Goal: Task Accomplishment & Management: Use online tool/utility

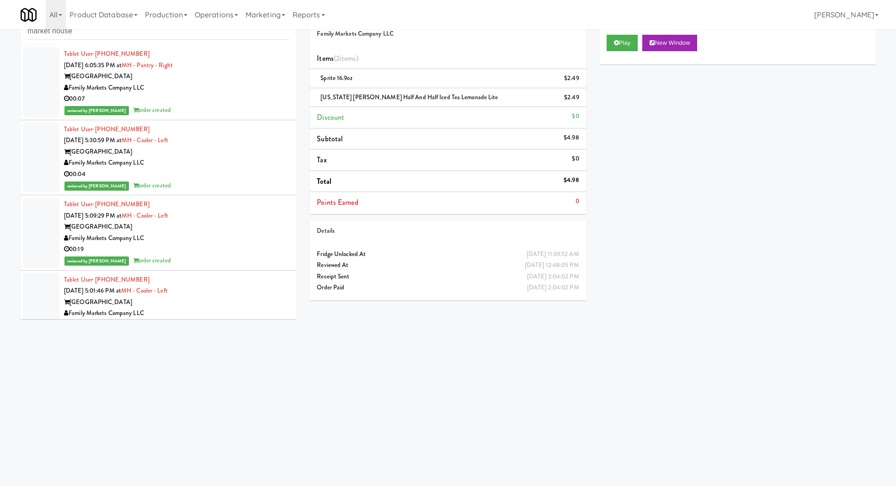
scroll to position [935, 0]
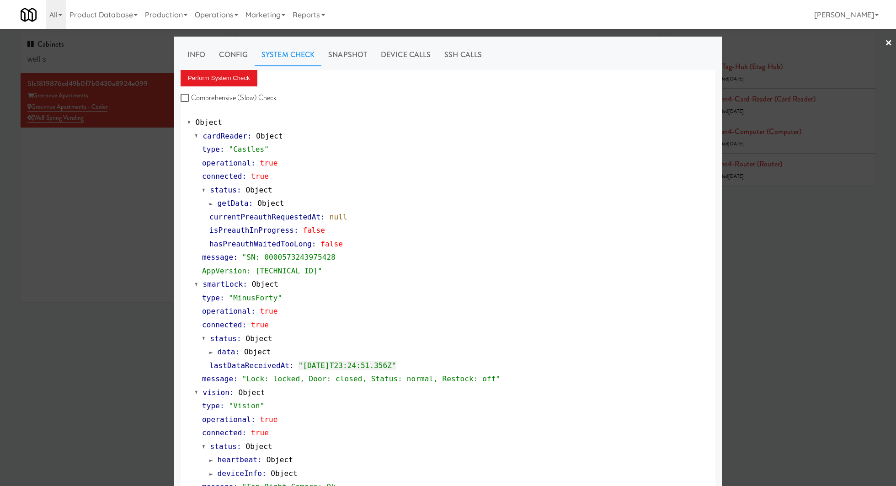
click at [100, 52] on div at bounding box center [448, 243] width 896 height 486
click at [100, 52] on input "well s" at bounding box center [122, 59] width 190 height 17
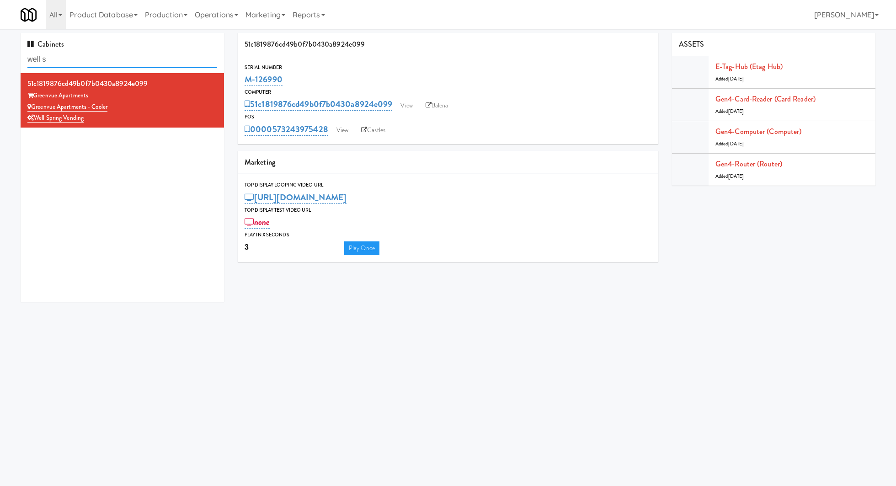
click at [100, 52] on input "well s" at bounding box center [122, 59] width 190 height 17
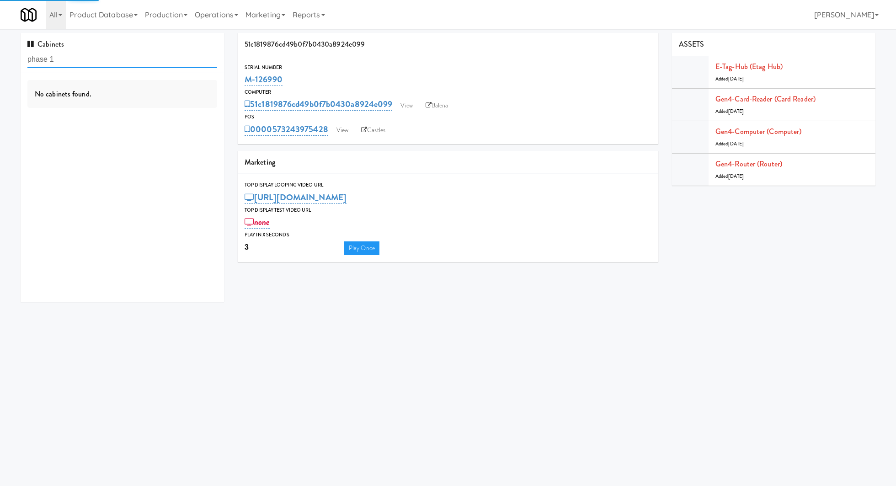
click at [102, 60] on input "phase 1" at bounding box center [122, 59] width 190 height 17
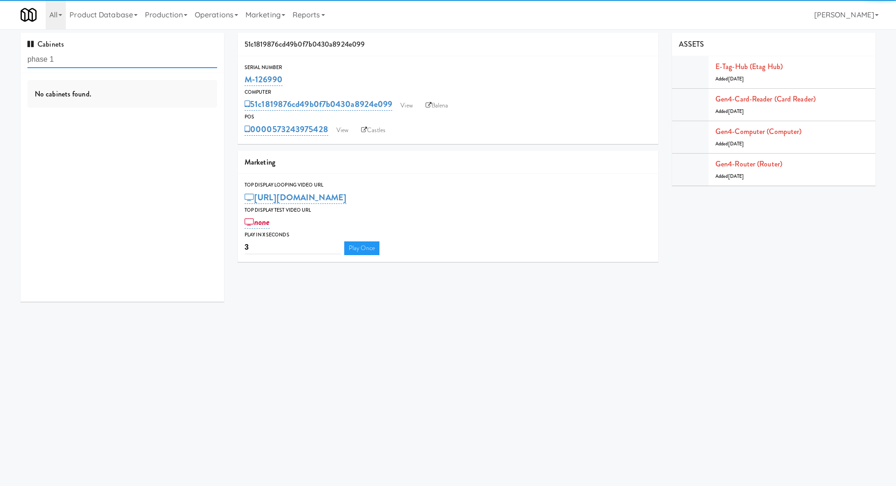
click at [102, 60] on input "phase 1" at bounding box center [122, 59] width 190 height 17
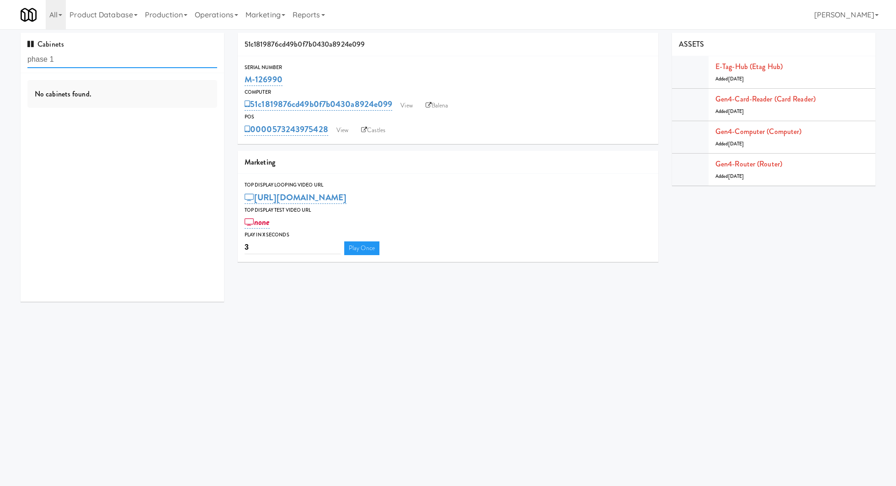
click at [102, 60] on input "phase 1" at bounding box center [122, 59] width 190 height 17
type input "noda"
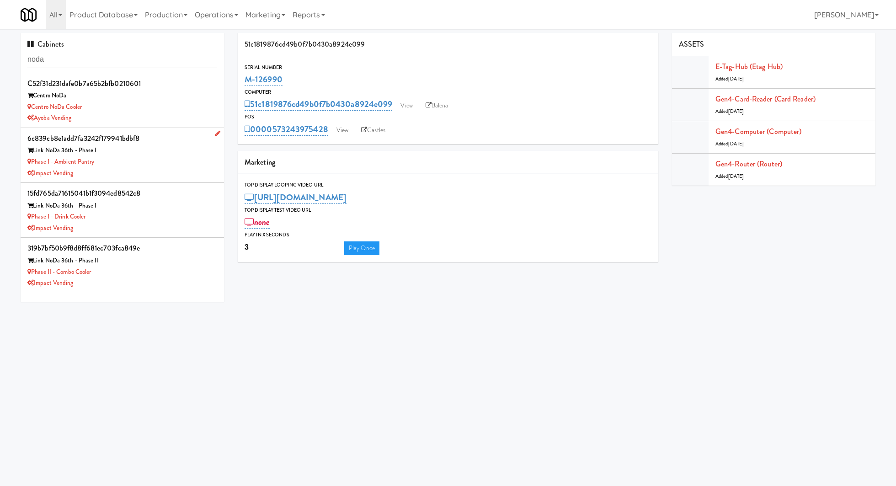
click at [148, 160] on div "Phase I - Ambient Pantry" at bounding box center [122, 161] width 190 height 11
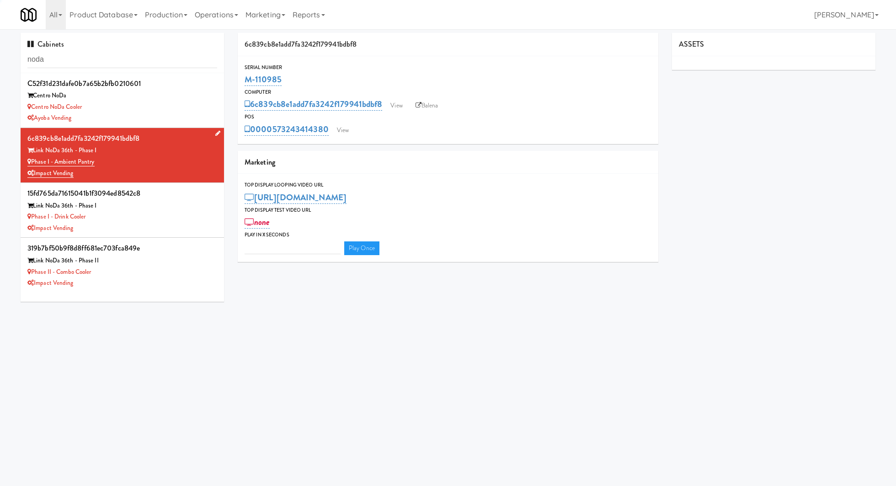
type input "3"
click at [340, 130] on link "View" at bounding box center [342, 130] width 21 height 14
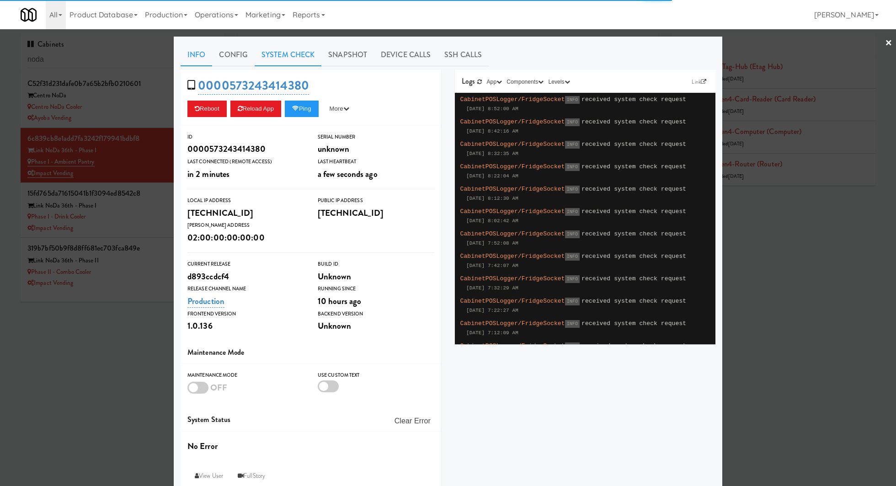
click at [288, 56] on link "System Check" at bounding box center [288, 54] width 67 height 23
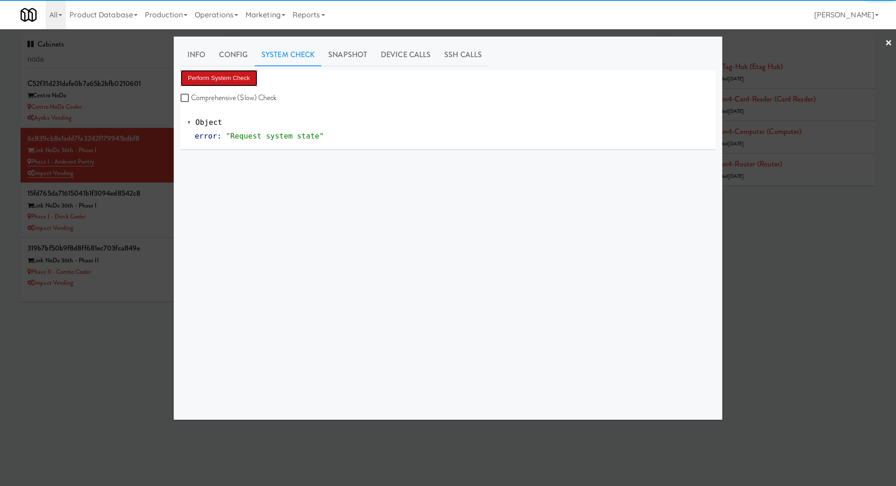
click at [230, 80] on button "Perform System Check" at bounding box center [219, 78] width 77 height 16
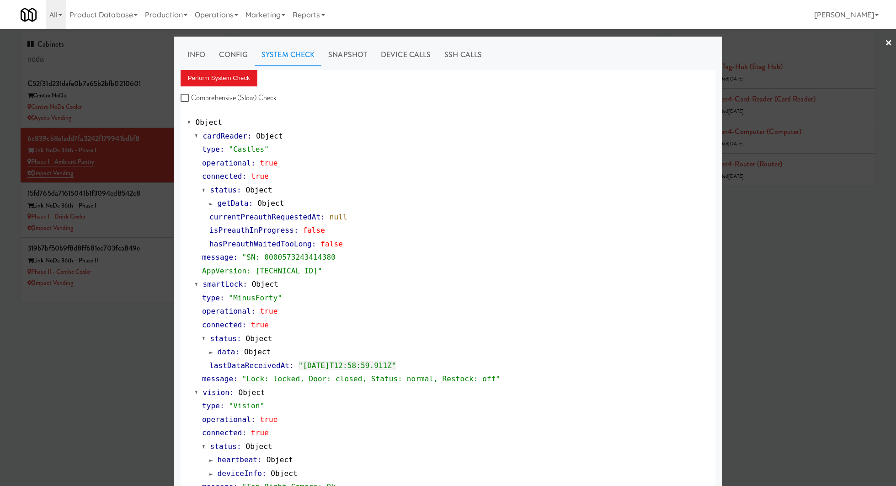
click at [152, 148] on div at bounding box center [448, 243] width 896 height 486
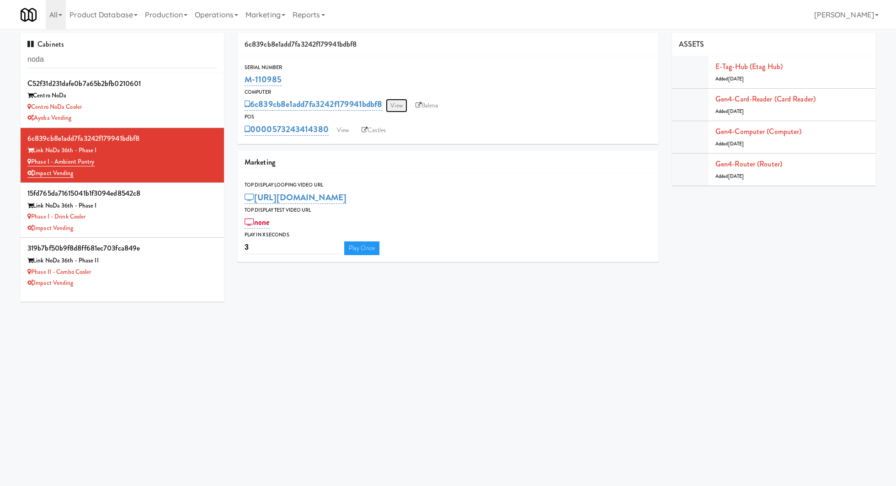
click at [395, 103] on link "View" at bounding box center [396, 106] width 21 height 14
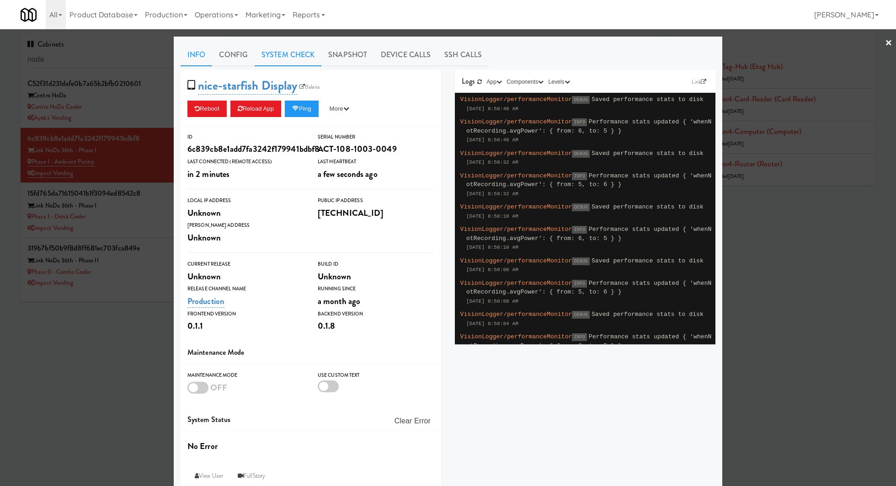
click at [302, 54] on link "System Check" at bounding box center [288, 54] width 67 height 23
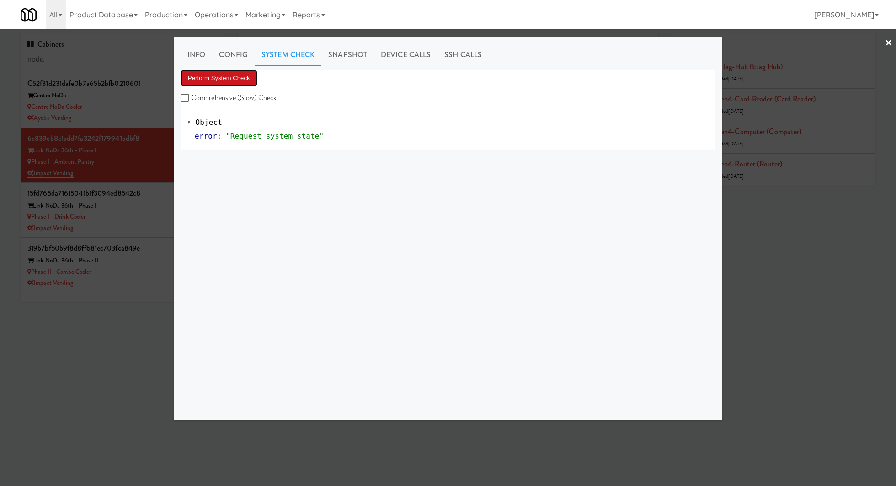
click at [241, 83] on button "Perform System Check" at bounding box center [219, 78] width 77 height 16
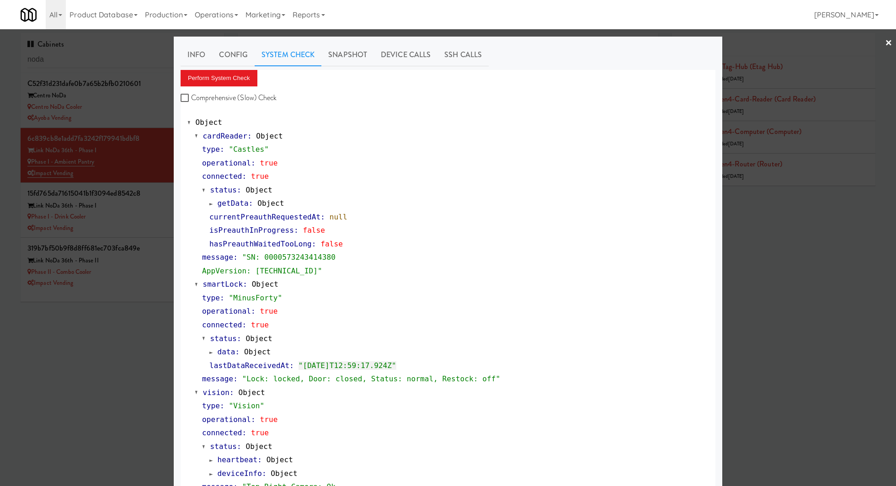
click at [115, 208] on div at bounding box center [448, 243] width 896 height 486
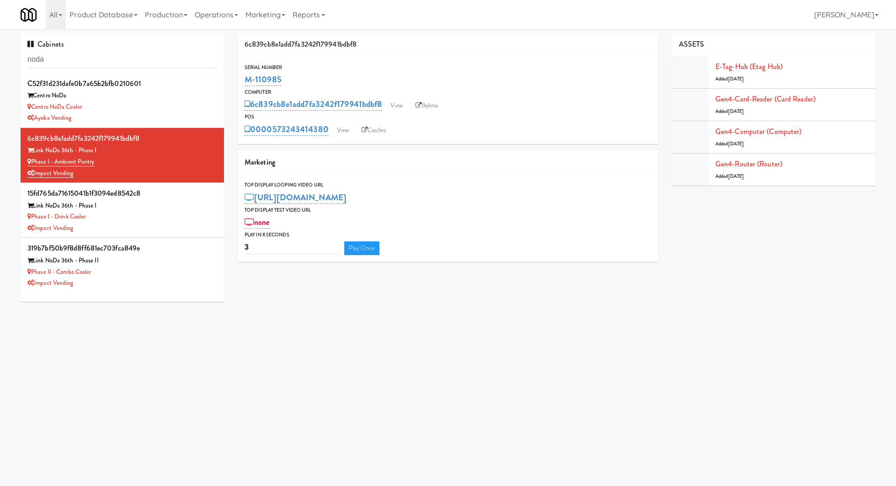
click at [115, 208] on div "Link NoDa 36th - Phase I" at bounding box center [122, 205] width 190 height 11
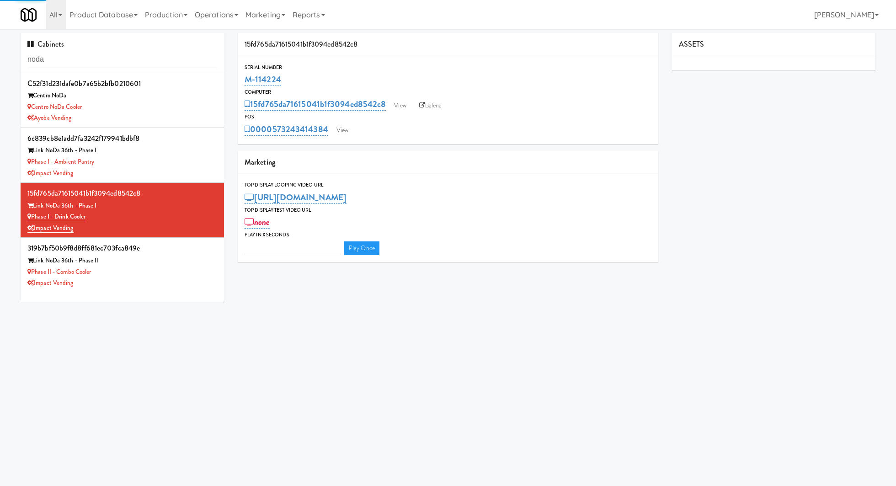
type input "3"
click at [336, 132] on link "View" at bounding box center [342, 130] width 21 height 14
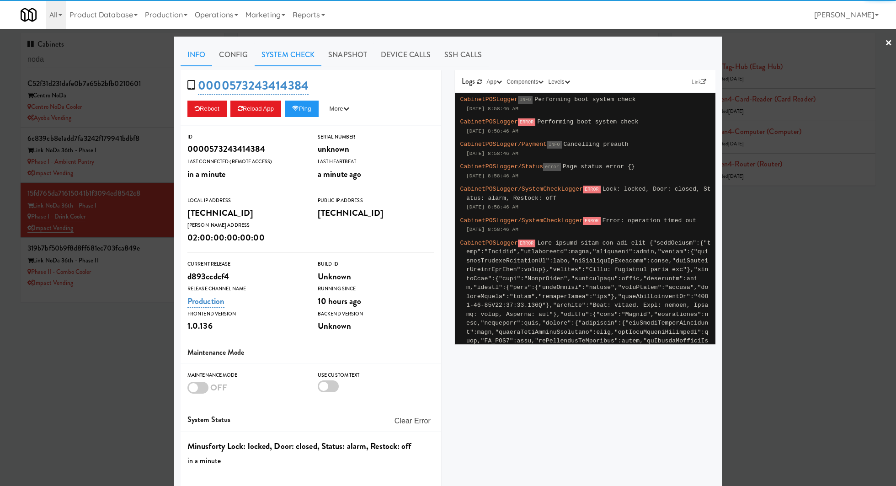
click at [277, 59] on link "System Check" at bounding box center [288, 54] width 67 height 23
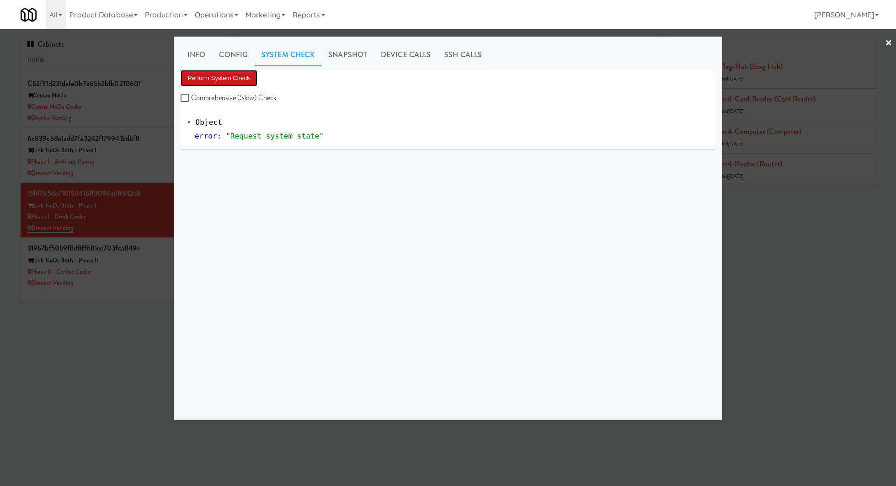
click at [232, 73] on button "Perform System Check" at bounding box center [219, 78] width 77 height 16
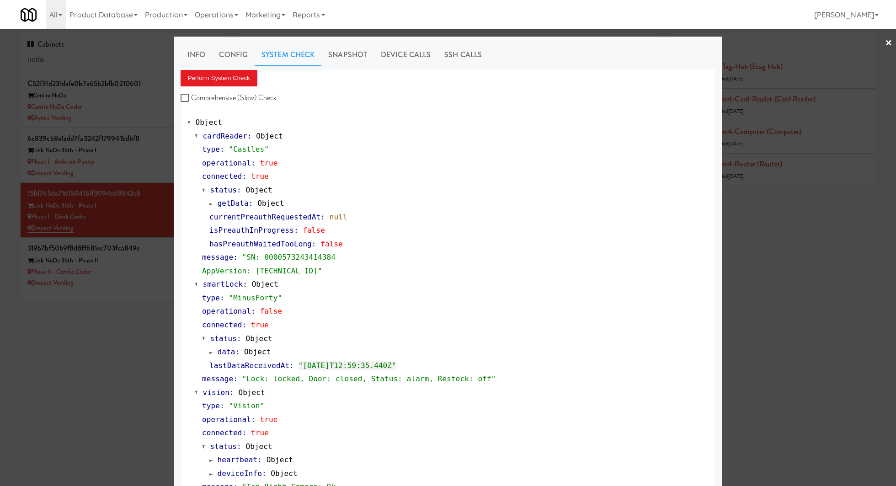
click at [136, 61] on div at bounding box center [448, 243] width 896 height 486
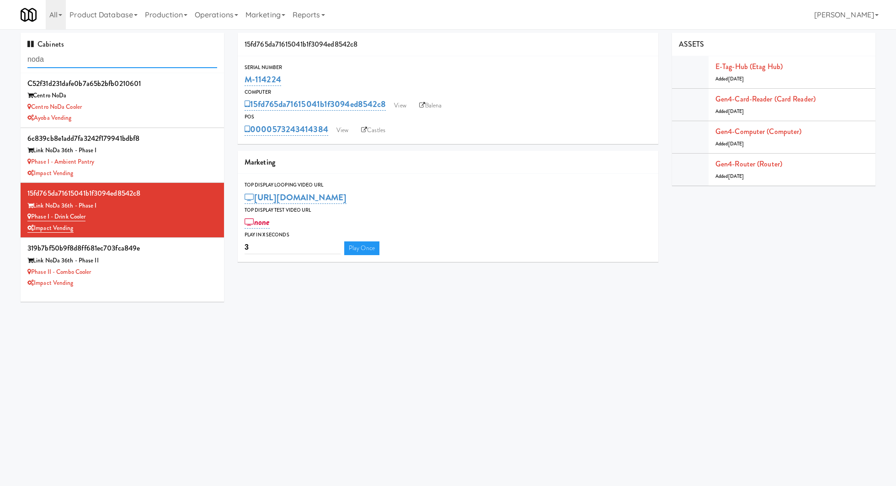
click at [136, 61] on input "noda" at bounding box center [122, 59] width 190 height 17
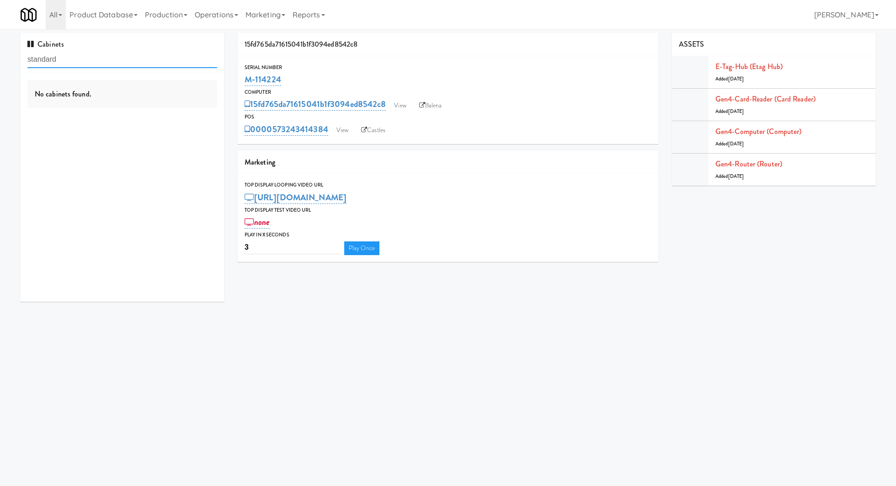
type input "standard"
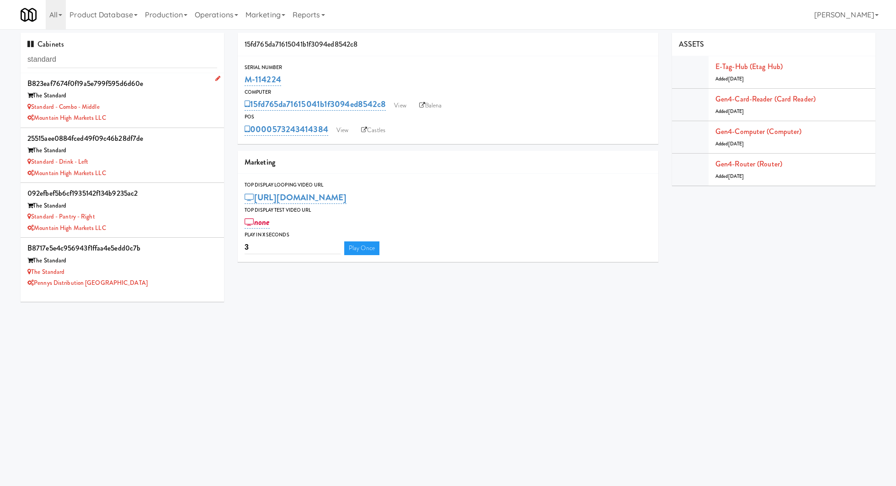
click at [158, 97] on div "The Standard" at bounding box center [122, 95] width 190 height 11
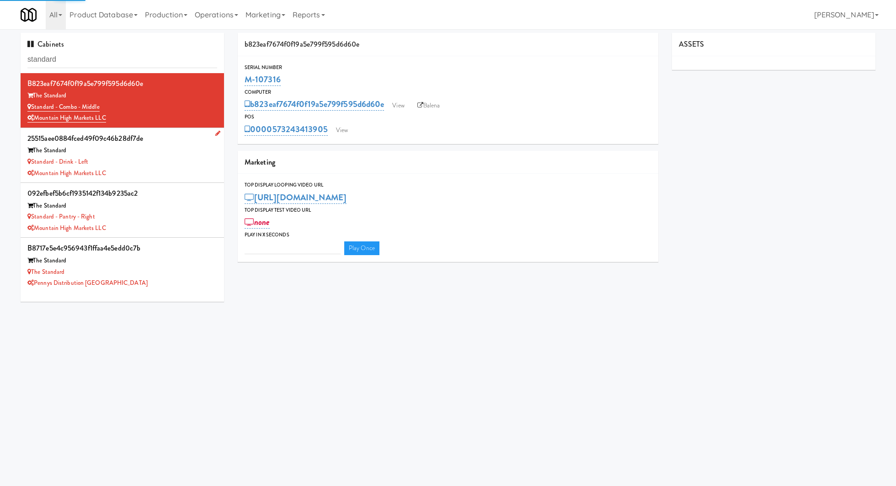
type input "3"
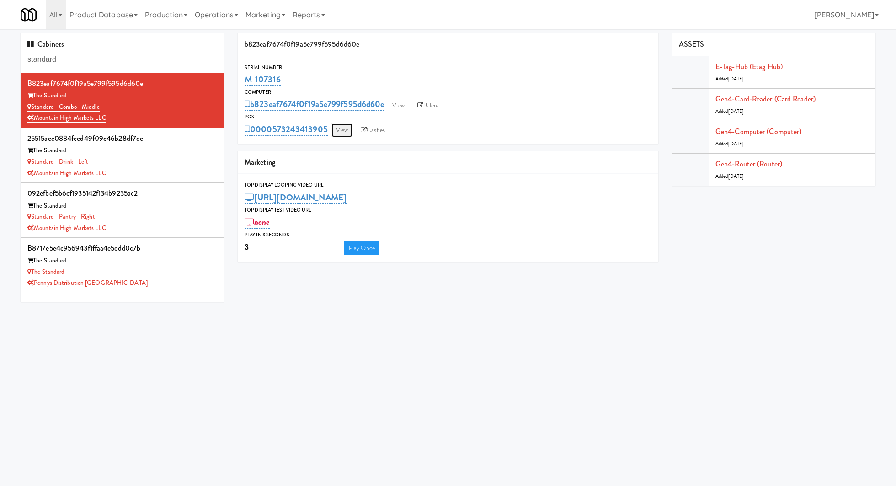
click at [346, 130] on link "View" at bounding box center [341, 130] width 21 height 14
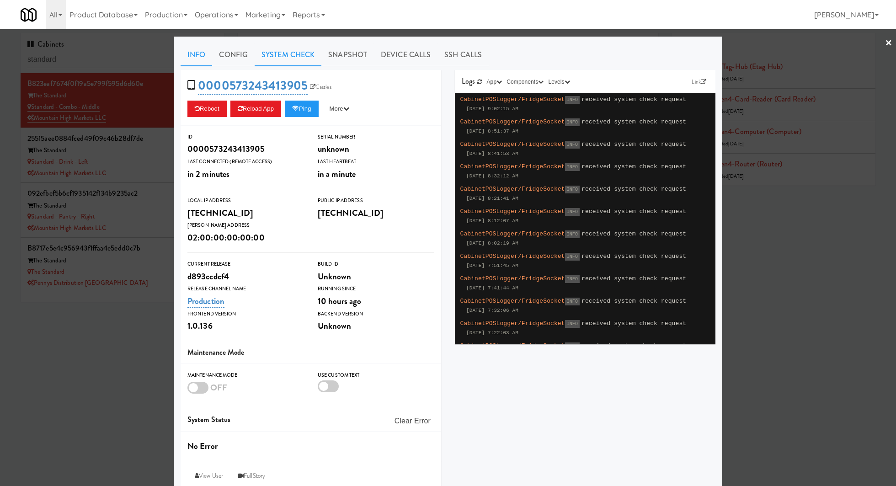
click at [296, 53] on link "System Check" at bounding box center [288, 54] width 67 height 23
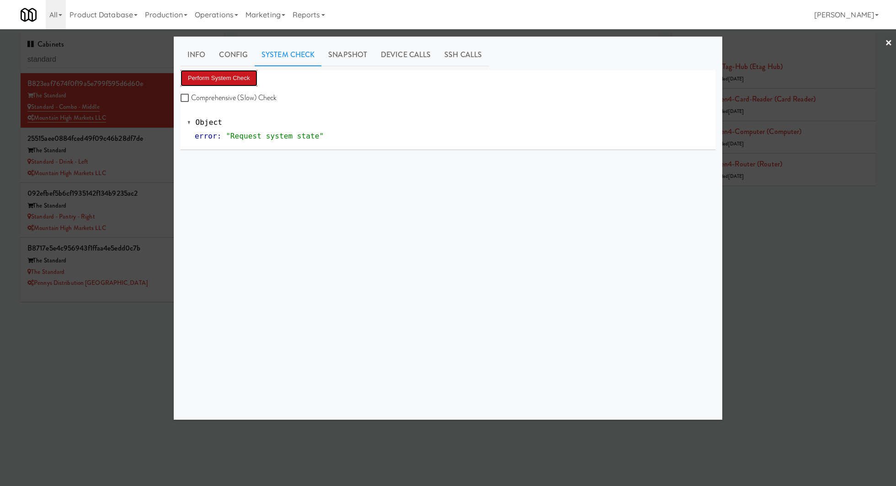
click at [236, 80] on button "Perform System Check" at bounding box center [219, 78] width 77 height 16
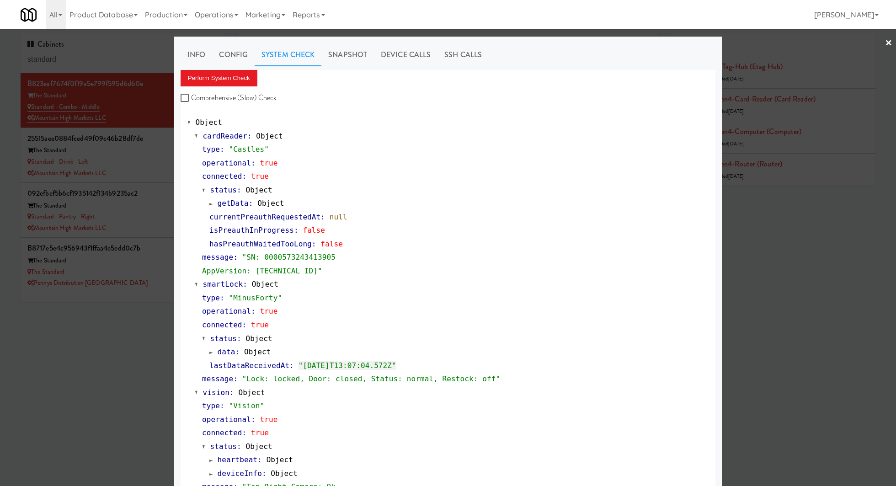
click at [155, 147] on div at bounding box center [448, 243] width 896 height 486
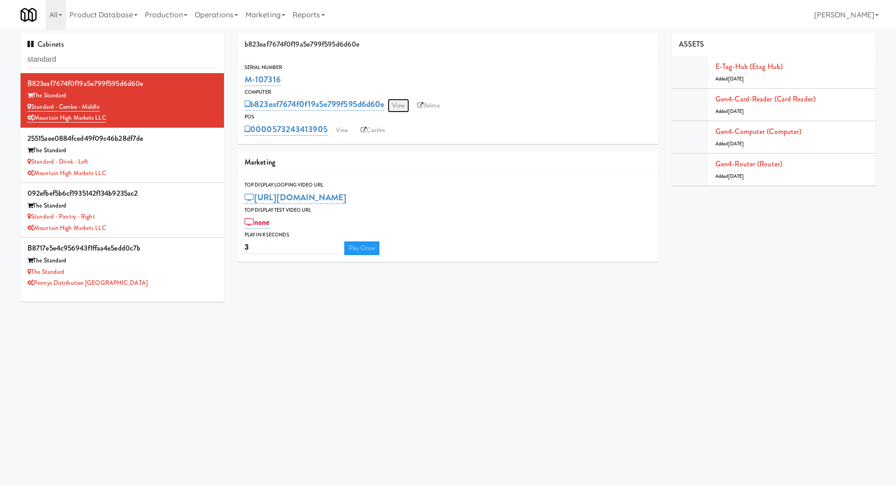
click at [400, 107] on link "View" at bounding box center [398, 106] width 21 height 14
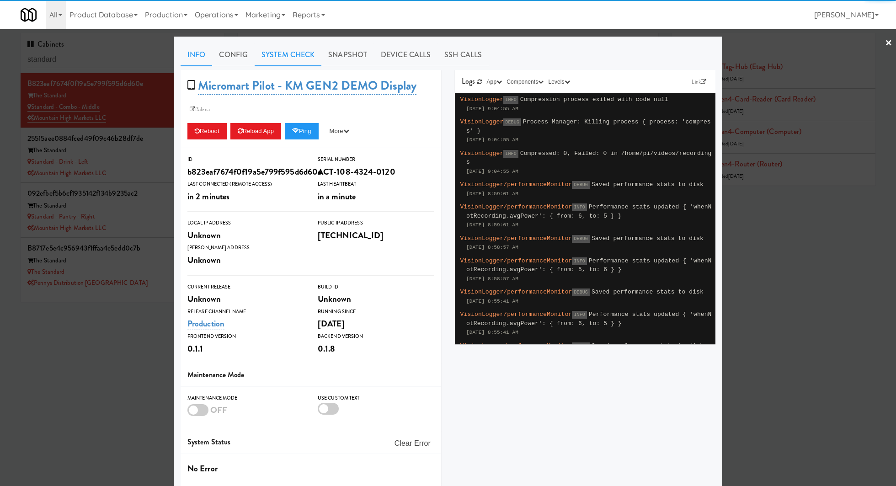
click at [288, 55] on link "System Check" at bounding box center [288, 54] width 67 height 23
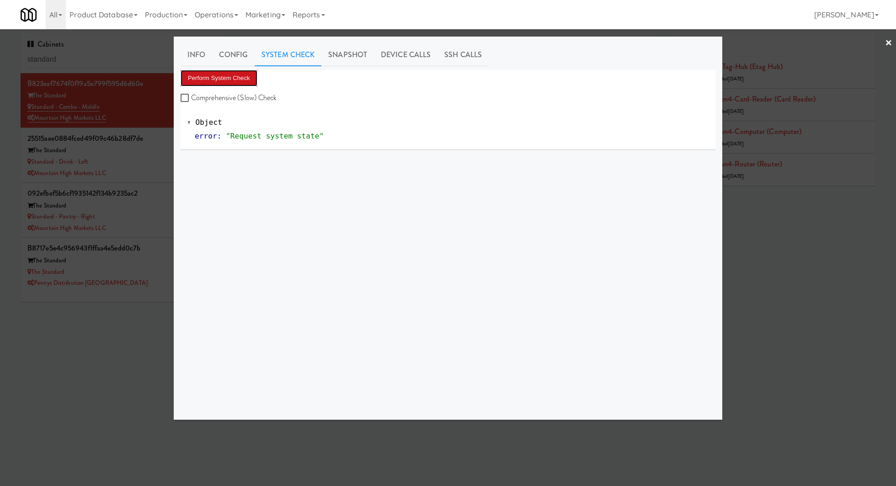
click at [252, 70] on button "Perform System Check" at bounding box center [219, 78] width 77 height 16
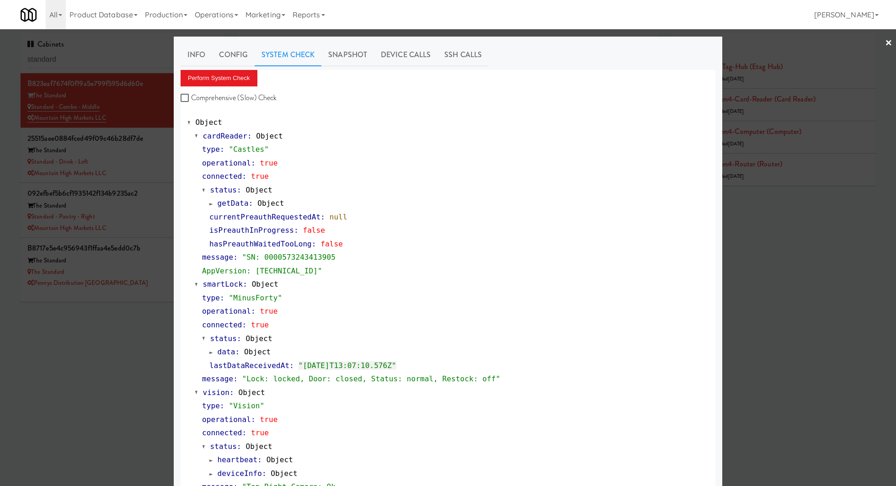
click at [129, 162] on div at bounding box center [448, 243] width 896 height 486
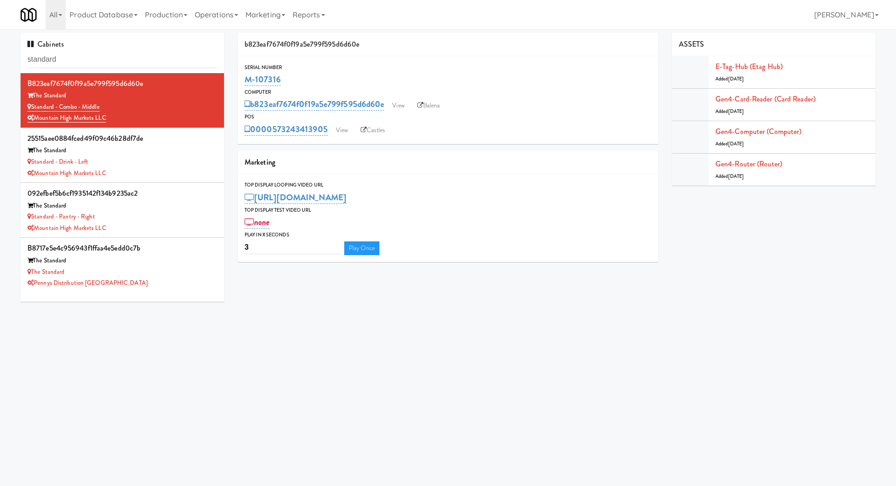
click at [129, 162] on div "Standard - Drink - Left" at bounding box center [122, 161] width 190 height 11
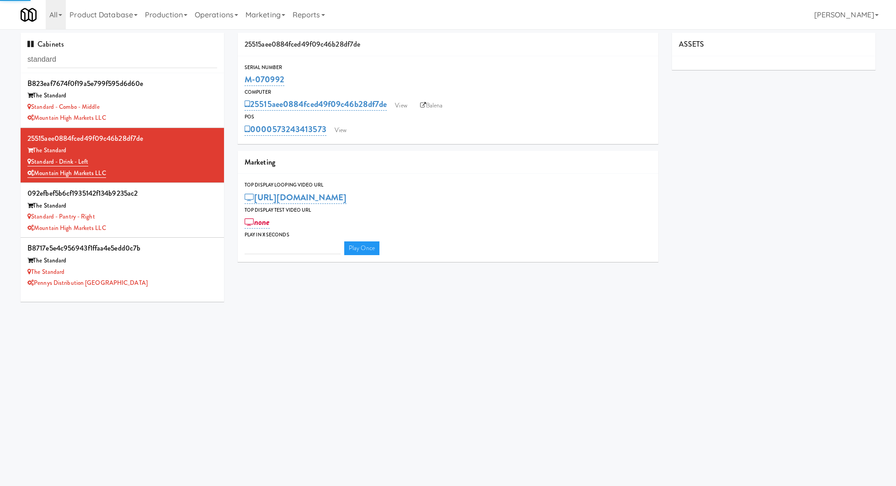
type input "3"
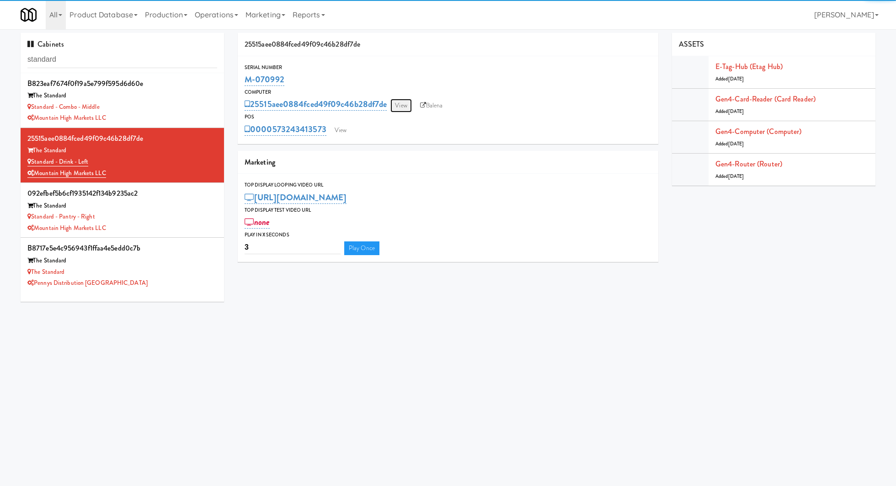
click at [399, 105] on link "View" at bounding box center [400, 106] width 21 height 14
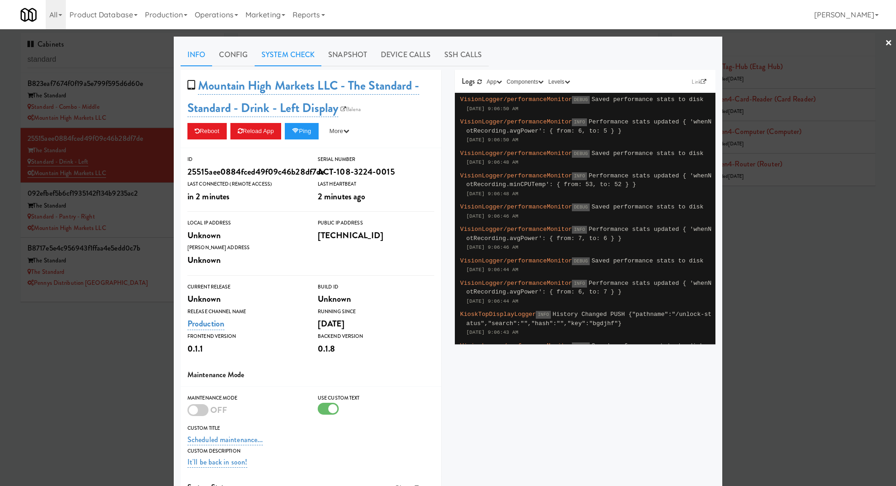
click at [303, 58] on link "System Check" at bounding box center [288, 54] width 67 height 23
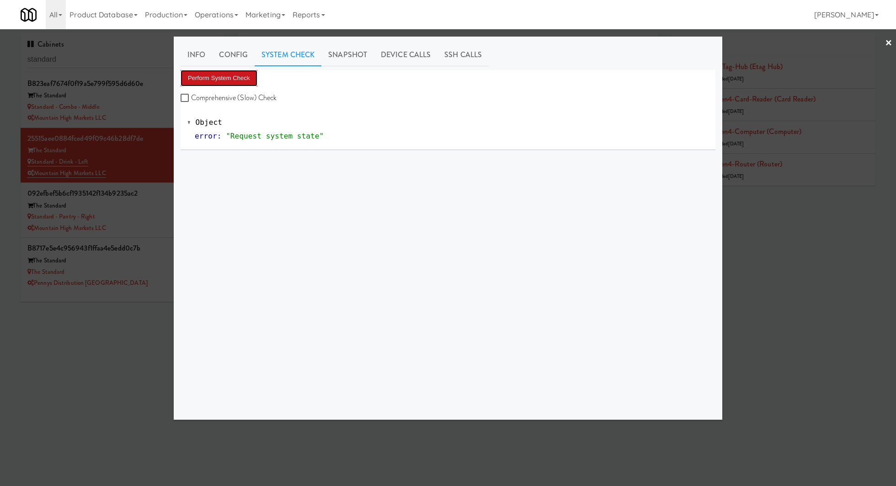
click at [247, 78] on button "Perform System Check" at bounding box center [219, 78] width 77 height 16
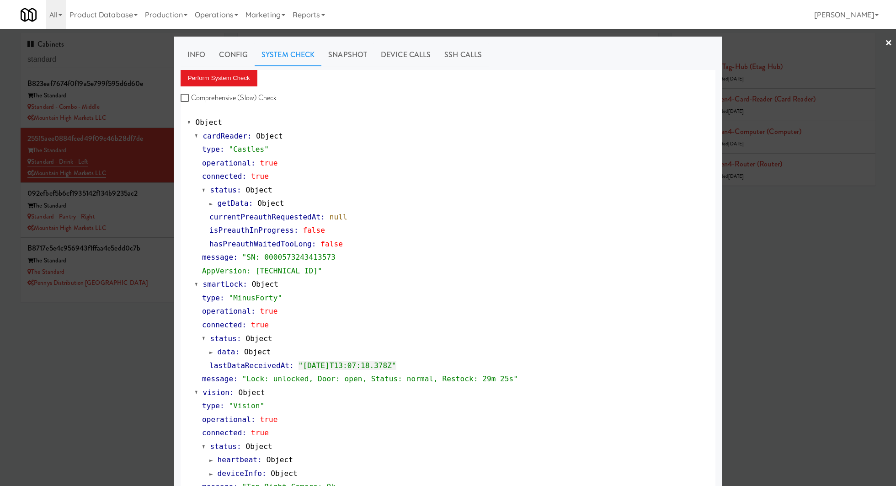
click at [162, 197] on div at bounding box center [448, 243] width 896 height 486
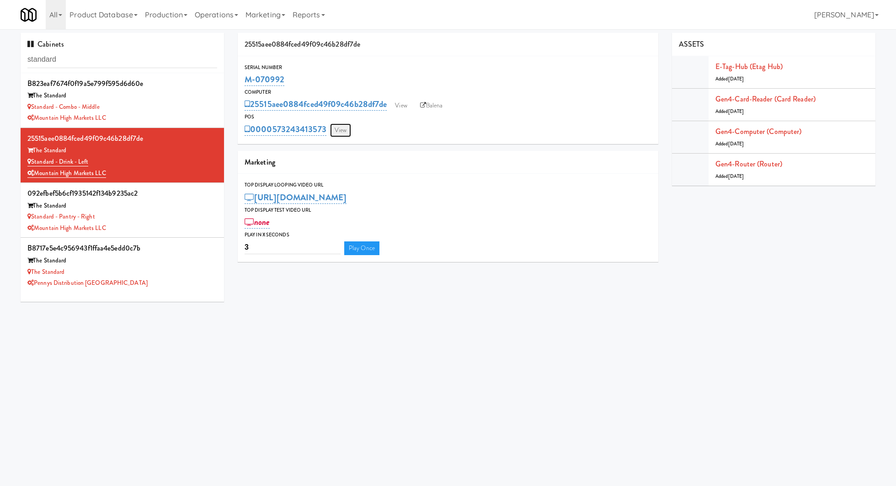
click at [340, 131] on link "View" at bounding box center [340, 130] width 21 height 14
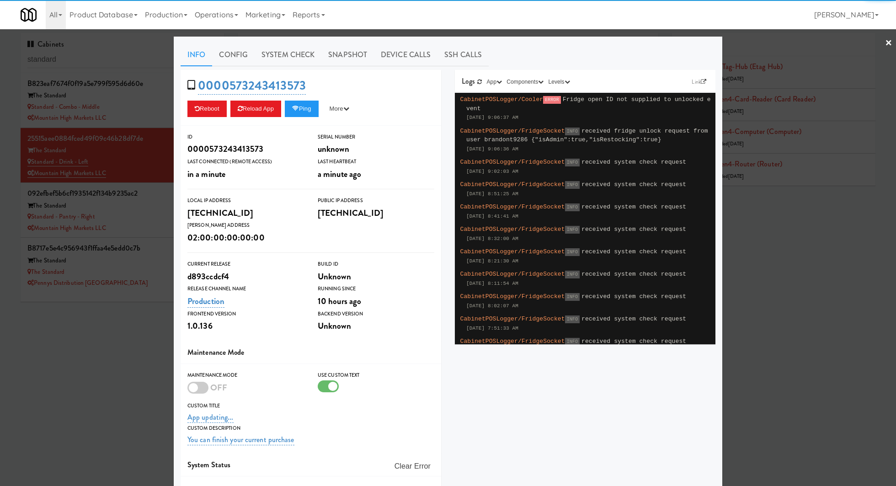
click at [296, 66] on div "Info Config System Check Snapshot Device Calls SSH Calls 0000573243413573 Reboo…" at bounding box center [448, 289] width 535 height 493
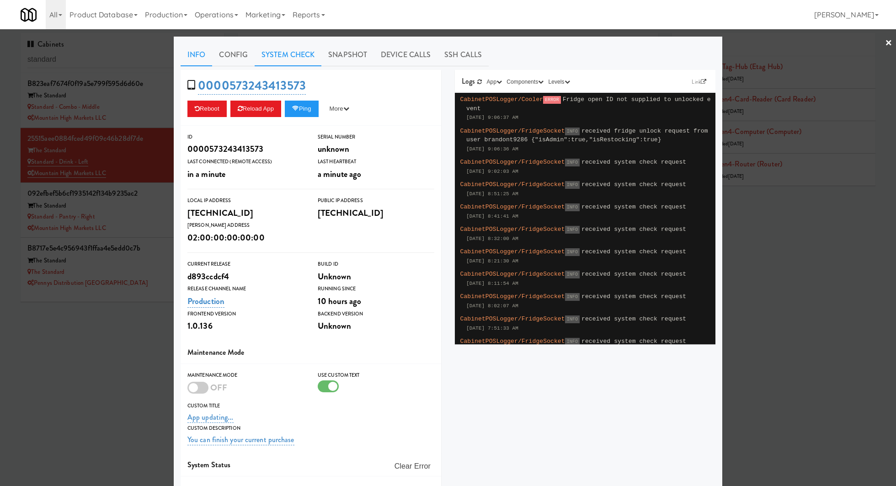
click at [296, 60] on link "System Check" at bounding box center [288, 54] width 67 height 23
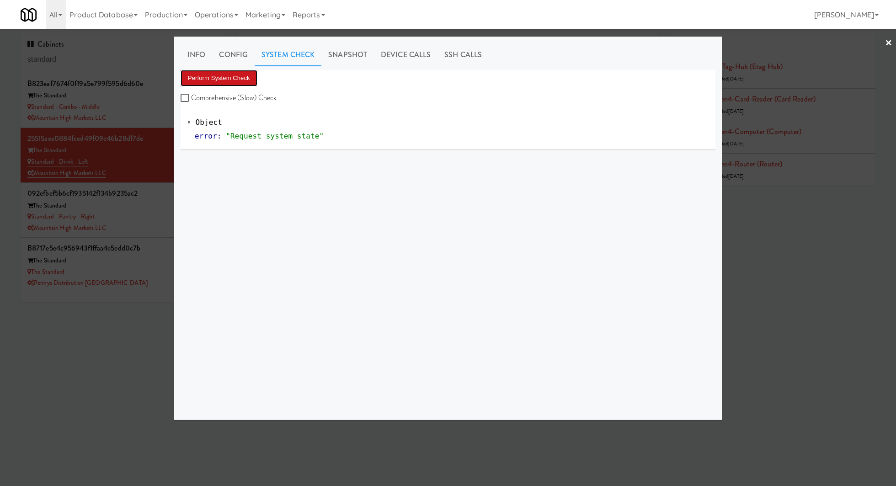
click at [243, 73] on button "Perform System Check" at bounding box center [219, 78] width 77 height 16
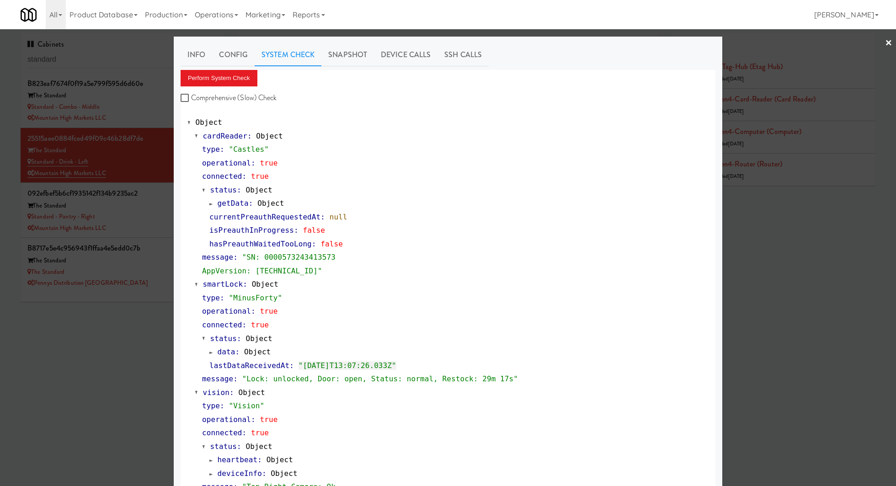
click at [155, 205] on div at bounding box center [448, 243] width 896 height 486
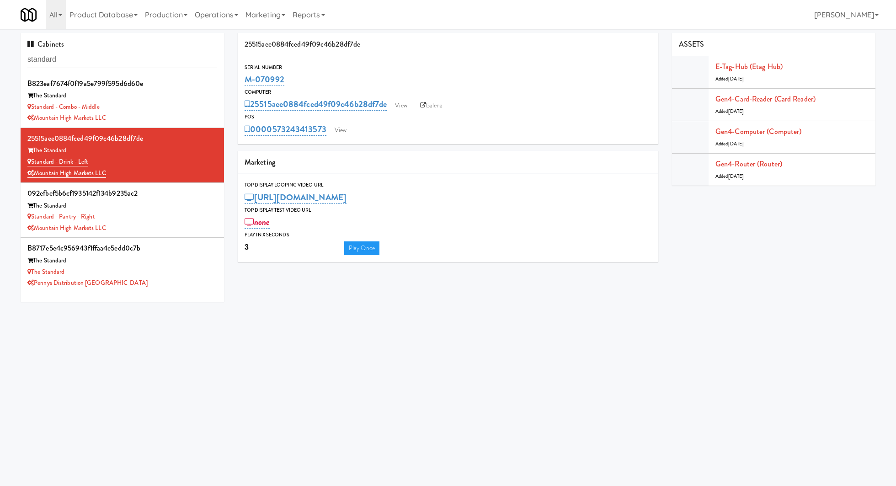
click at [155, 205] on div "The Standard" at bounding box center [122, 205] width 190 height 11
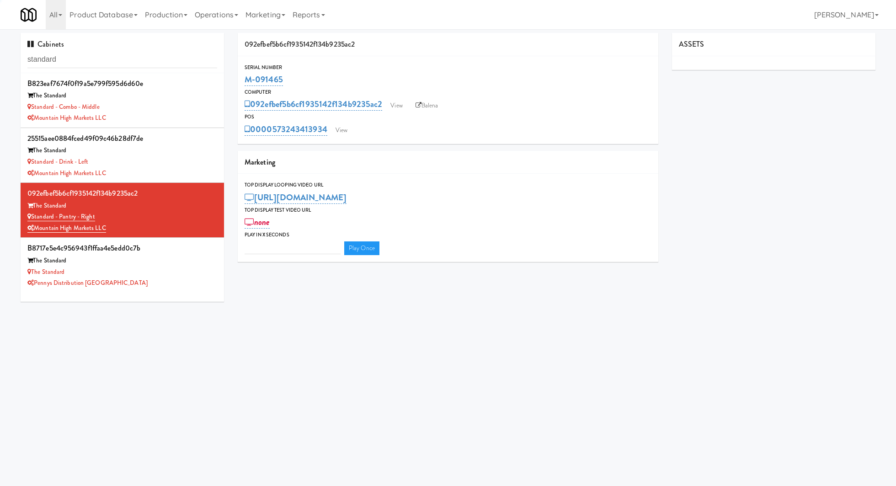
type input "3"
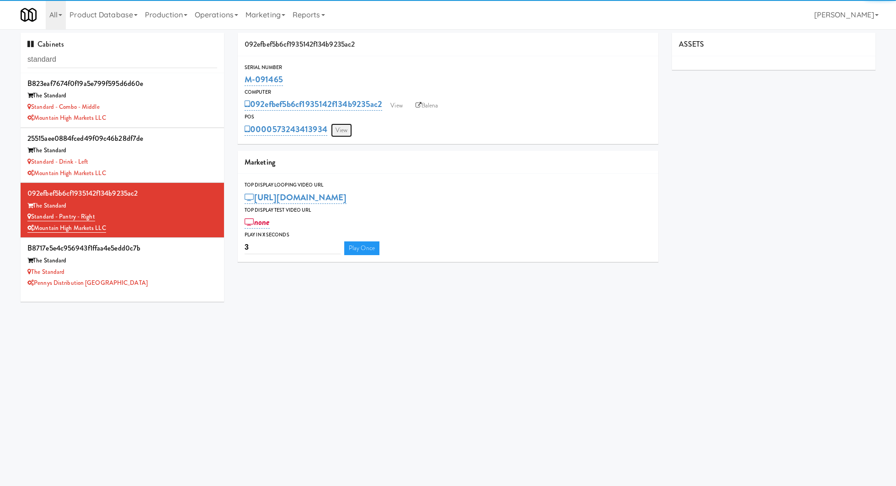
click at [346, 134] on link "View" at bounding box center [341, 130] width 21 height 14
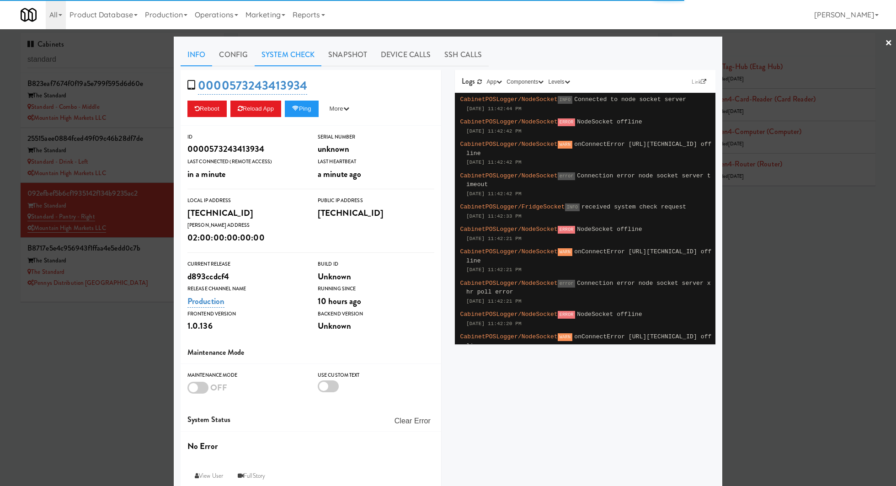
click at [298, 58] on link "System Check" at bounding box center [288, 54] width 67 height 23
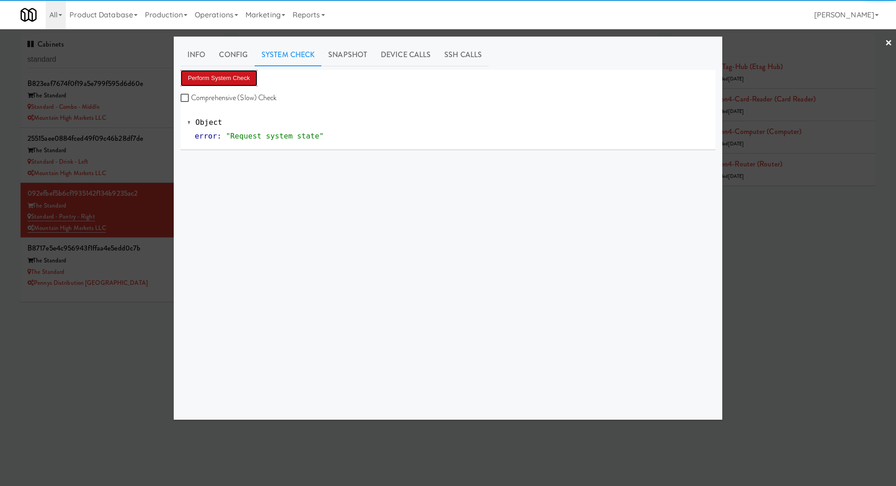
click at [243, 78] on button "Perform System Check" at bounding box center [219, 78] width 77 height 16
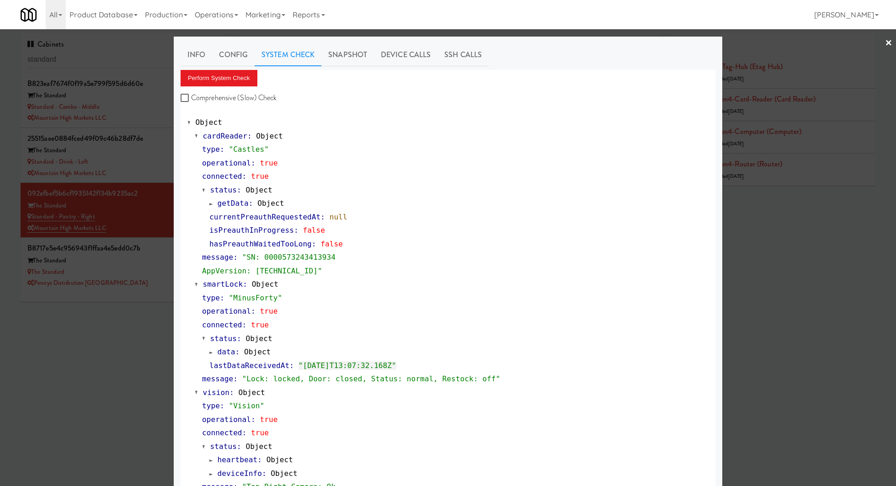
click at [166, 212] on div at bounding box center [448, 243] width 896 height 486
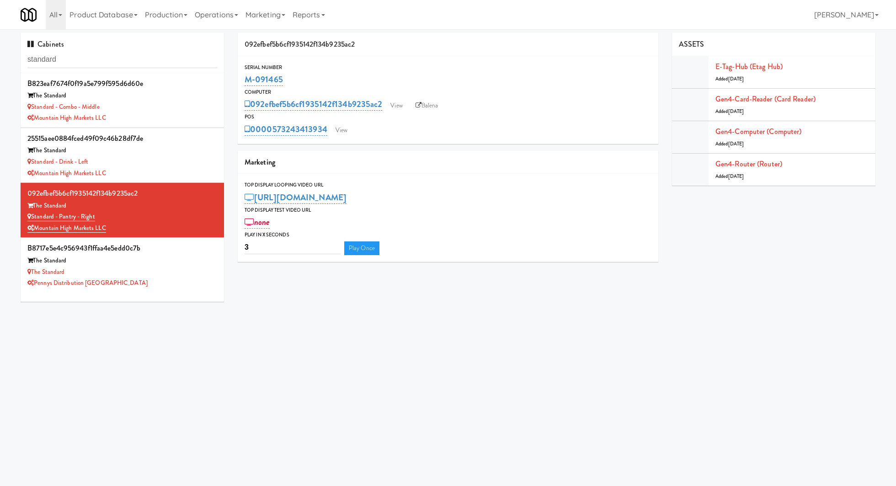
drag, startPoint x: 288, startPoint y: 82, endPoint x: 242, endPoint y: 80, distance: 45.8
click at [242, 80] on div "Serial Number M-091465" at bounding box center [448, 75] width 420 height 25
copy link "M-091465"
click at [426, 107] on link "Balena" at bounding box center [427, 106] width 32 height 14
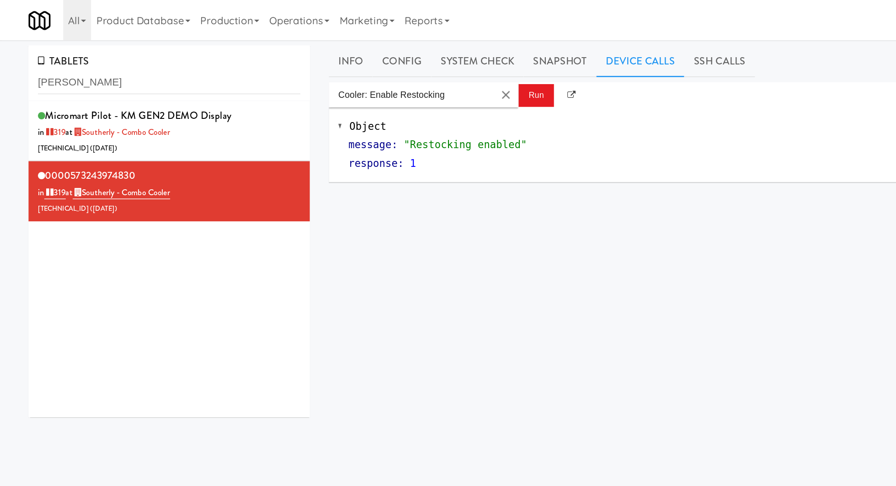
click at [373, 16] on div "All 901 Smrt Mrkt [URL][DOMAIN_NAME] 9518002 [GEOGRAPHIC_DATA] [URL][DOMAIN_NAM…" at bounding box center [448, 14] width 855 height 29
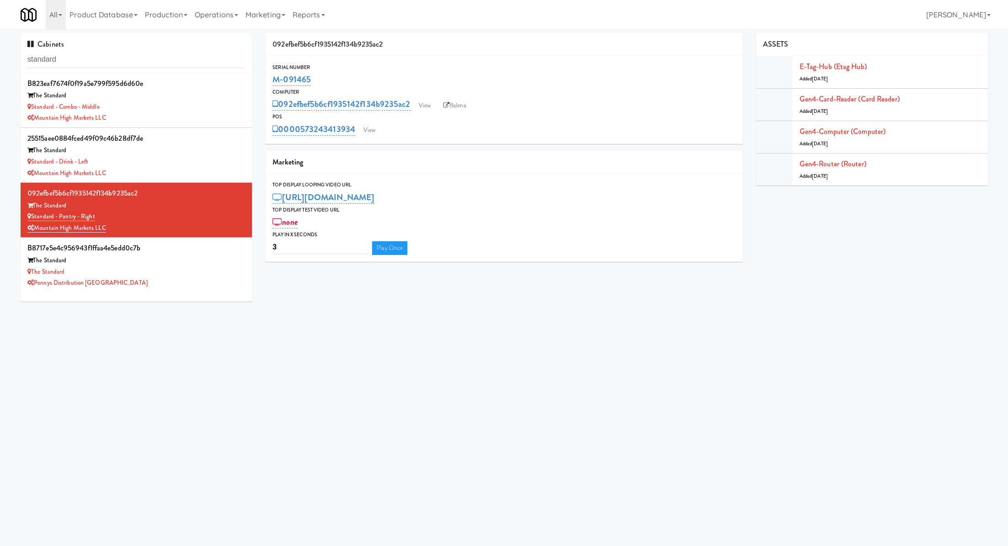
click at [149, 56] on input "standard" at bounding box center [136, 59] width 218 height 17
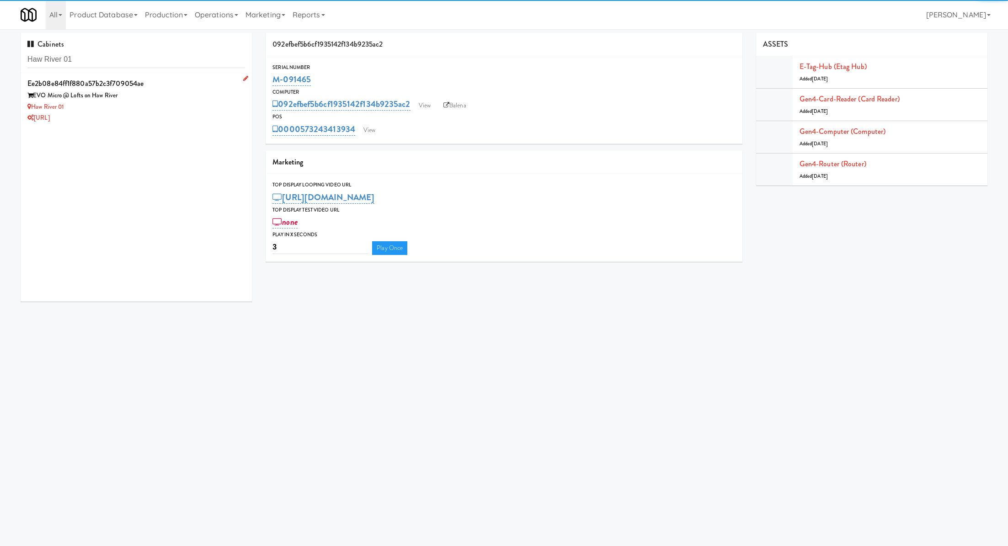
type input "Haw River 01"
click at [176, 103] on div "Haw River 01" at bounding box center [136, 106] width 218 height 11
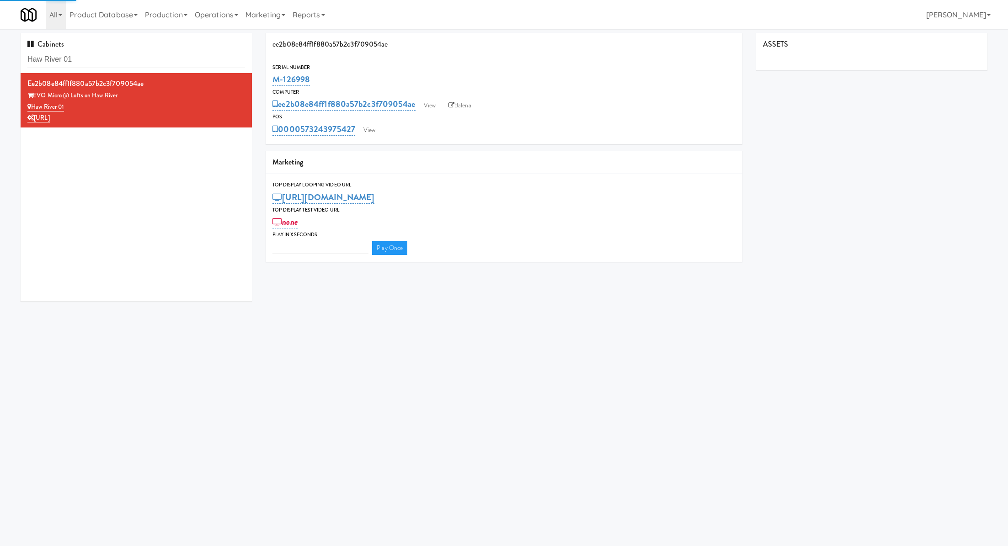
type input "3"
click at [374, 124] on link "View" at bounding box center [369, 130] width 21 height 14
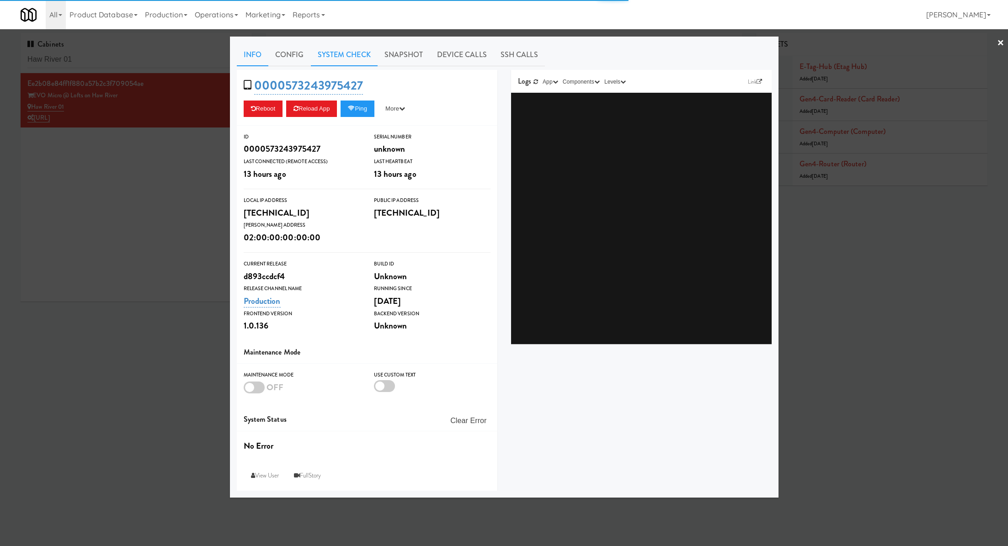
click at [323, 58] on link "System Check" at bounding box center [344, 54] width 67 height 23
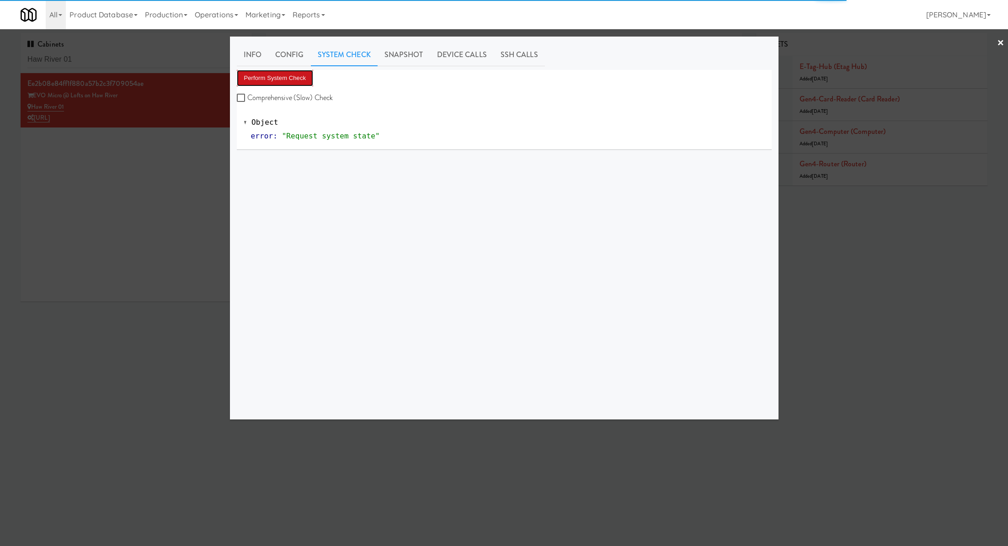
click at [274, 78] on button "Perform System Check" at bounding box center [275, 78] width 77 height 16
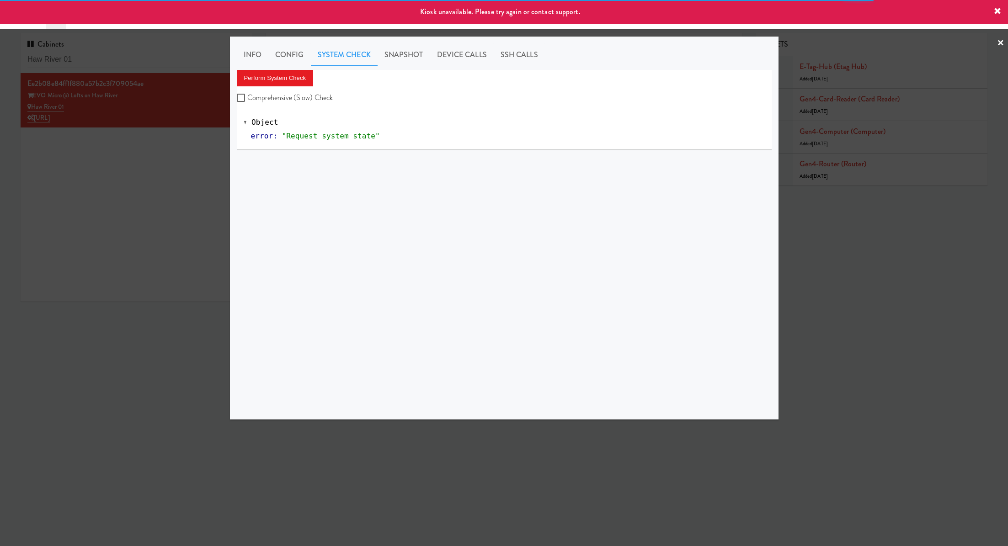
click at [194, 143] on div at bounding box center [504, 273] width 1008 height 546
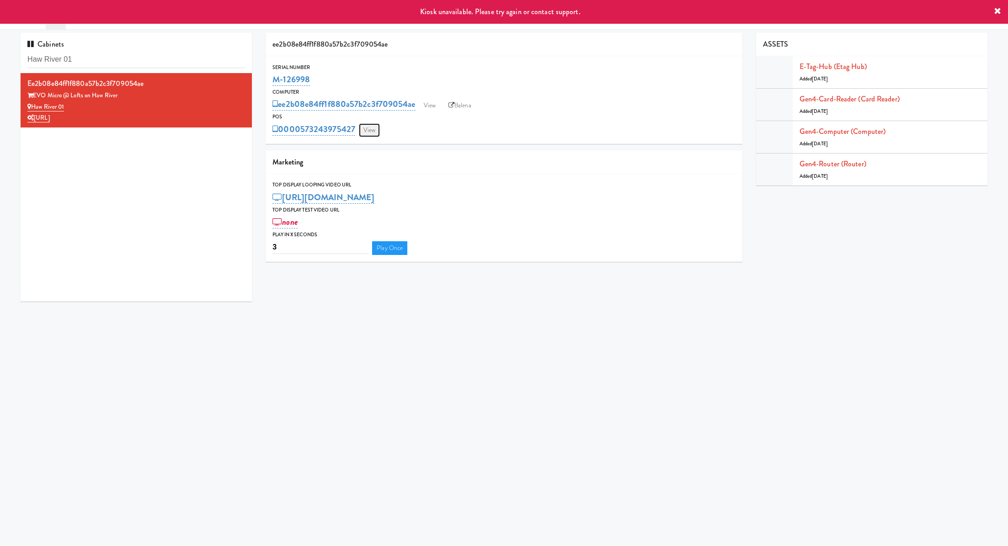
click at [375, 131] on link "View" at bounding box center [369, 130] width 21 height 14
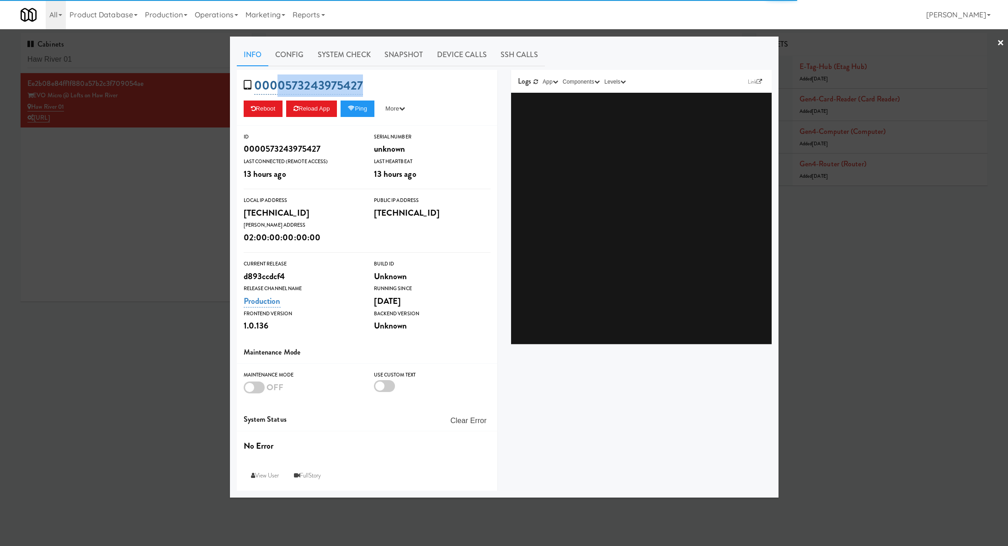
drag, startPoint x: 391, startPoint y: 85, endPoint x: 281, endPoint y: 85, distance: 110.6
click at [281, 85] on div "0000573243975427 Reboot Reload App Ping More Ping Server Restart Server Force R…" at bounding box center [367, 98] width 261 height 56
copy link "0573243975427"
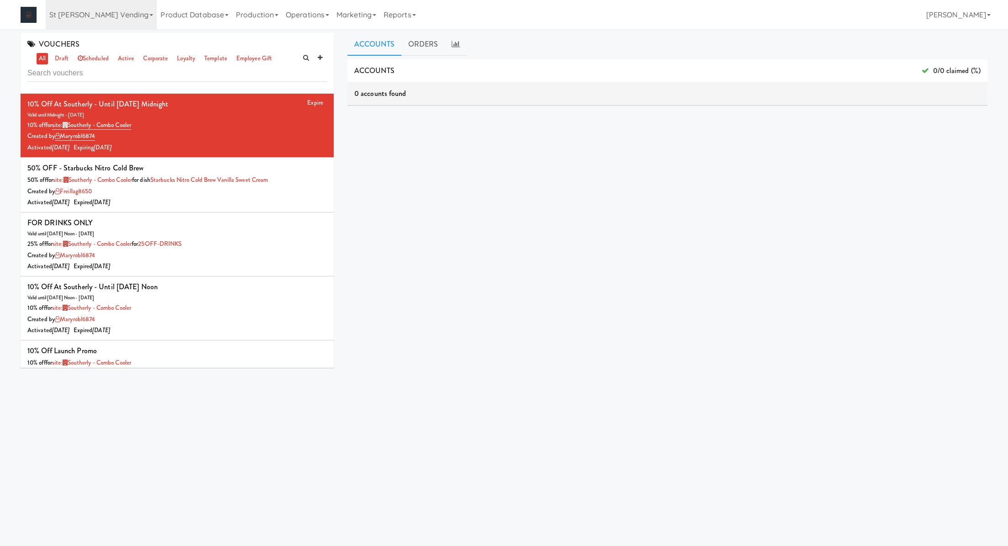
click at [103, 20] on link "St [PERSON_NAME] Vending" at bounding box center [101, 14] width 111 height 29
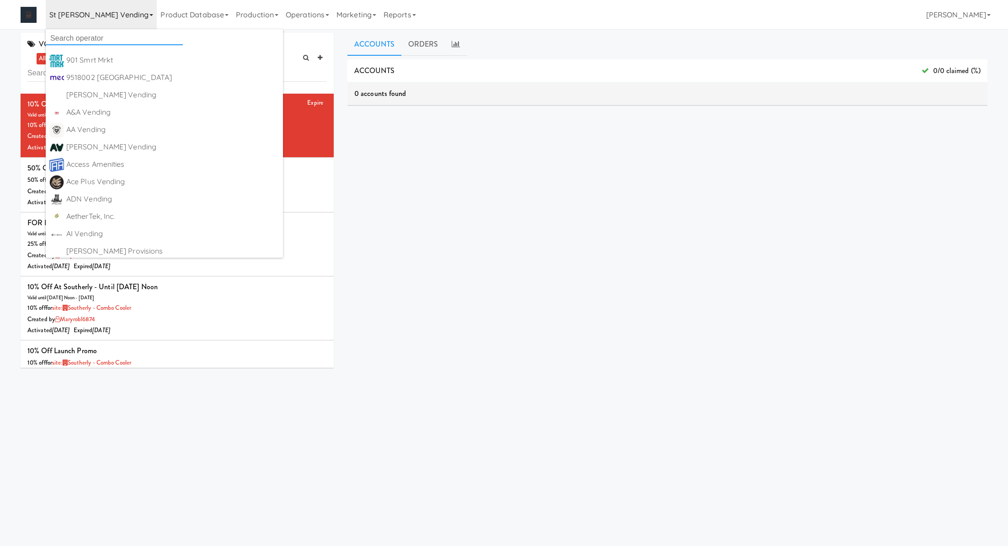
click at [99, 36] on input "text" at bounding box center [114, 39] width 137 height 14
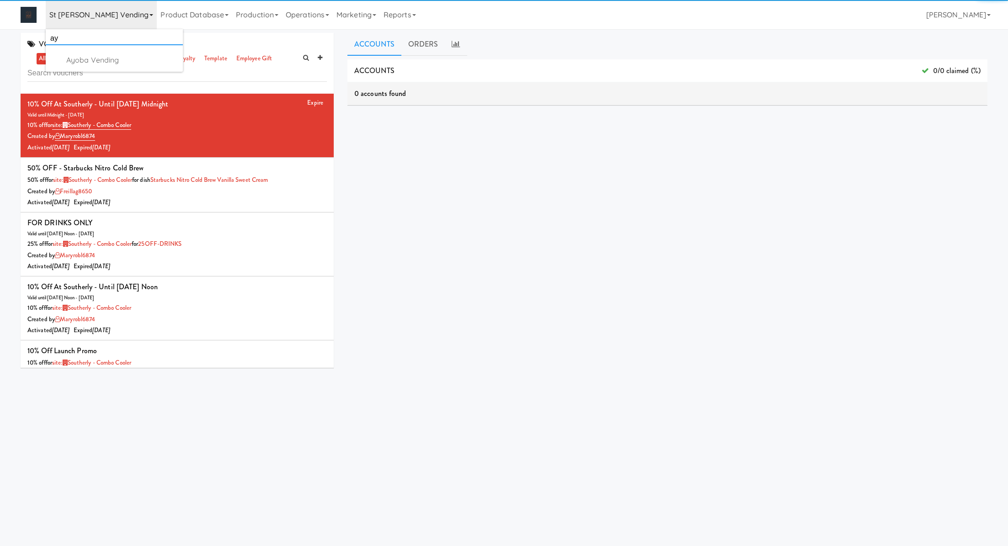
type input "a"
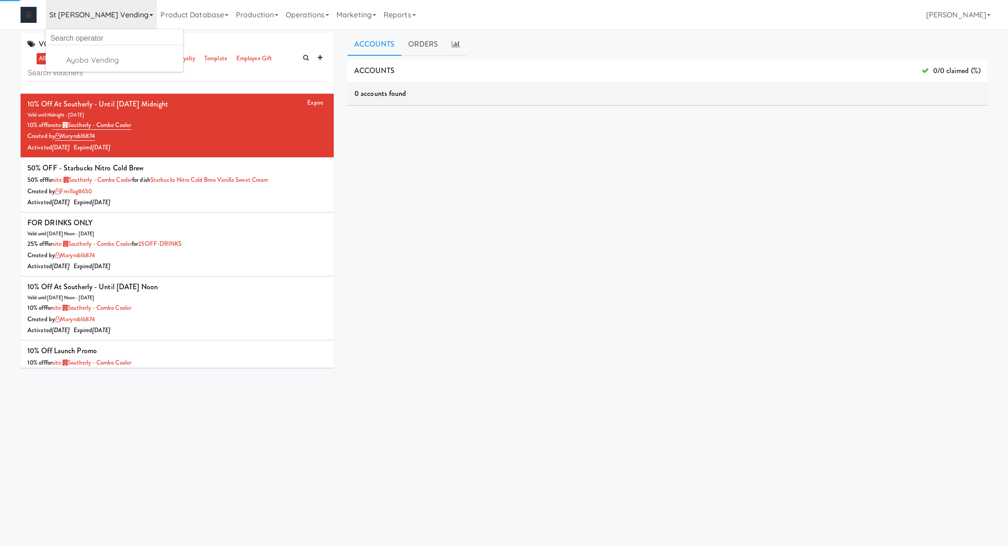
click at [97, 18] on link "St [PERSON_NAME] Vending" at bounding box center [101, 14] width 111 height 29
click at [91, 19] on link "St [PERSON_NAME] Vending" at bounding box center [101, 14] width 111 height 29
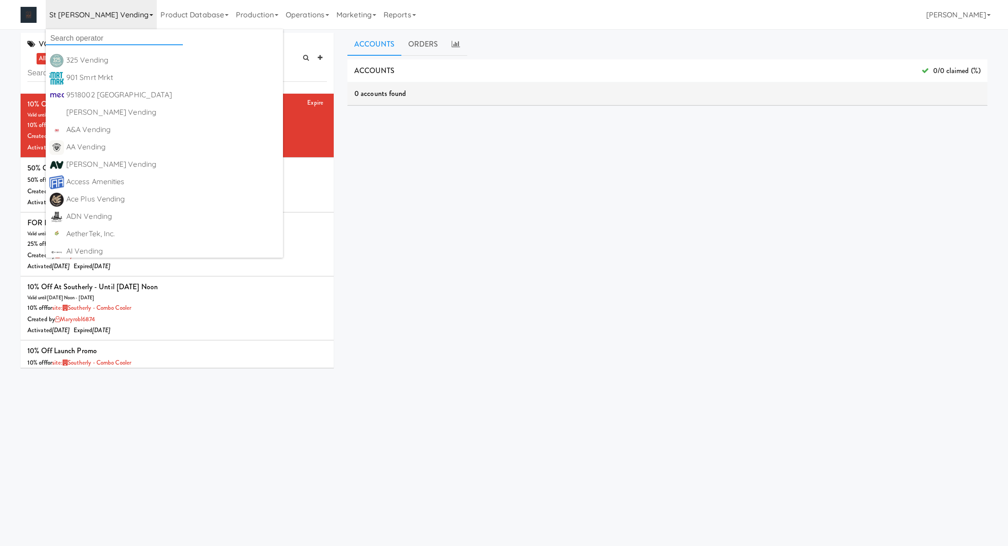
click at [91, 38] on input "text" at bounding box center [114, 39] width 137 height 14
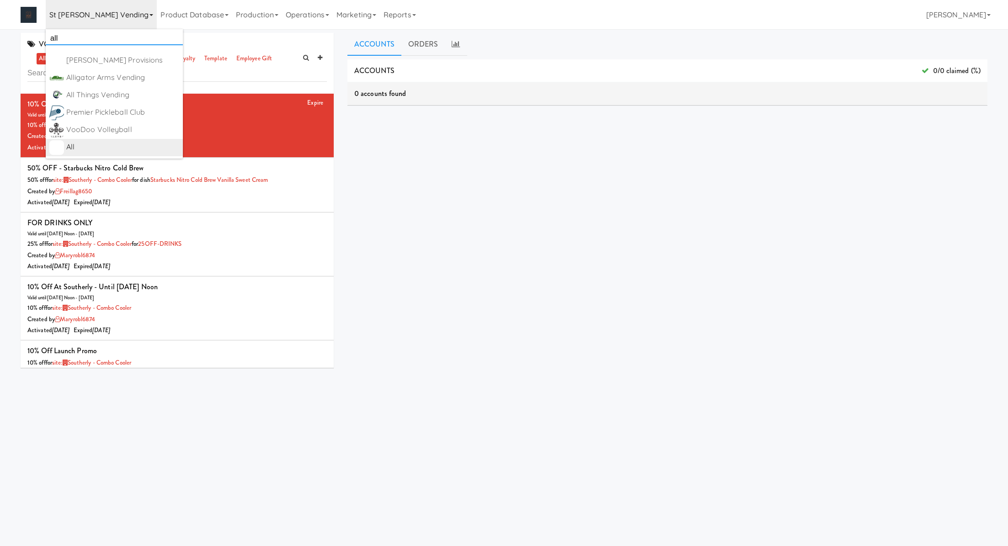
type input "all"
click at [128, 144] on div "All" at bounding box center [122, 147] width 113 height 14
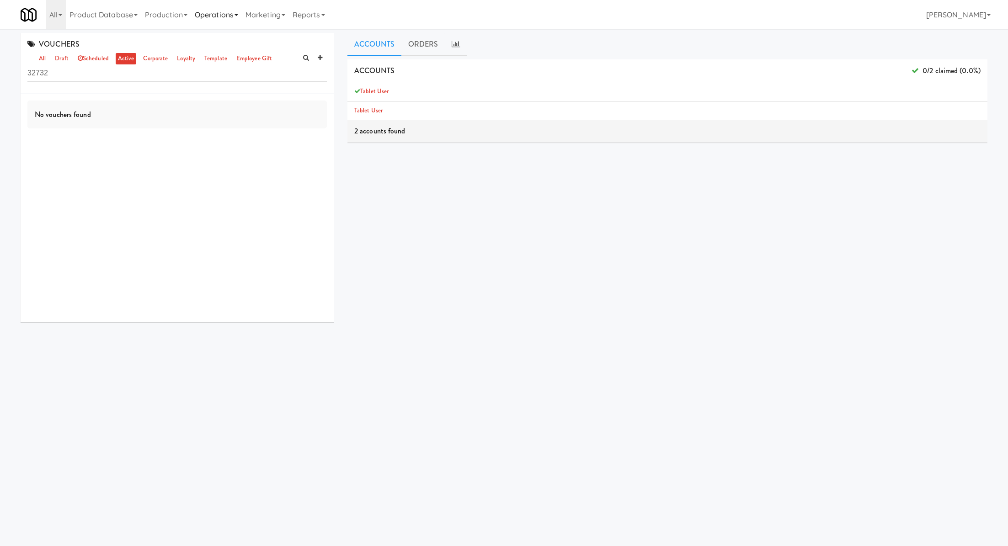
click at [236, 11] on link "Operations" at bounding box center [216, 14] width 51 height 29
click at [235, 160] on link "Assets" at bounding box center [227, 163] width 73 height 16
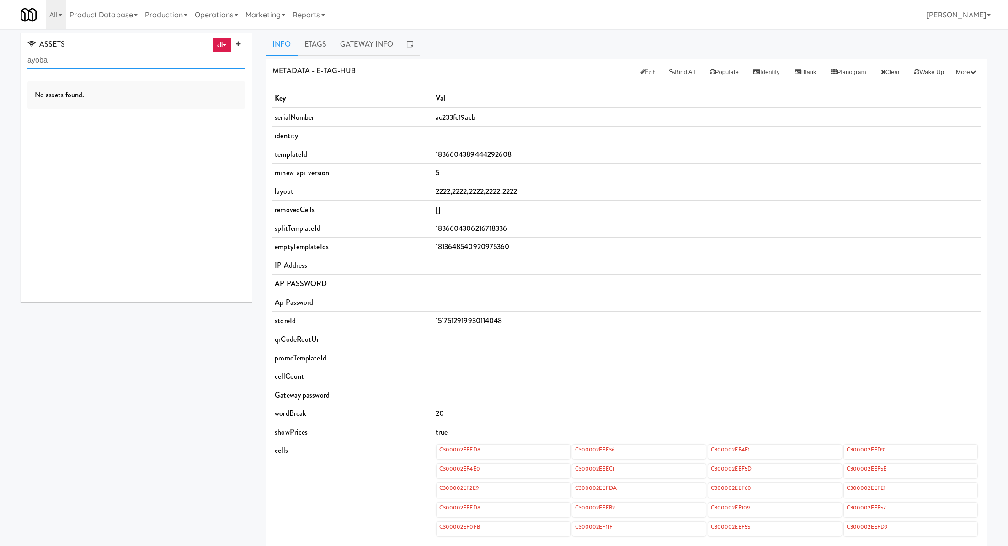
click at [157, 53] on input "ayoba" at bounding box center [136, 60] width 218 height 17
paste input "Centro NoDa Cooler"
type input "Centro NoDa Cooler"
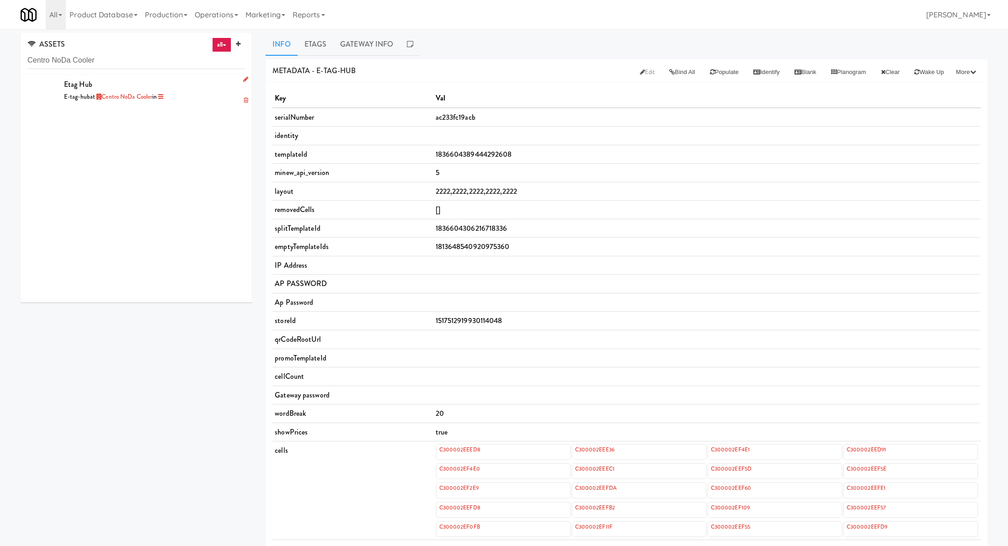
click at [187, 85] on div "Etag Hub E-tag-hub at [GEOGRAPHIC_DATA] in" at bounding box center [154, 90] width 181 height 25
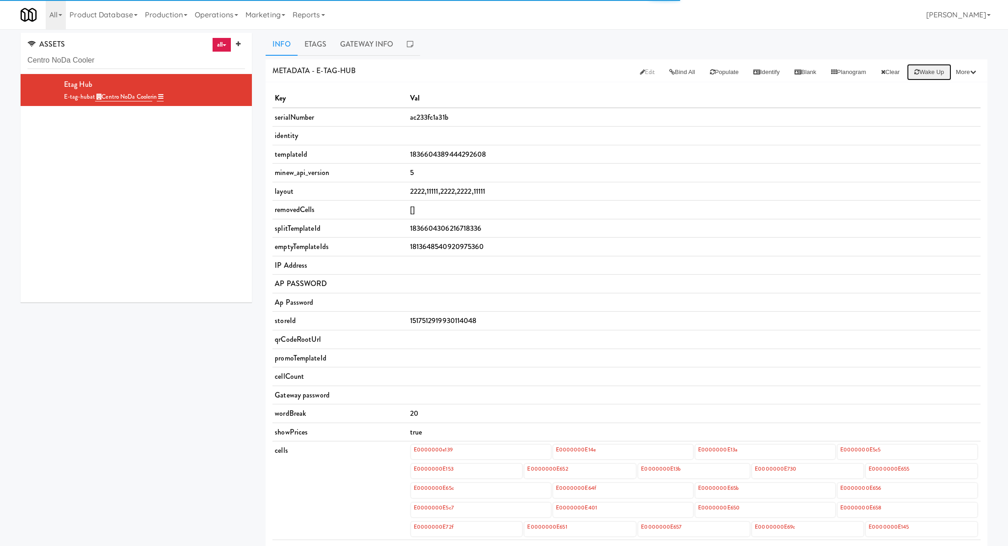
click at [918, 72] on button "Wake up" at bounding box center [929, 72] width 44 height 16
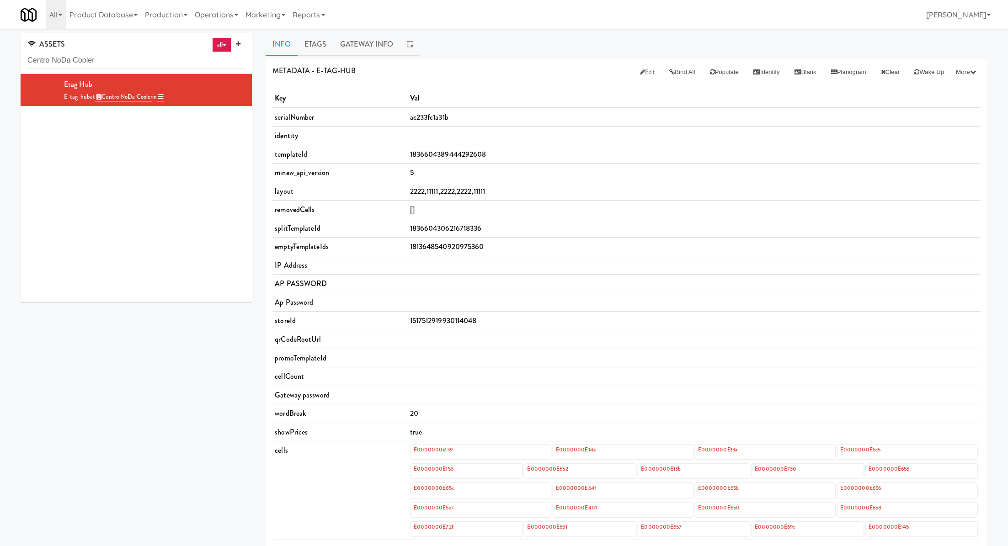
click at [117, 69] on div "ASSETS all all access-point adyen blank card-reader e-tag-hub fork-disp fridge …" at bounding box center [136, 53] width 231 height 41
click at [116, 60] on input "Centro NoDa Cooler" at bounding box center [136, 60] width 218 height 17
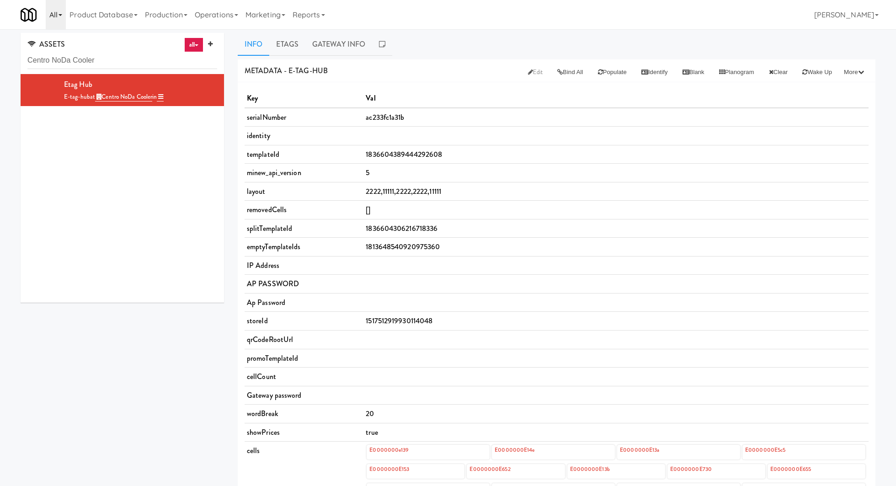
click at [60, 14] on icon at bounding box center [61, 15] width 4 height 2
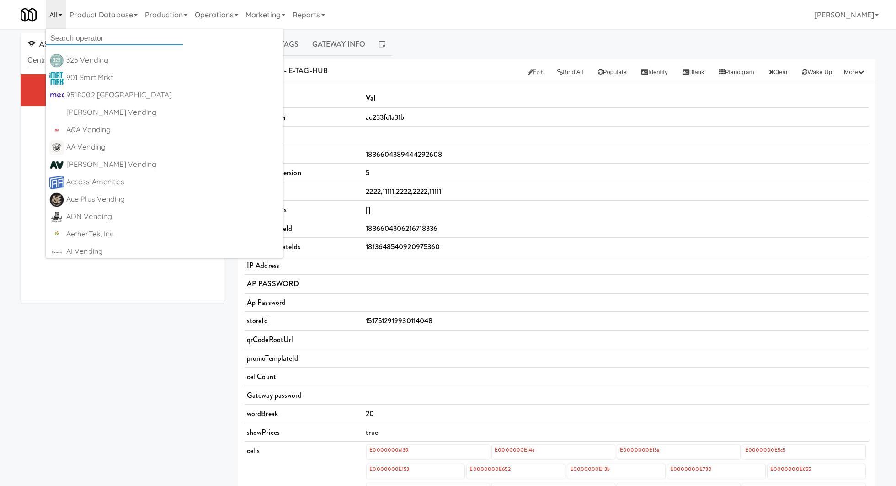
click at [64, 38] on input "text" at bounding box center [114, 39] width 137 height 14
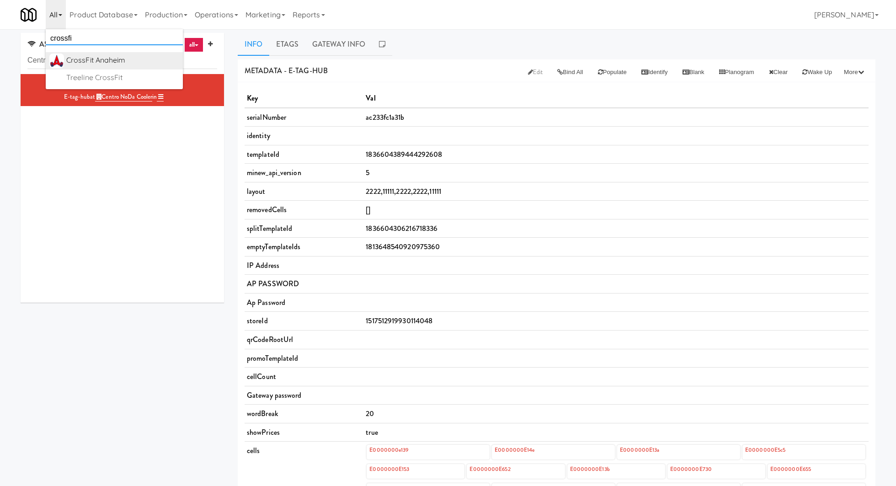
type input "crossfi"
click at [91, 63] on div "CrossFit Anaheim" at bounding box center [122, 60] width 113 height 14
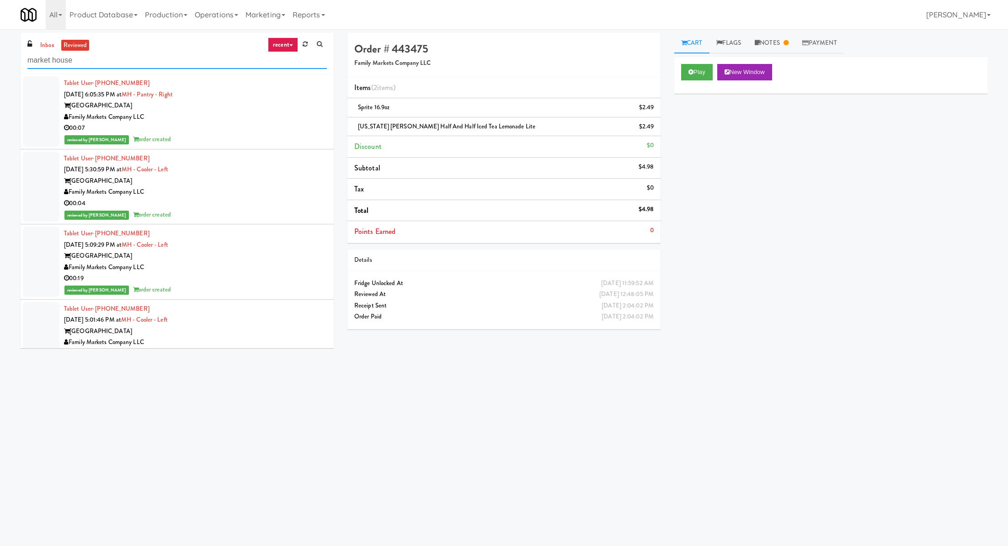
click at [91, 65] on input "market house" at bounding box center [176, 60] width 299 height 17
paste input "text"
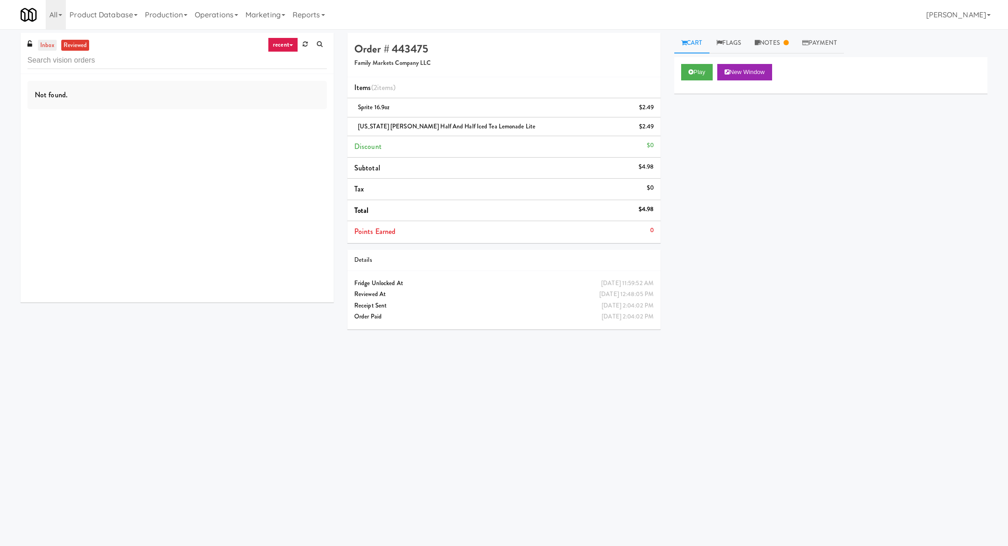
click at [49, 47] on link "inbox" at bounding box center [47, 45] width 19 height 11
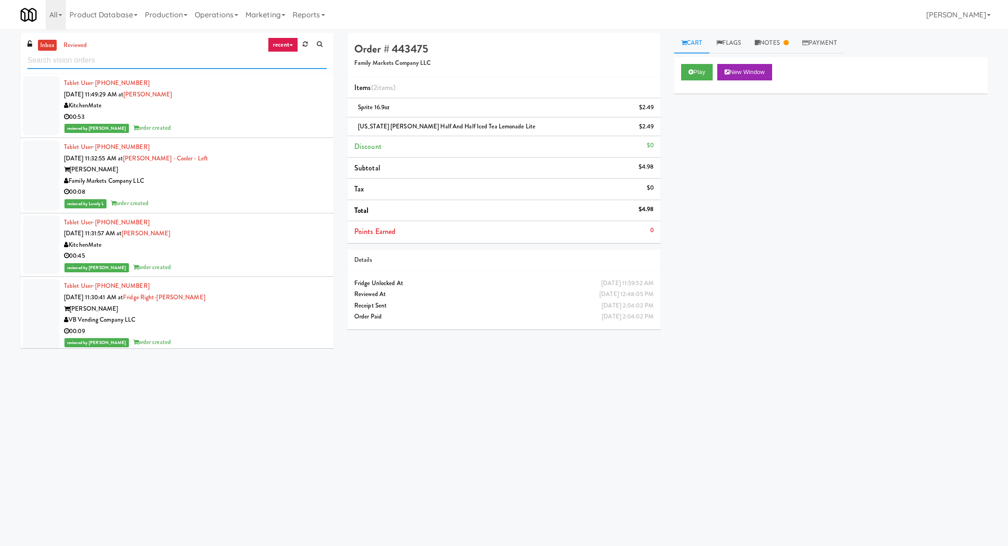
click at [81, 65] on input "text" at bounding box center [176, 60] width 299 height 17
paste input "Centro NoDa Cooler"
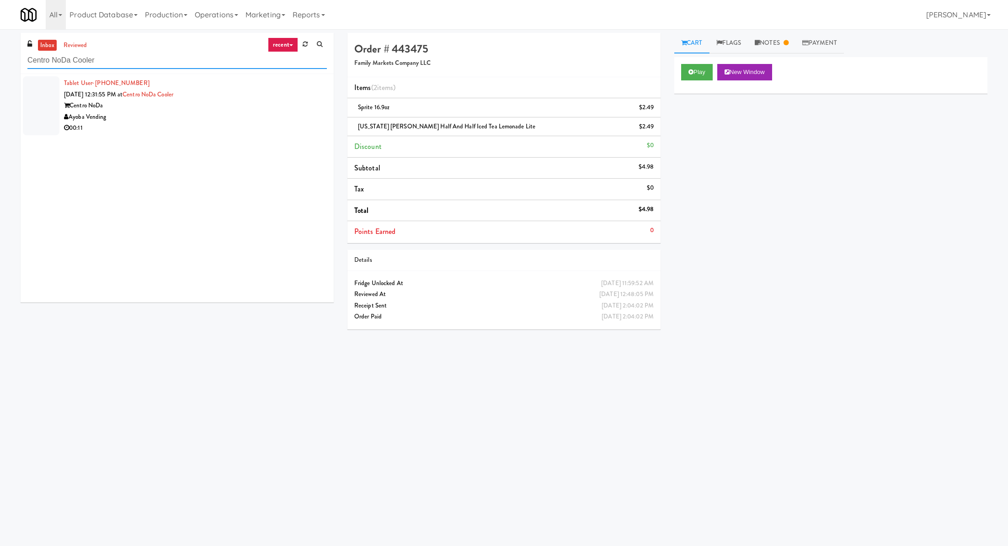
type input "Centro NoDa Cooler"
click at [237, 100] on div "Centro NoDa" at bounding box center [195, 105] width 263 height 11
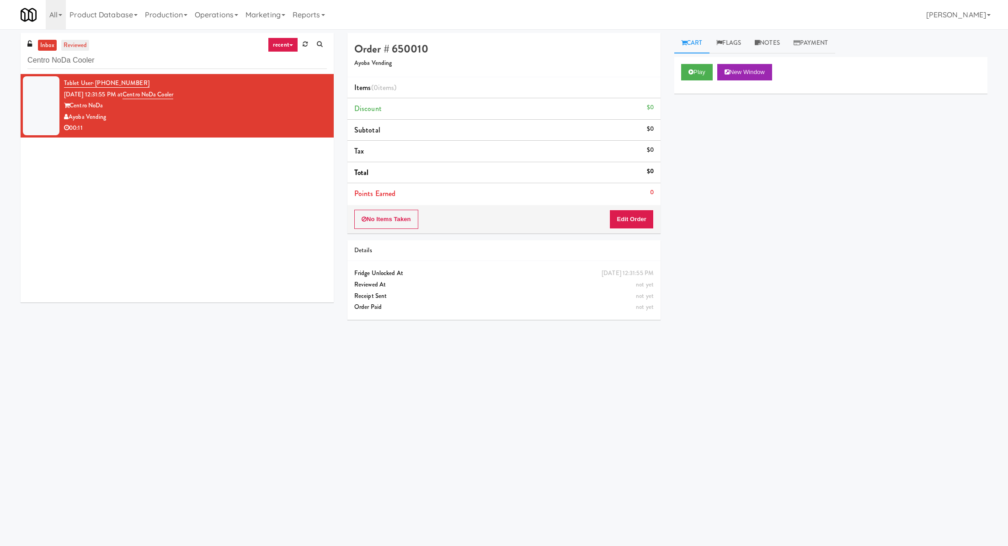
click at [82, 47] on link "reviewed" at bounding box center [75, 45] width 28 height 11
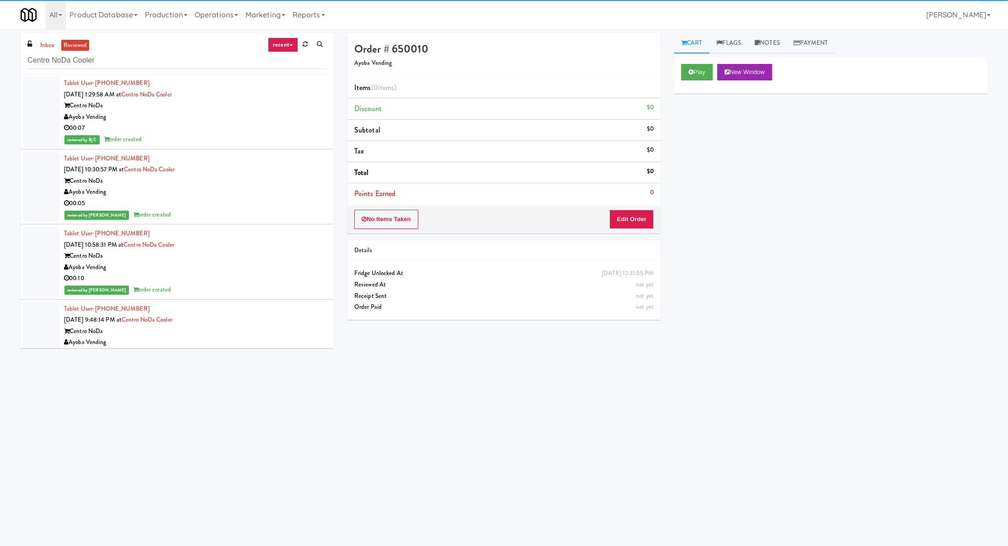
click at [222, 129] on div "00:07" at bounding box center [195, 127] width 263 height 11
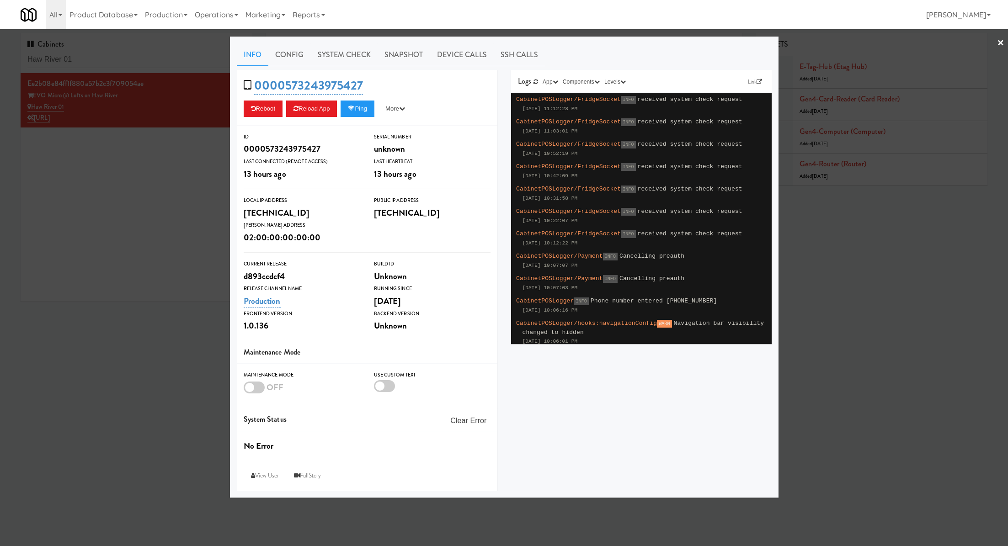
click at [150, 172] on div at bounding box center [504, 273] width 1008 height 546
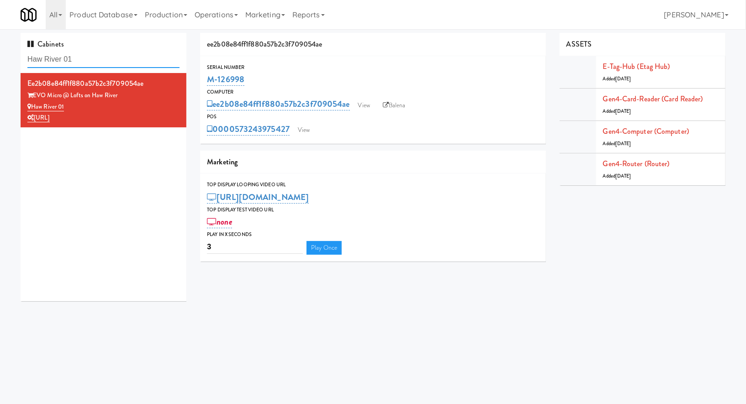
click at [88, 55] on input "Haw River 01" at bounding box center [103, 59] width 152 height 17
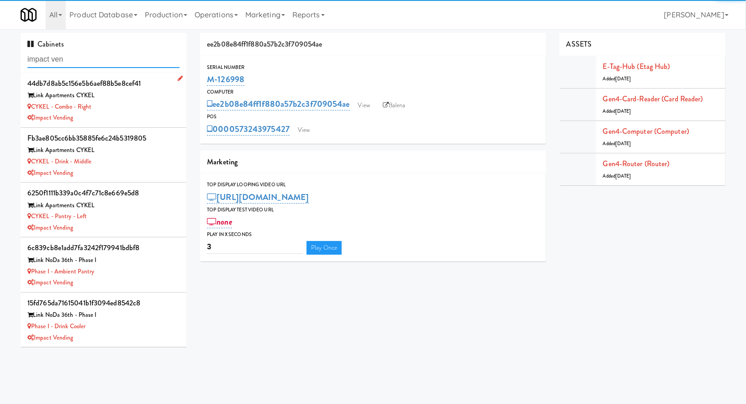
type input "impact ven"
click at [122, 105] on div "CYKEL - Combo - Right" at bounding box center [103, 106] width 152 height 11
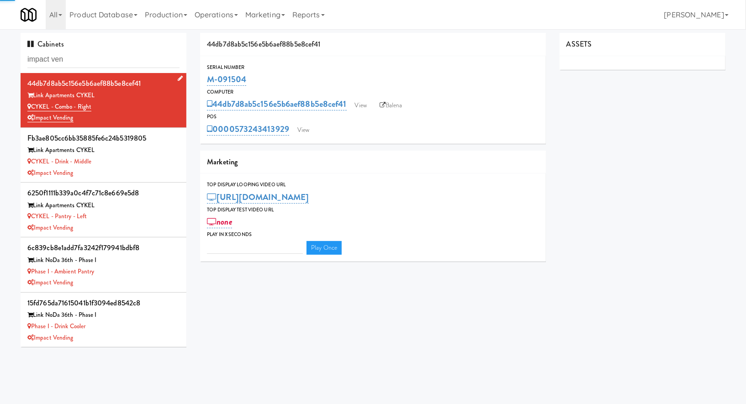
type input "3"
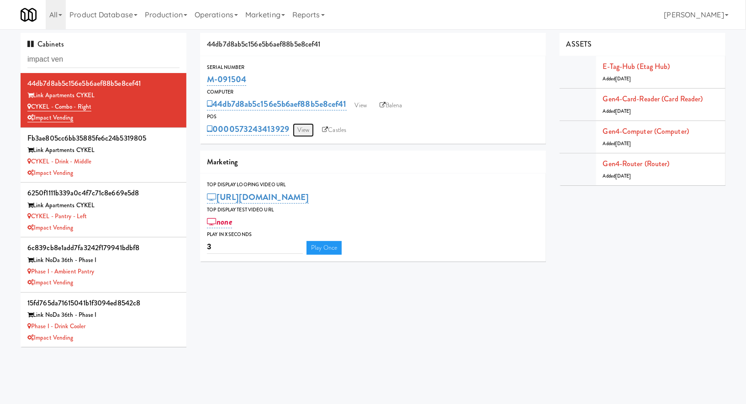
click at [305, 129] on link "View" at bounding box center [303, 130] width 21 height 14
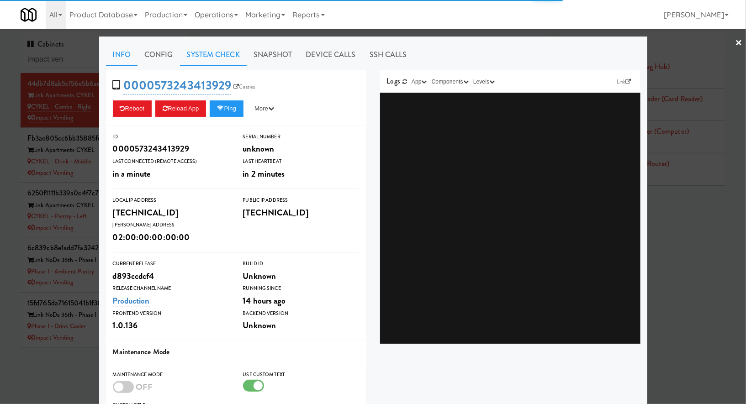
click at [220, 56] on link "System Check" at bounding box center [213, 54] width 67 height 23
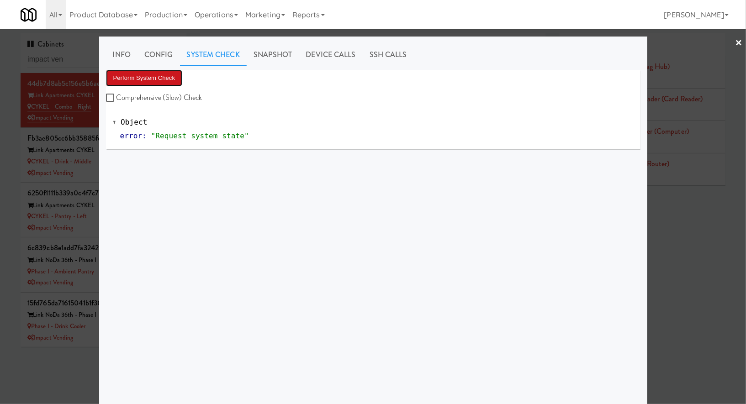
click at [167, 83] on button "Perform System Check" at bounding box center [144, 78] width 77 height 16
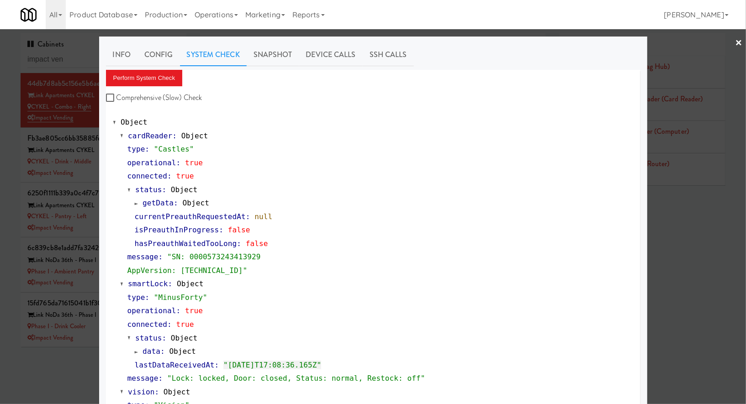
click at [96, 173] on div at bounding box center [373, 202] width 746 height 404
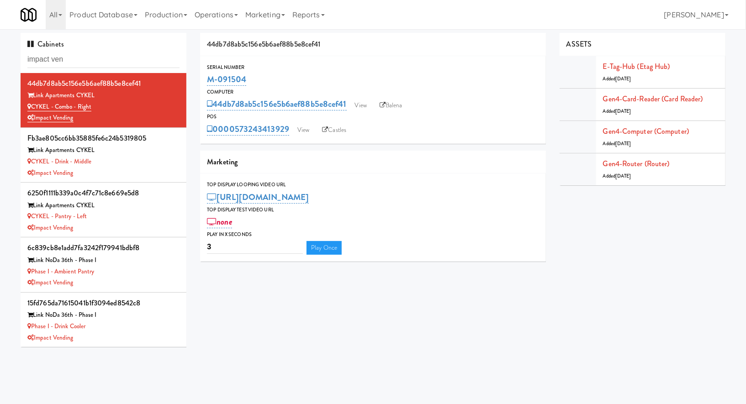
click at [96, 173] on div "Impact Vending" at bounding box center [103, 173] width 152 height 11
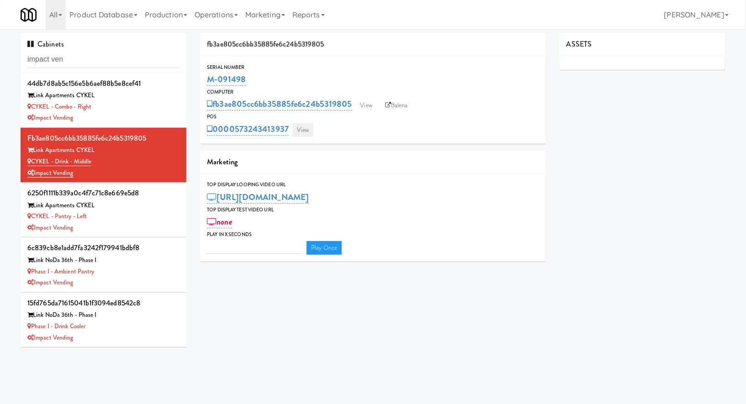
type input "3"
click at [305, 135] on link "View" at bounding box center [303, 130] width 21 height 14
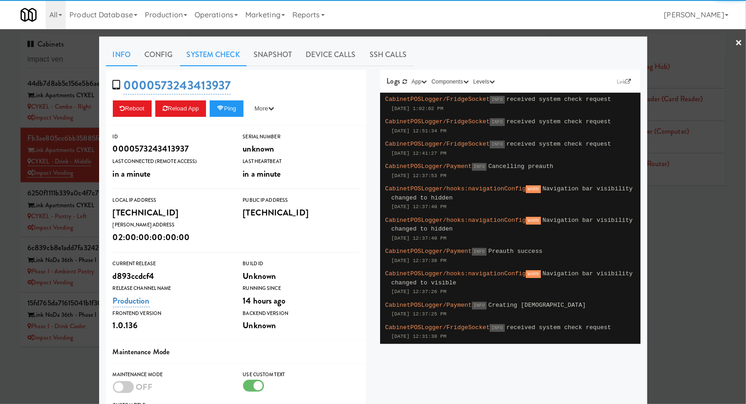
click at [222, 60] on link "System Check" at bounding box center [213, 54] width 67 height 23
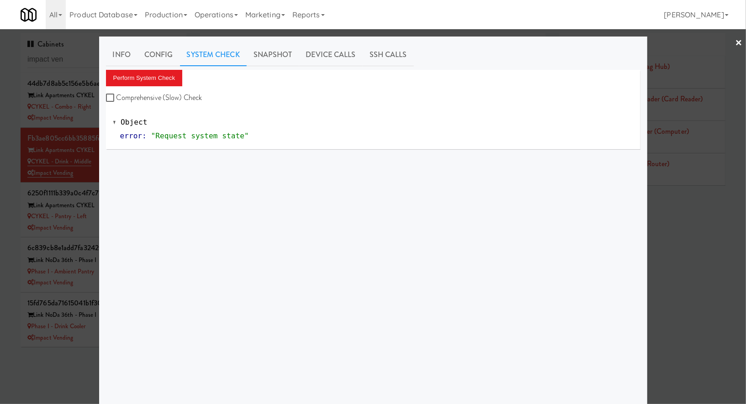
click at [185, 74] on div "Perform System Check Comprehensive (Slow) Check" at bounding box center [373, 87] width 535 height 35
click at [179, 74] on button "Perform System Check" at bounding box center [144, 78] width 77 height 16
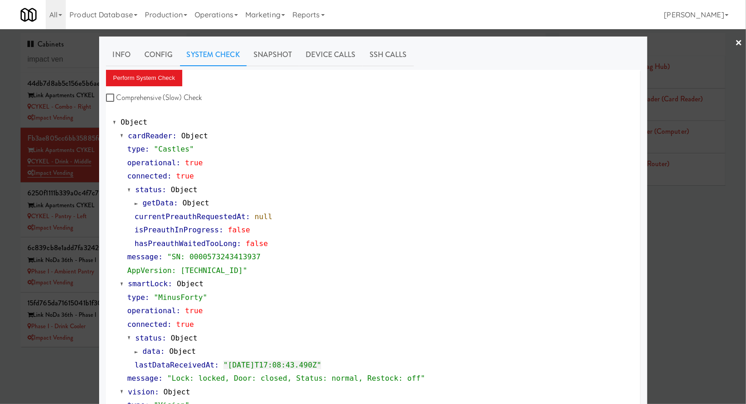
click at [91, 228] on div at bounding box center [373, 202] width 746 height 404
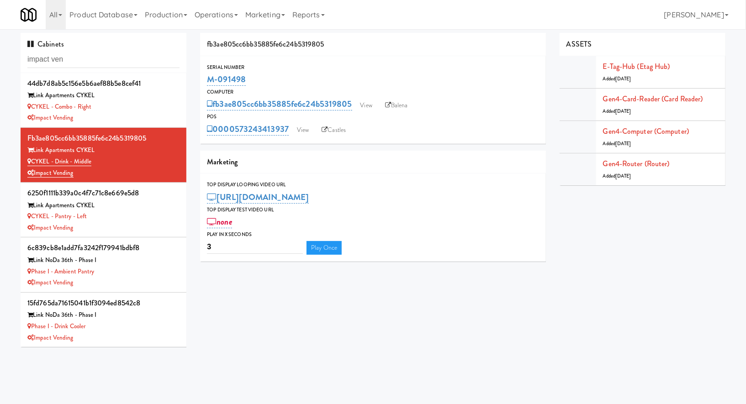
click at [91, 228] on div "Impact Vending" at bounding box center [103, 228] width 152 height 11
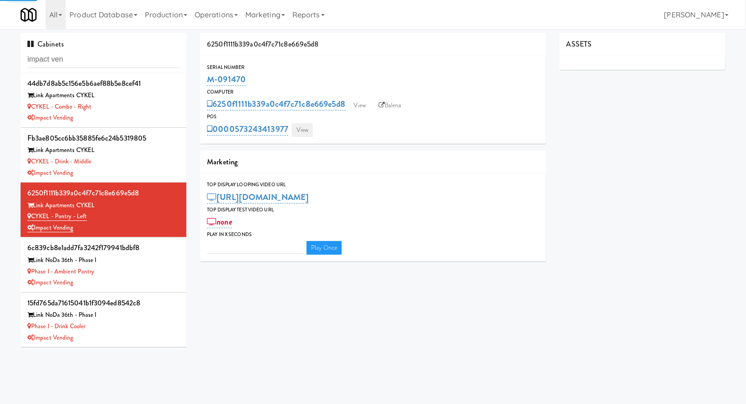
type input "3"
click at [308, 129] on link "View" at bounding box center [302, 130] width 21 height 14
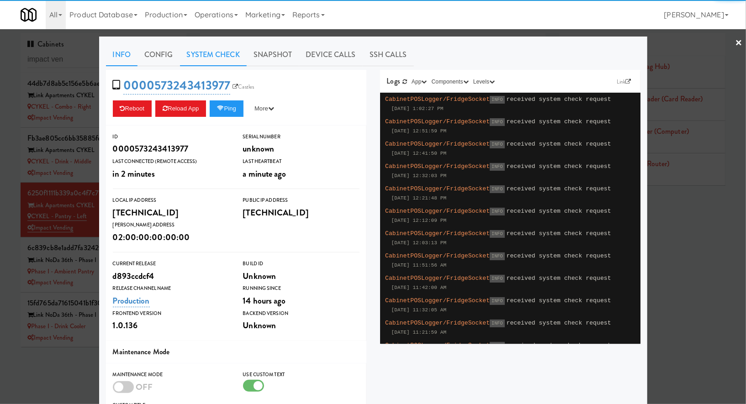
drag, startPoint x: 225, startPoint y: 57, endPoint x: 205, endPoint y: 63, distance: 21.1
click at [225, 57] on link "System Check" at bounding box center [213, 54] width 67 height 23
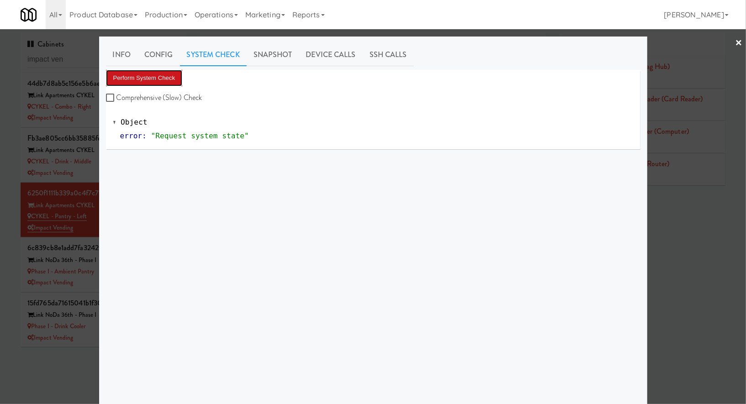
click at [170, 78] on button "Perform System Check" at bounding box center [144, 78] width 77 height 16
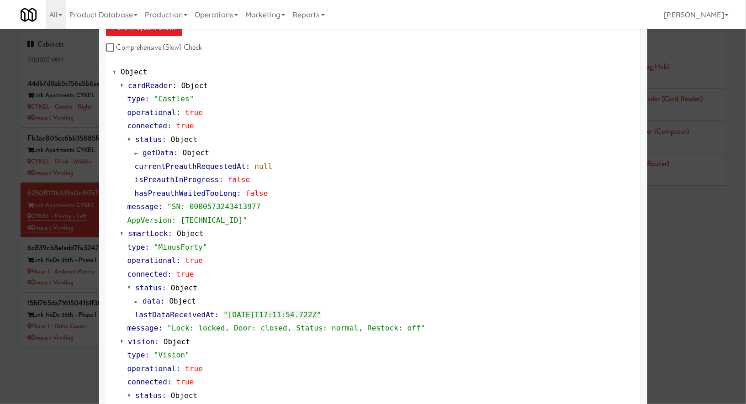
scroll to position [51, 0]
click at [89, 230] on div at bounding box center [373, 202] width 746 height 404
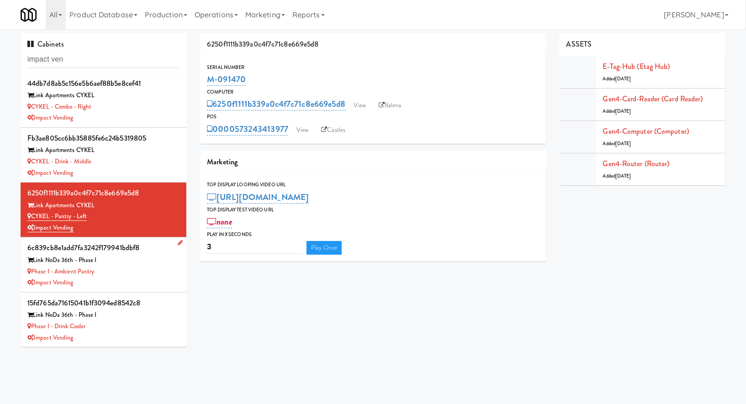
click at [174, 264] on div "Link NoDa 36th - Phase I" at bounding box center [103, 260] width 152 height 11
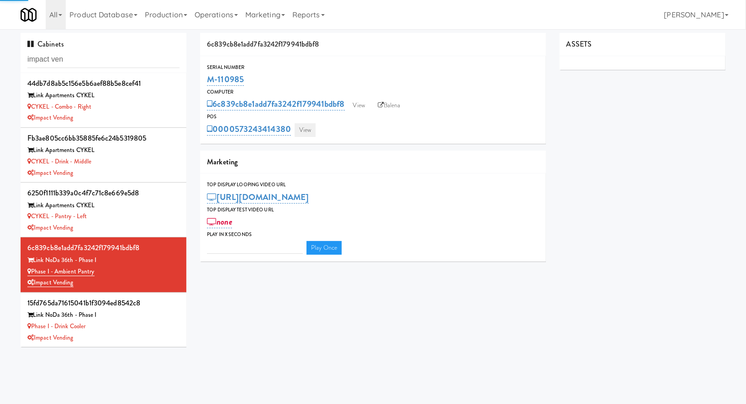
type input "3"
click at [309, 130] on link "View" at bounding box center [305, 130] width 21 height 14
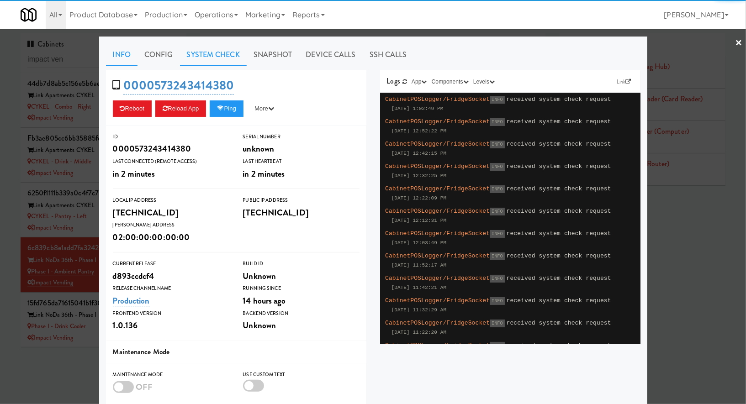
click at [227, 64] on link "System Check" at bounding box center [213, 54] width 67 height 23
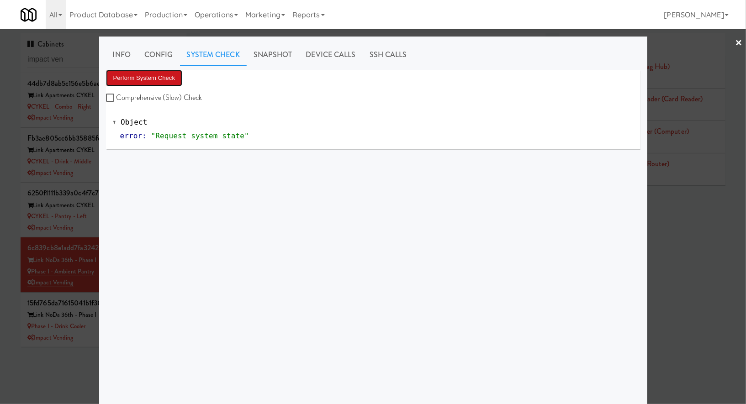
click at [169, 77] on button "Perform System Check" at bounding box center [144, 78] width 77 height 16
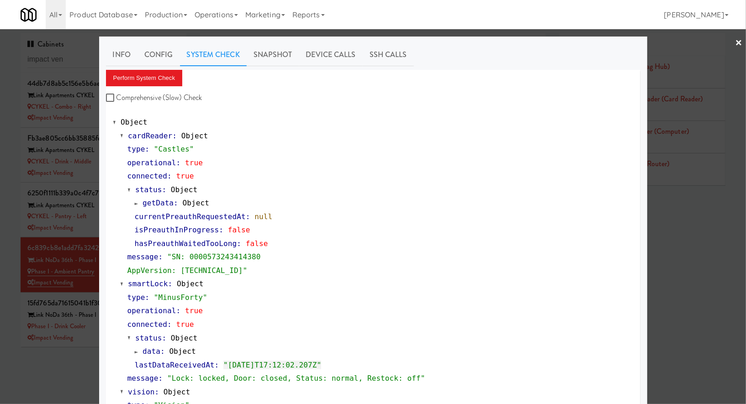
click at [91, 338] on div at bounding box center [373, 202] width 746 height 404
click at [91, 338] on div "Impact Vending" at bounding box center [103, 338] width 152 height 11
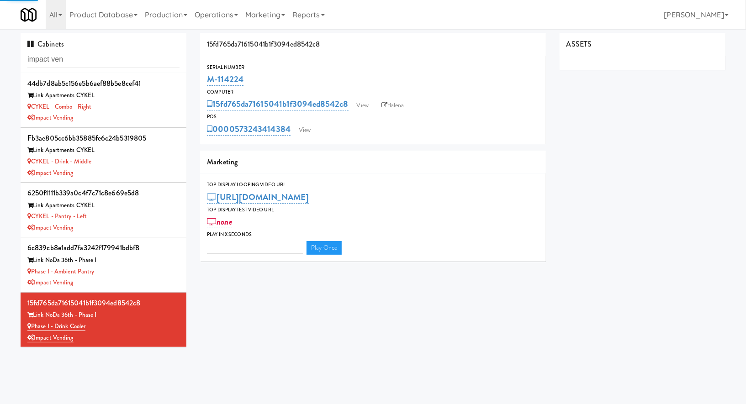
type input "3"
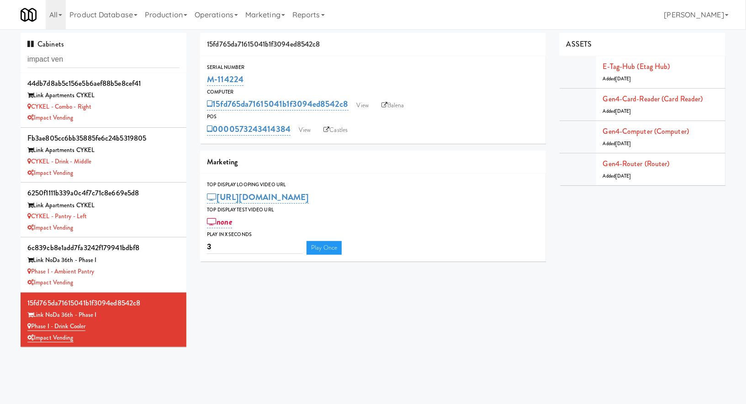
click at [303, 137] on div "Serial Number M-114224 Computer 15fd765da71615041b1f3094ed8542c8 View Balena PO…" at bounding box center [373, 100] width 346 height 88
click at [302, 127] on link "View" at bounding box center [304, 130] width 21 height 14
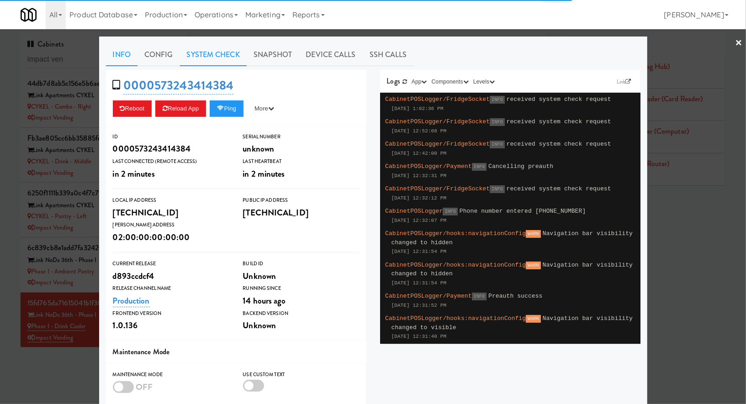
click at [234, 56] on link "System Check" at bounding box center [213, 54] width 67 height 23
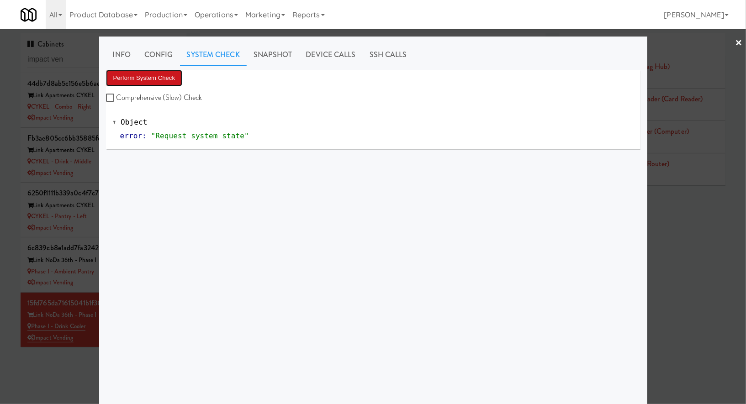
click at [167, 80] on button "Perform System Check" at bounding box center [144, 78] width 77 height 16
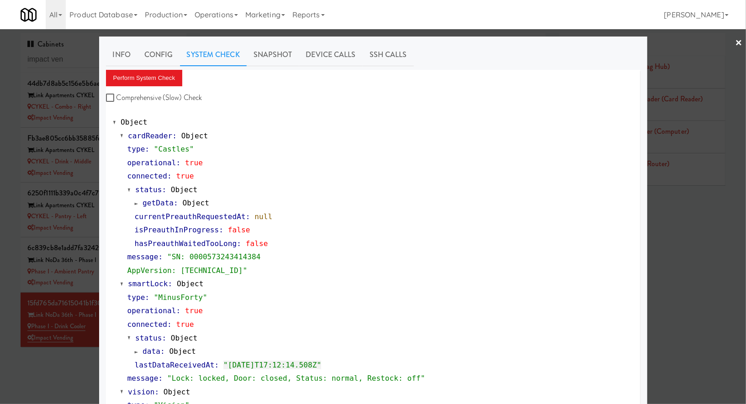
click at [81, 356] on div at bounding box center [373, 202] width 746 height 404
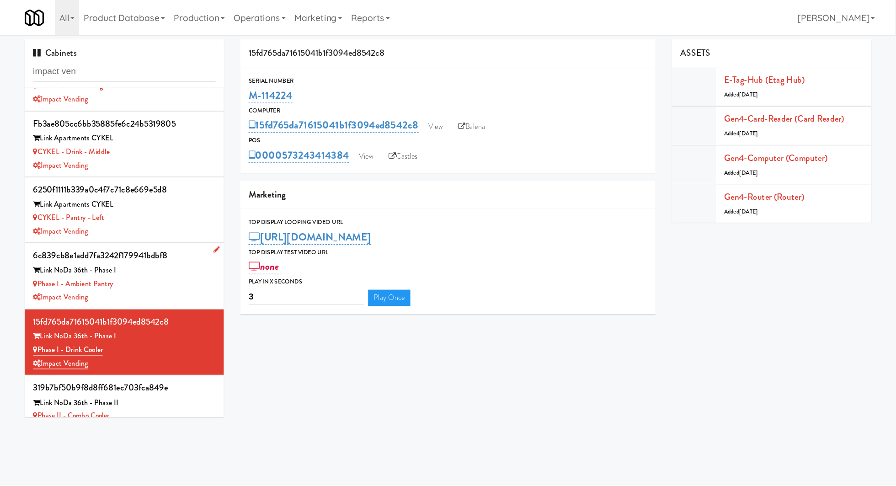
scroll to position [54, 0]
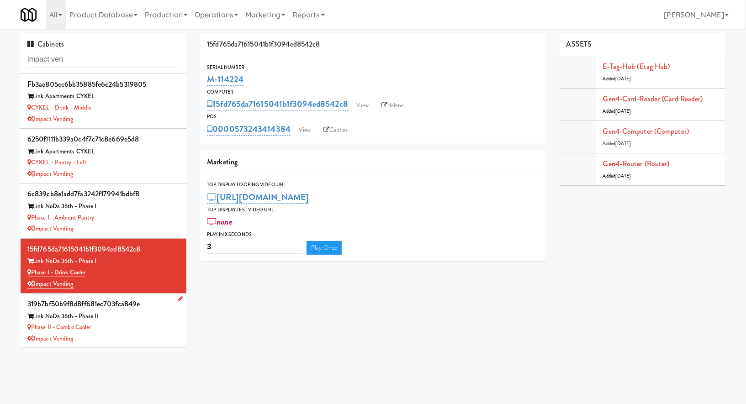
click at [155, 325] on div "Phase II - Combo Cooler" at bounding box center [103, 327] width 152 height 11
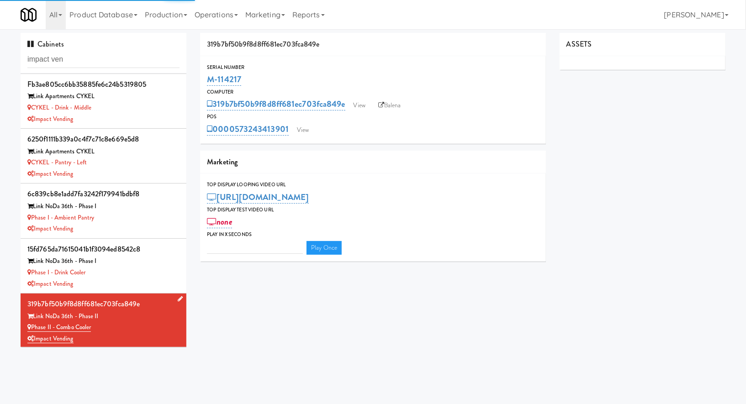
type input "3"
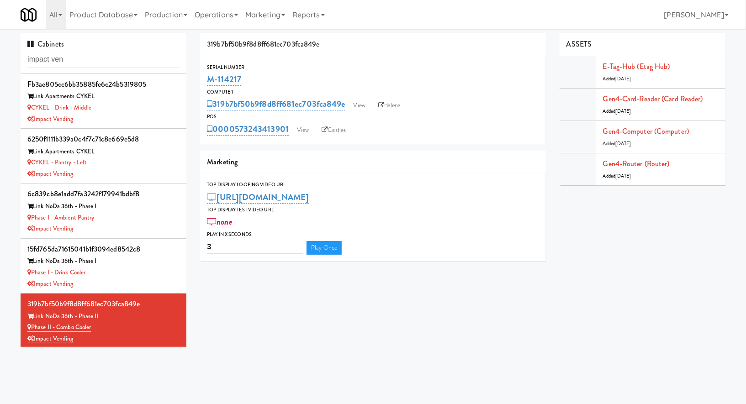
click at [300, 137] on div "Serial Number M-114217 Computer 319b7bf50b9f8d8ff681ec703fca849e View Balena PO…" at bounding box center [373, 100] width 346 height 88
click at [300, 132] on link "View" at bounding box center [303, 130] width 21 height 14
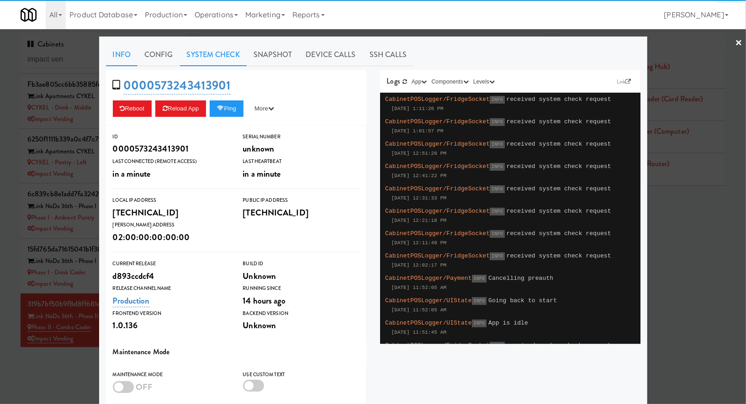
click at [218, 55] on link "System Check" at bounding box center [213, 54] width 67 height 23
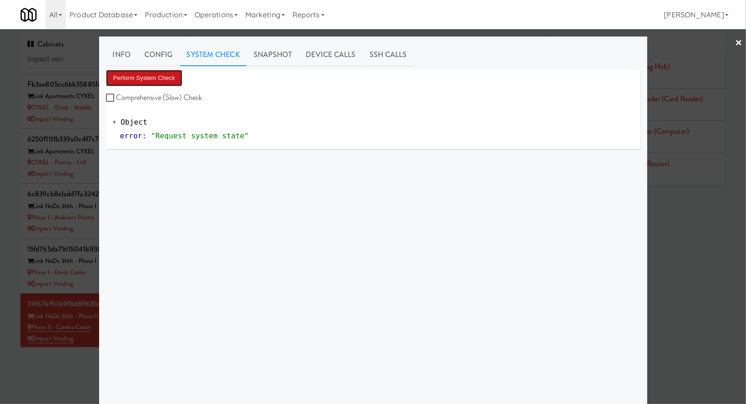
click at [173, 75] on button "Perform System Check" at bounding box center [144, 78] width 77 height 16
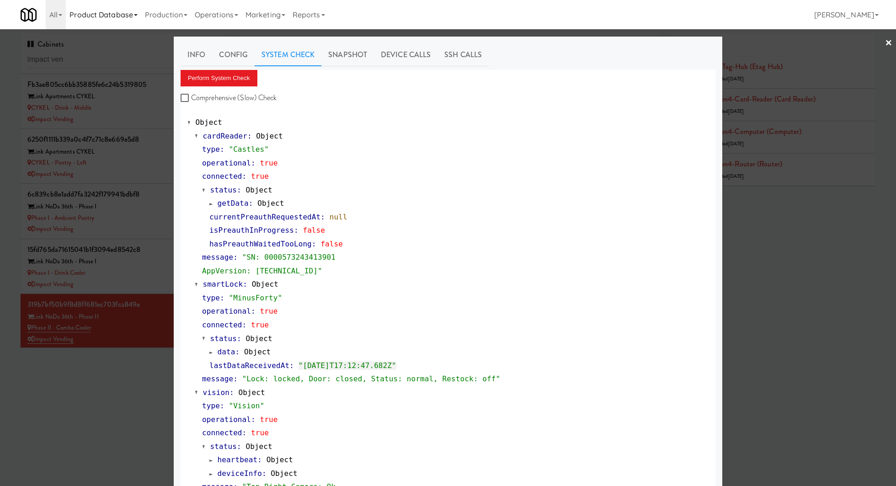
scroll to position [54, 0]
click at [126, 387] on div at bounding box center [448, 243] width 896 height 486
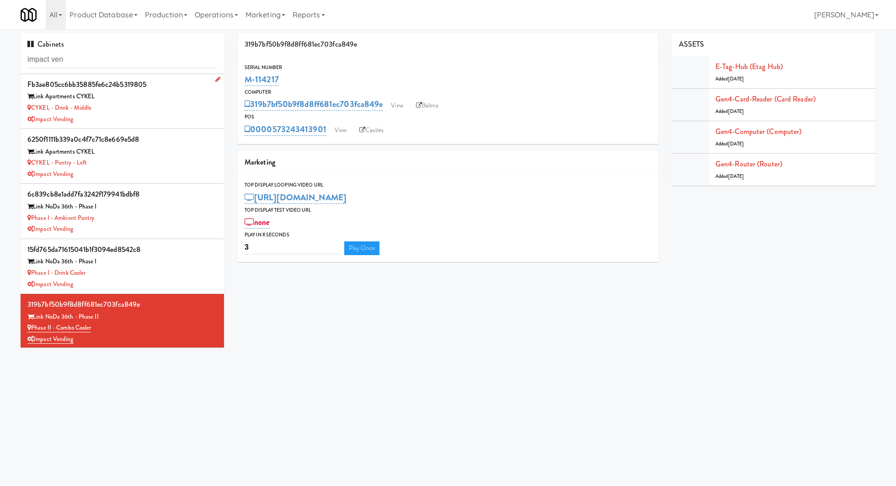
click at [144, 125] on li "fb3ae805cc6bb35885fe6c24b5319805 Link Apartments CYKEL CYKEL - Drink - Middle I…" at bounding box center [122, 101] width 203 height 55
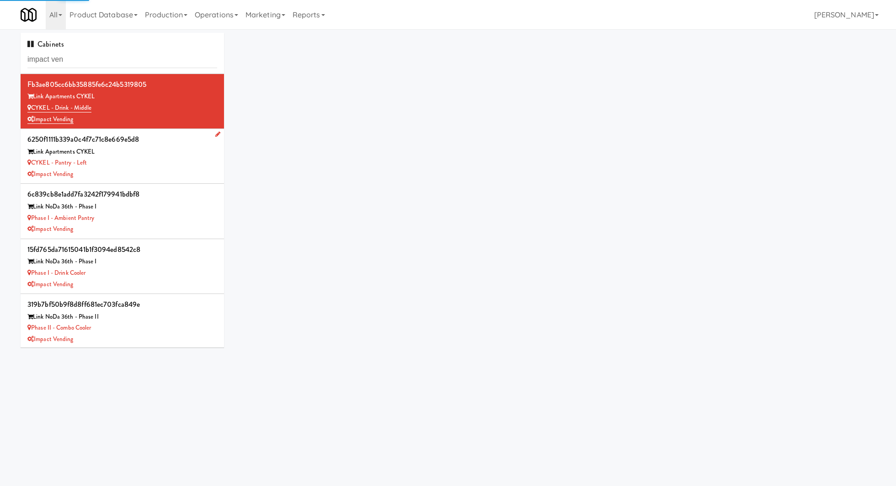
click at [167, 165] on div "CYKEL - Pantry - Left" at bounding box center [122, 162] width 190 height 11
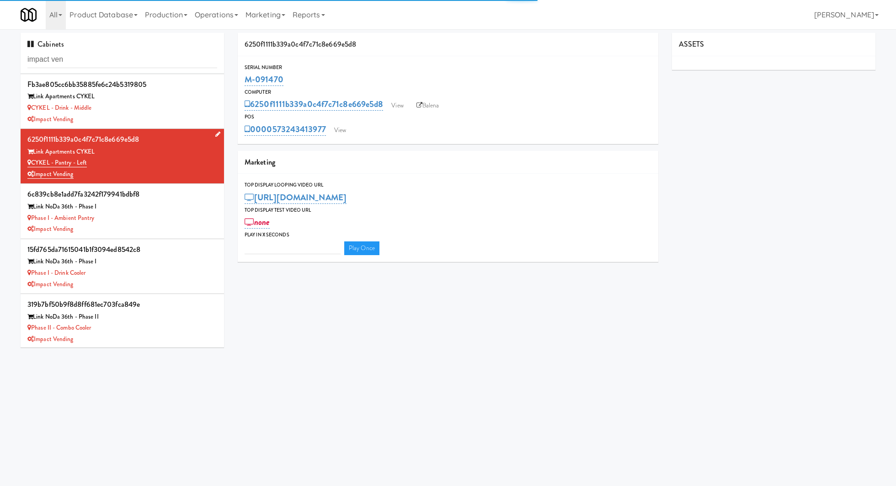
type input "3"
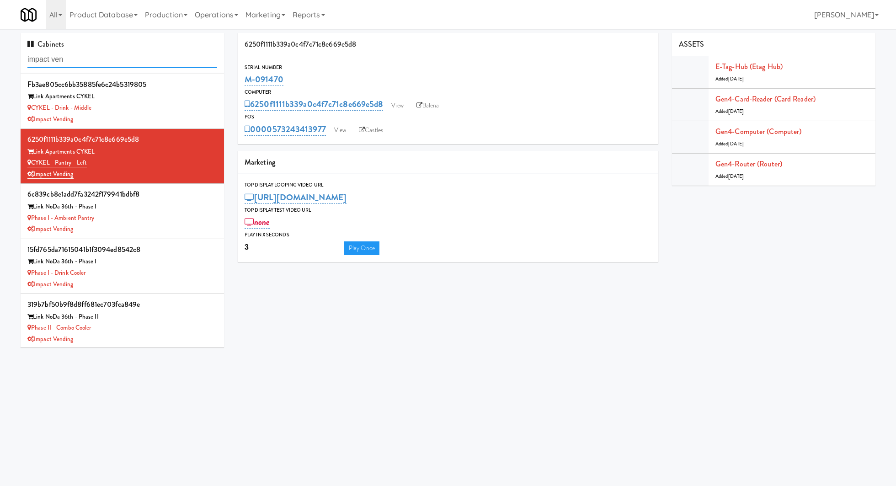
click at [141, 59] on input "impact ven" at bounding box center [122, 59] width 190 height 17
paste input "hackensack"
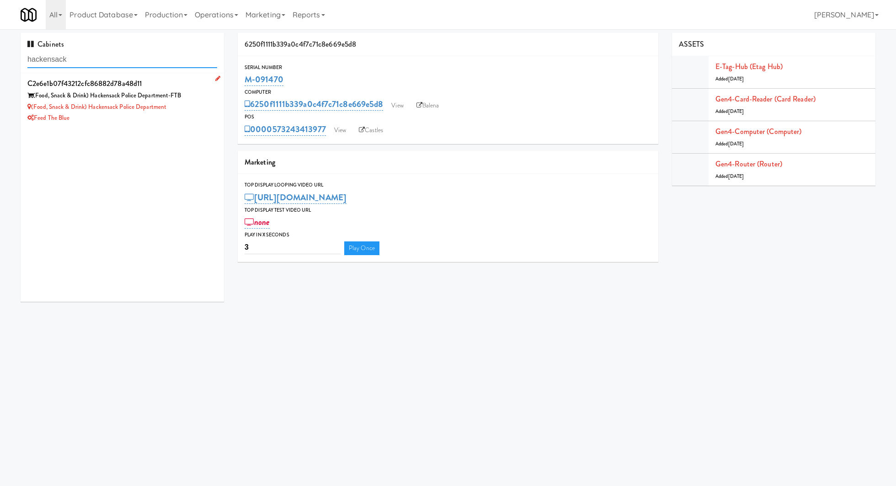
type input "hackensack"
click at [183, 113] on div "Feed The Blue" at bounding box center [122, 117] width 190 height 11
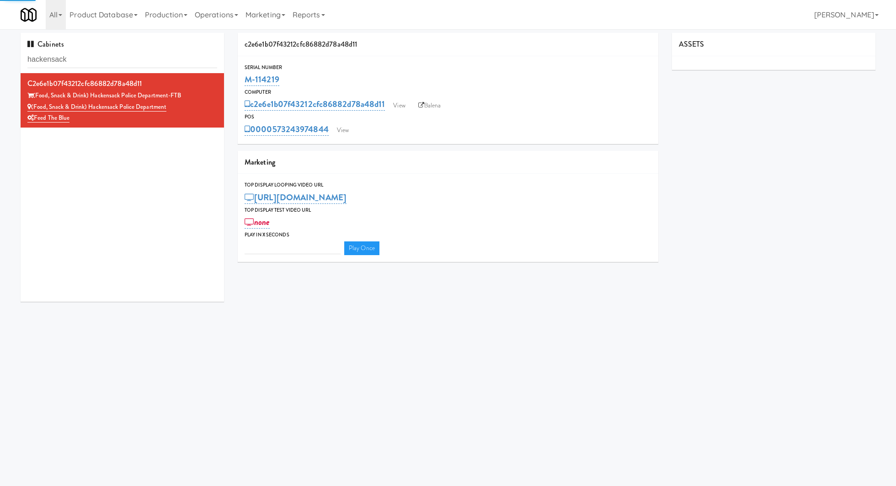
type input "3"
click at [347, 128] on link "View" at bounding box center [342, 130] width 21 height 14
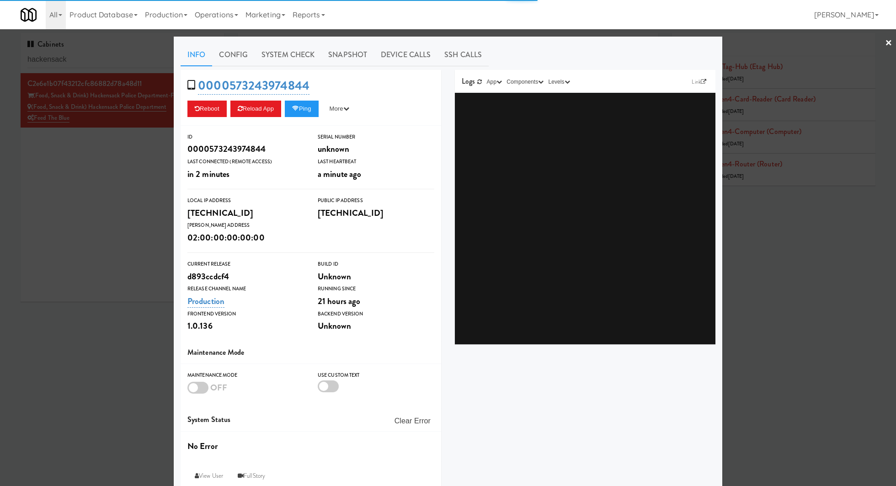
click at [289, 66] on div "Info Config System Check Snapshot Device Calls SSH Calls 0000573243974844 Reboo…" at bounding box center [448, 266] width 535 height 447
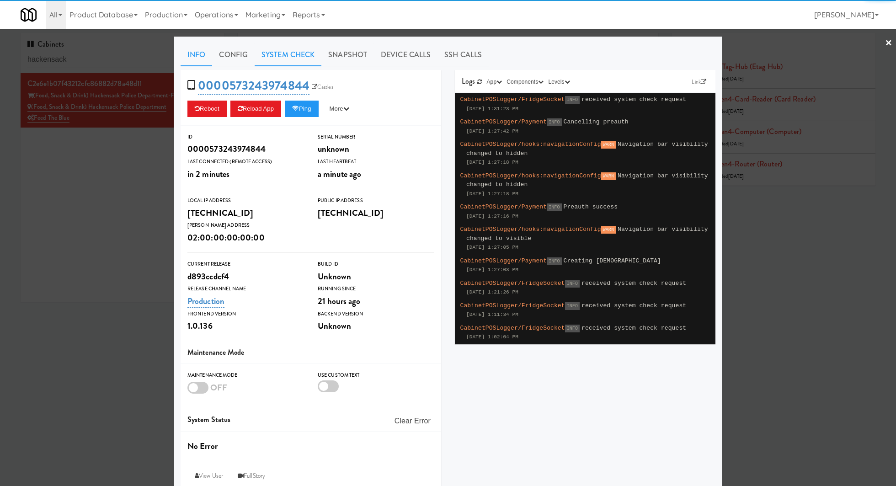
click at [285, 59] on link "System Check" at bounding box center [288, 54] width 67 height 23
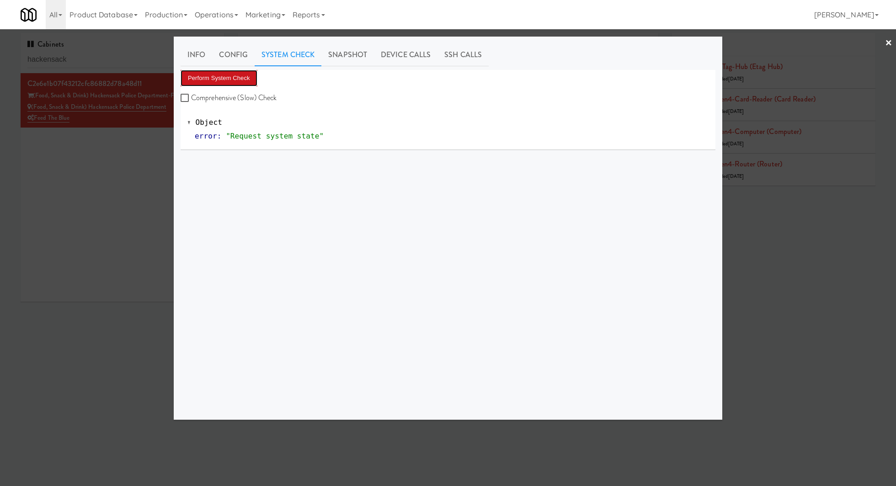
click at [250, 81] on button "Perform System Check" at bounding box center [219, 78] width 77 height 16
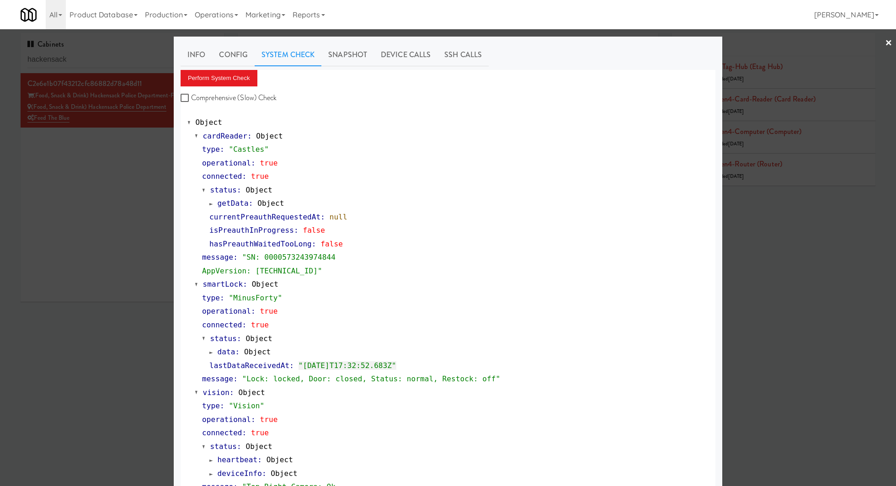
click at [97, 155] on div at bounding box center [448, 243] width 896 height 486
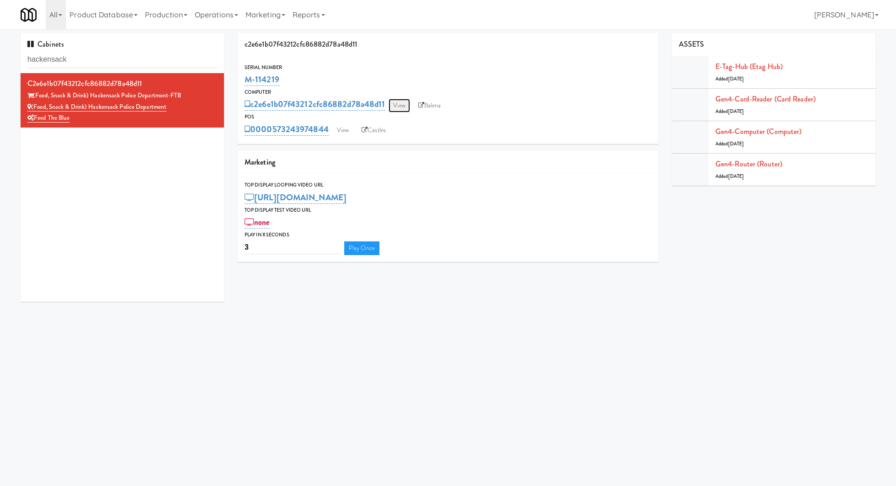
click at [397, 105] on link "View" at bounding box center [398, 106] width 21 height 14
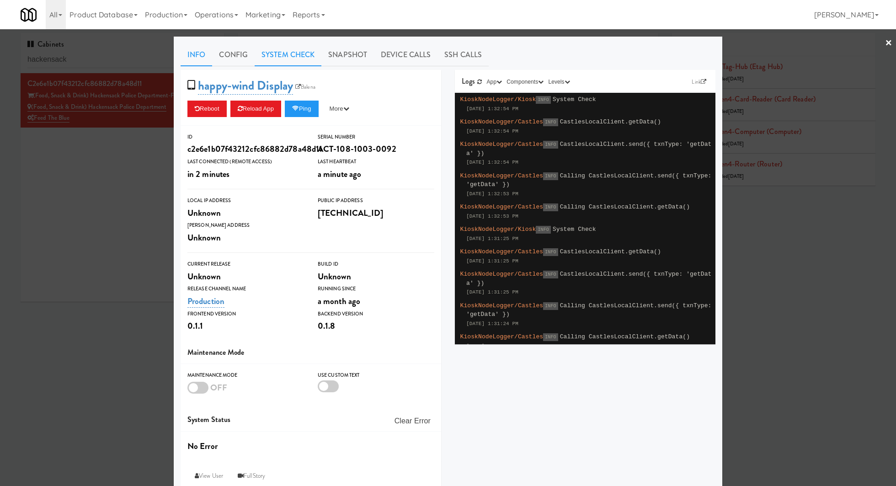
click at [275, 62] on link "System Check" at bounding box center [288, 54] width 67 height 23
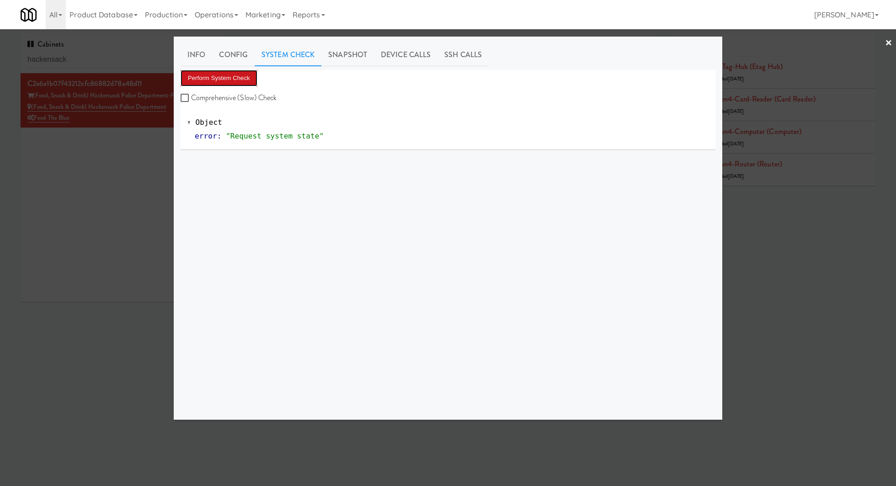
click at [244, 76] on button "Perform System Check" at bounding box center [219, 78] width 77 height 16
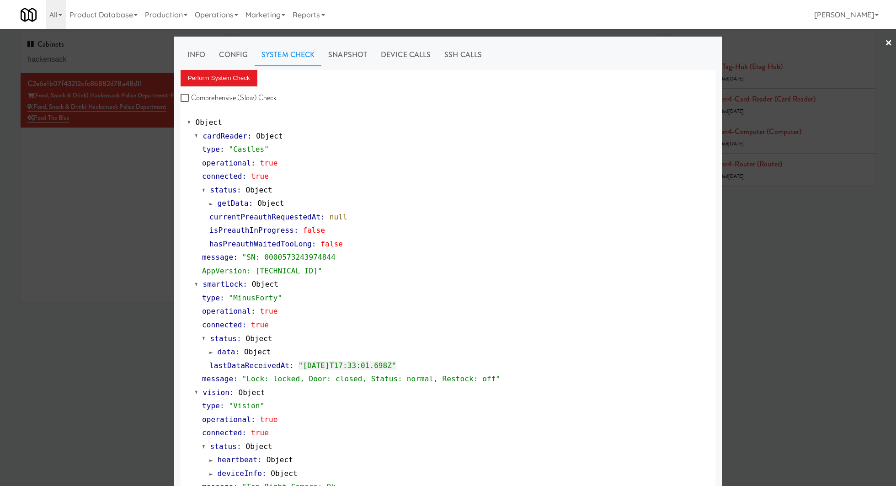
click at [176, 144] on div "Info Config System Check Snapshot Device Calls SSH Calls Perform System Check C…" at bounding box center [448, 373] width 548 height 673
click at [139, 167] on div at bounding box center [448, 243] width 896 height 486
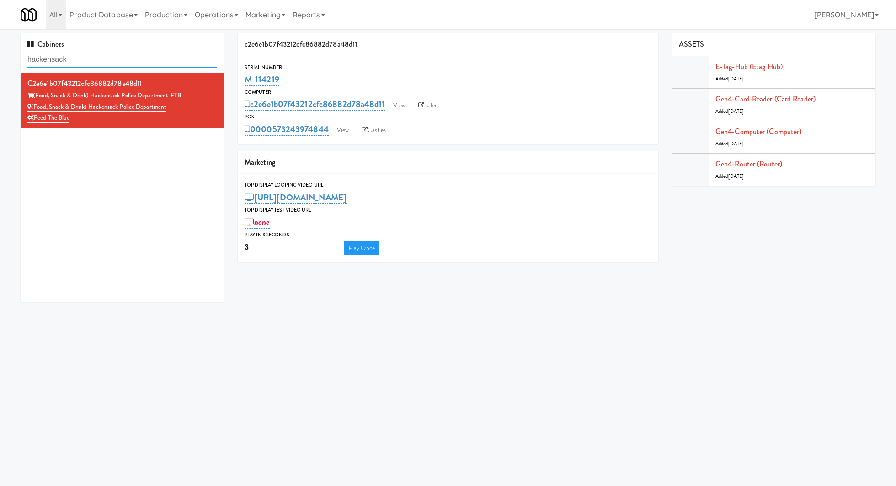
click at [144, 63] on input "hackensack" at bounding box center [122, 59] width 190 height 17
click at [351, 131] on link "View" at bounding box center [342, 130] width 21 height 14
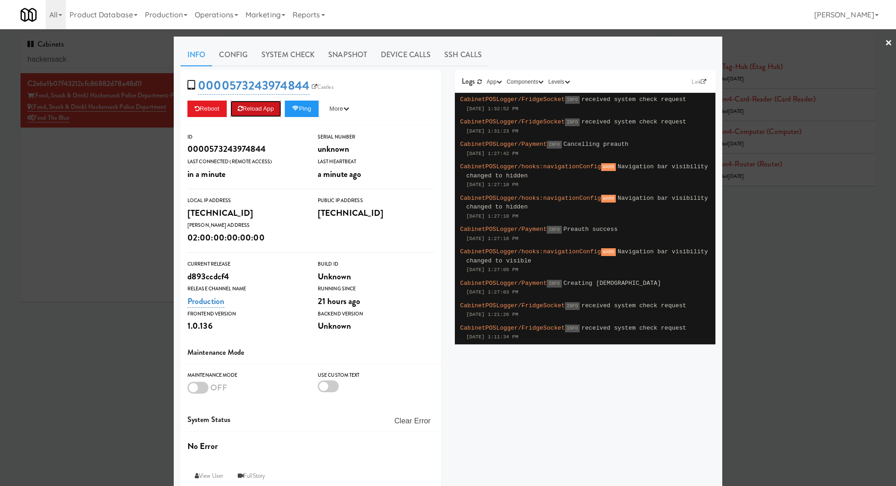
click at [265, 106] on button "Reload App" at bounding box center [255, 109] width 51 height 16
click at [101, 165] on div at bounding box center [448, 243] width 896 height 486
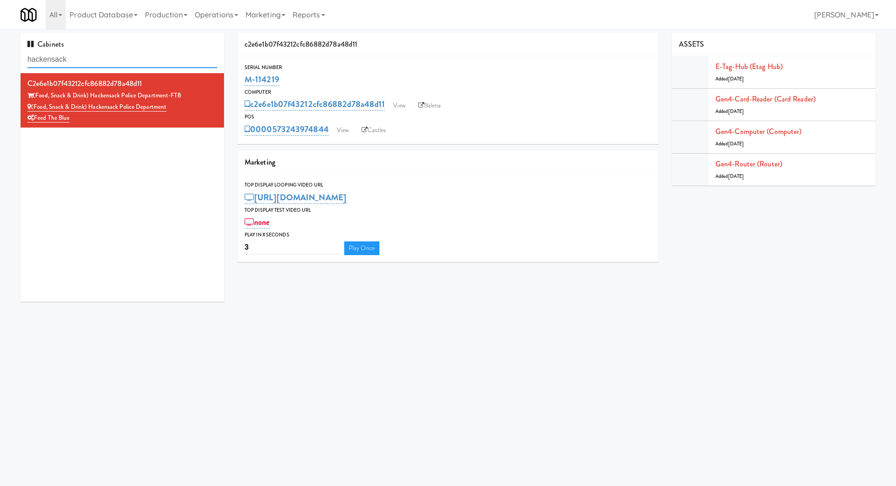
click at [120, 65] on input "hackensack" at bounding box center [122, 59] width 190 height 17
paste input "Haw River 01"
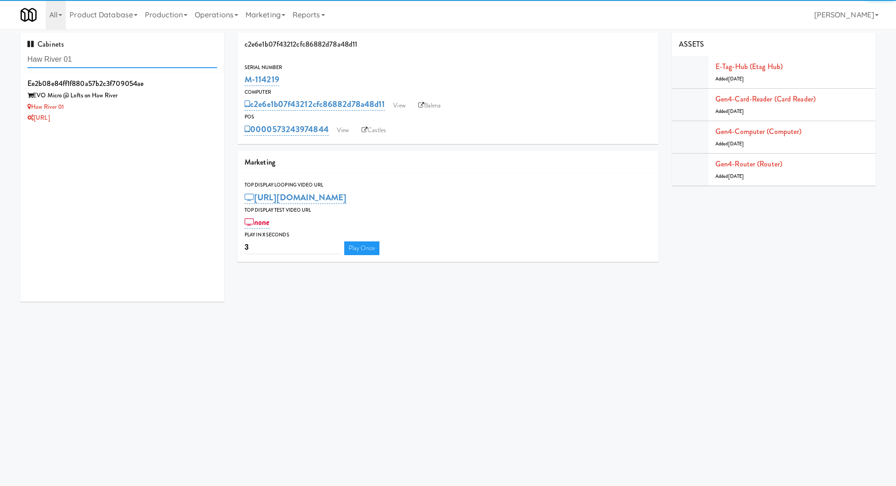
type input "Haw River 01"
click at [137, 100] on div "EVO Micro @ Lofts on Haw River" at bounding box center [122, 95] width 190 height 11
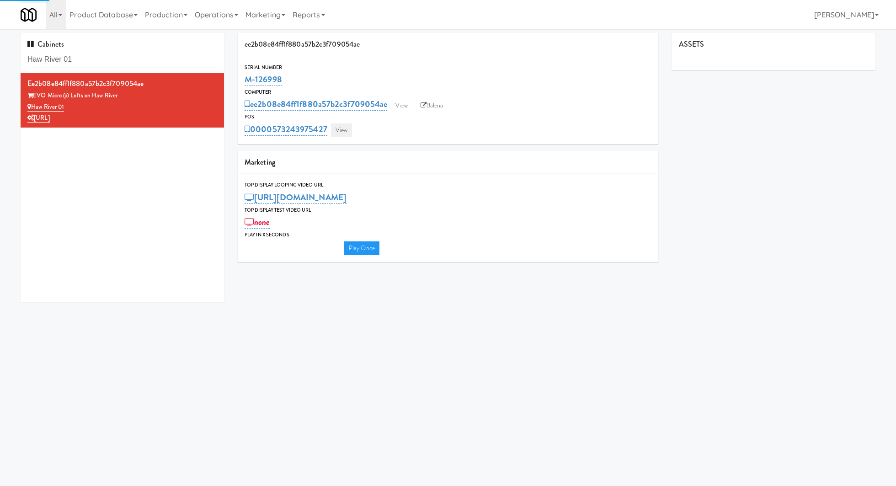
type input "3"
click at [343, 129] on link "View" at bounding box center [341, 130] width 21 height 14
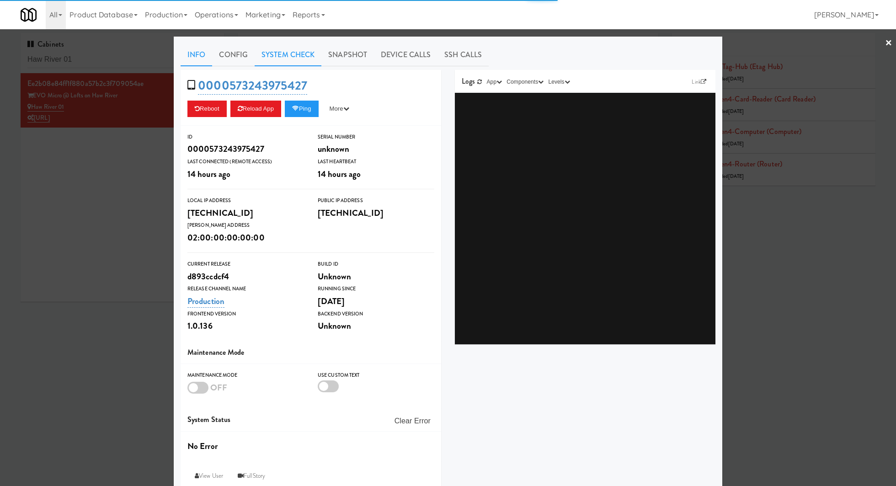
click at [284, 61] on link "System Check" at bounding box center [288, 54] width 67 height 23
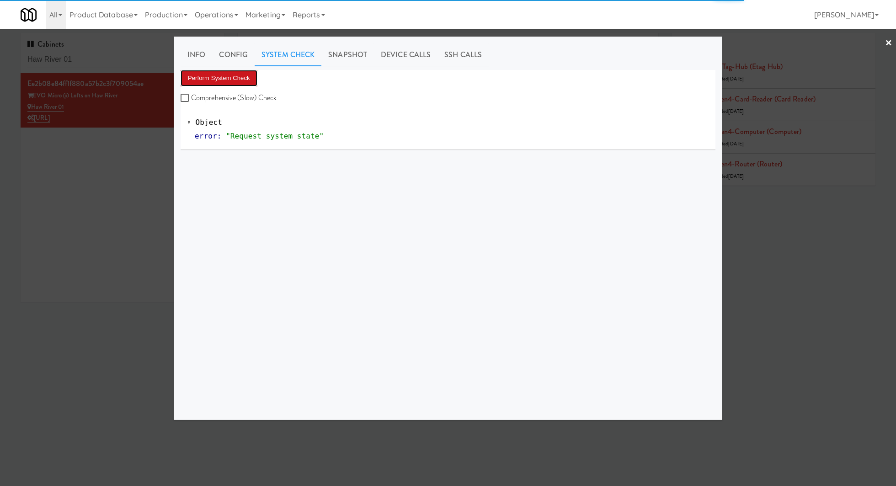
click at [224, 75] on button "Perform System Check" at bounding box center [219, 78] width 77 height 16
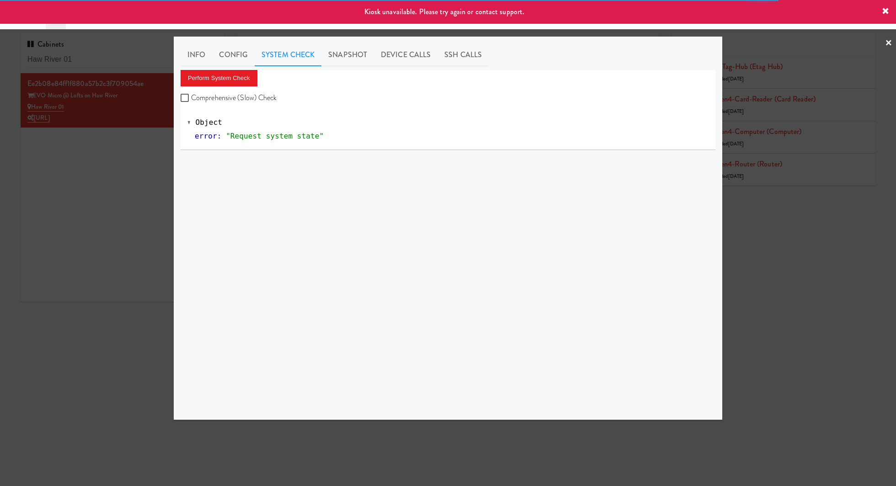
click at [137, 170] on div at bounding box center [448, 243] width 896 height 486
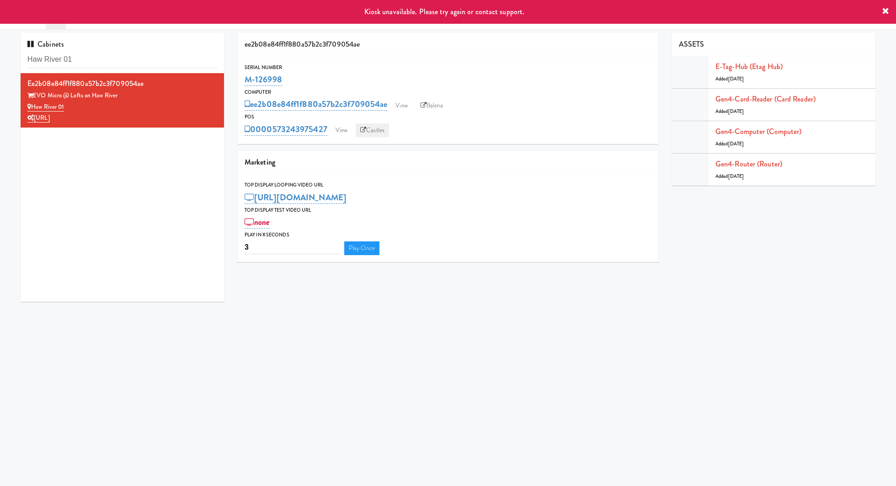
click at [378, 129] on link "Castles" at bounding box center [372, 130] width 33 height 14
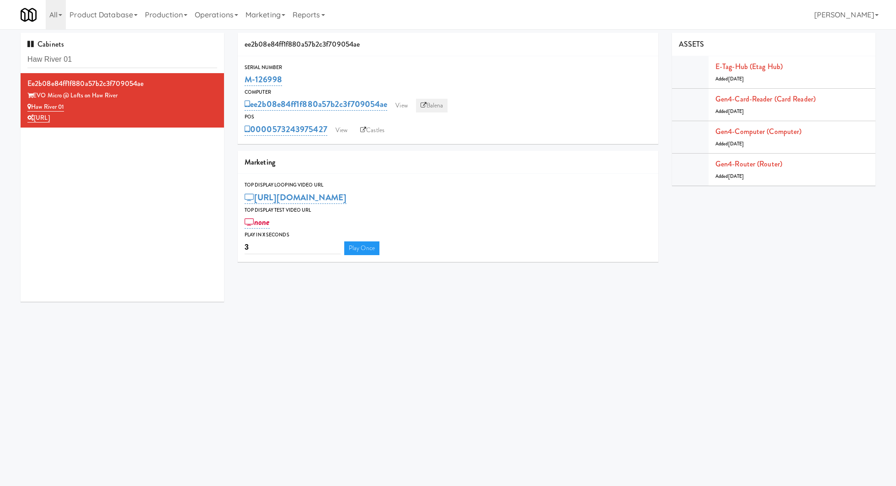
click at [444, 104] on link "Balena" at bounding box center [432, 106] width 32 height 14
click at [336, 124] on link "View" at bounding box center [341, 130] width 21 height 14
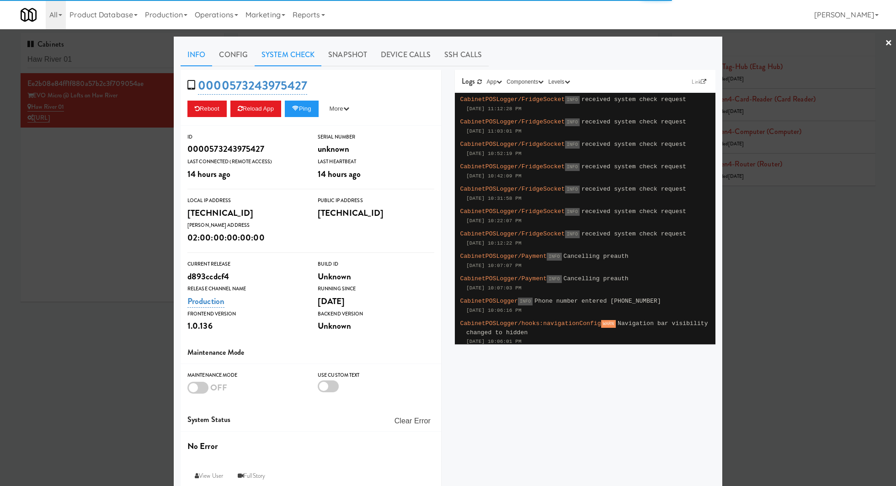
click at [294, 62] on link "System Check" at bounding box center [288, 54] width 67 height 23
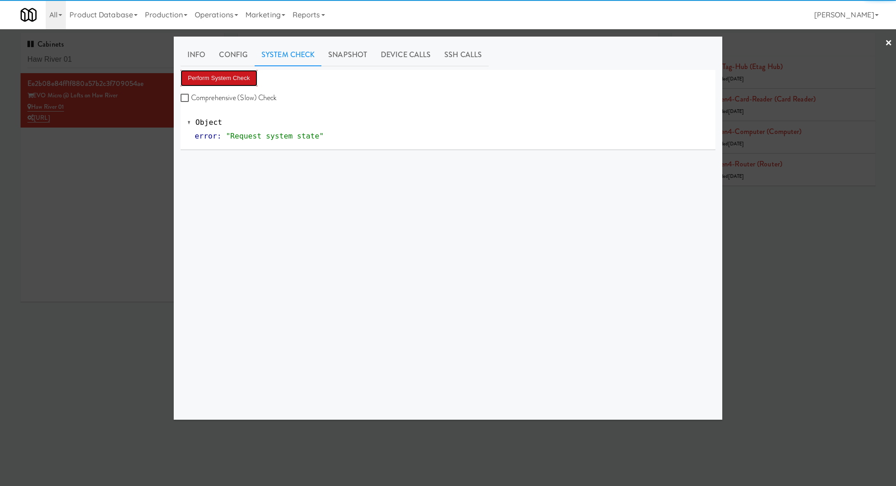
click at [254, 81] on button "Perform System Check" at bounding box center [219, 78] width 77 height 16
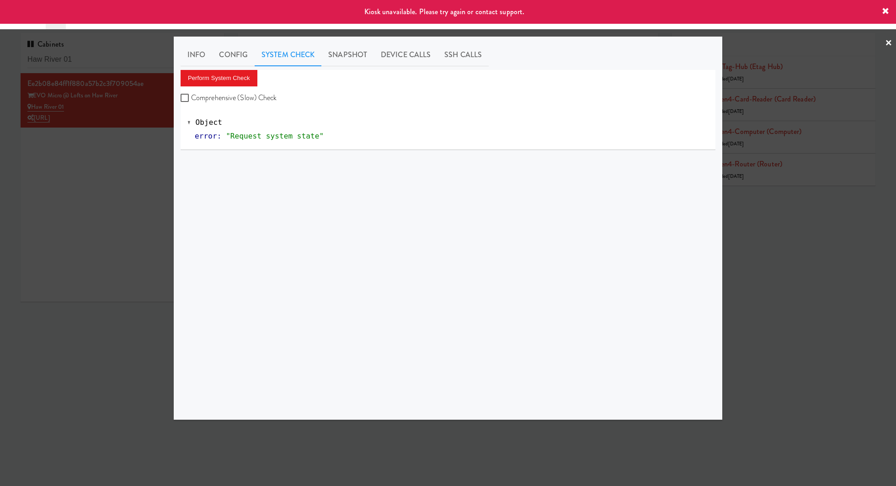
click at [149, 149] on div at bounding box center [448, 243] width 896 height 486
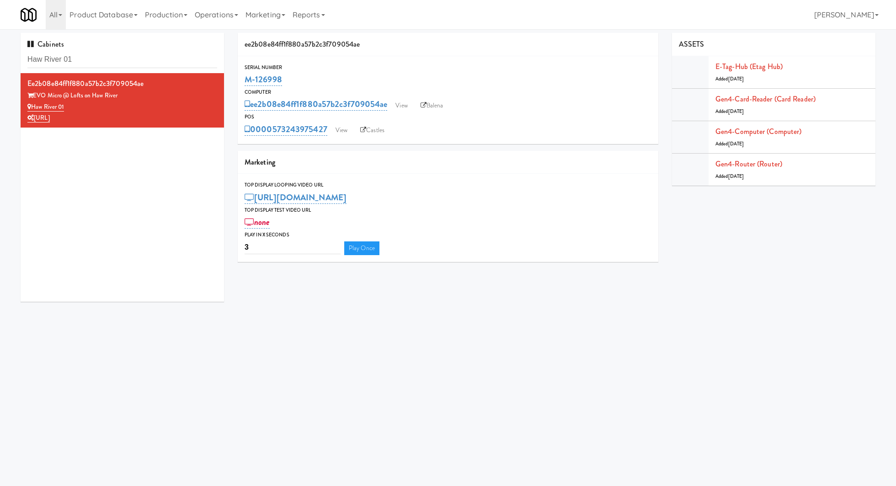
drag, startPoint x: 290, startPoint y: 85, endPoint x: 236, endPoint y: 81, distance: 54.5
click at [236, 81] on div "ee2b08e84ff1f880a57b2c3f709054ae Serial Number M-126998 Computer ee2b08e84ff1f8…" at bounding box center [448, 151] width 434 height 236
copy link "M-126998"
click at [339, 128] on link "View" at bounding box center [341, 130] width 21 height 14
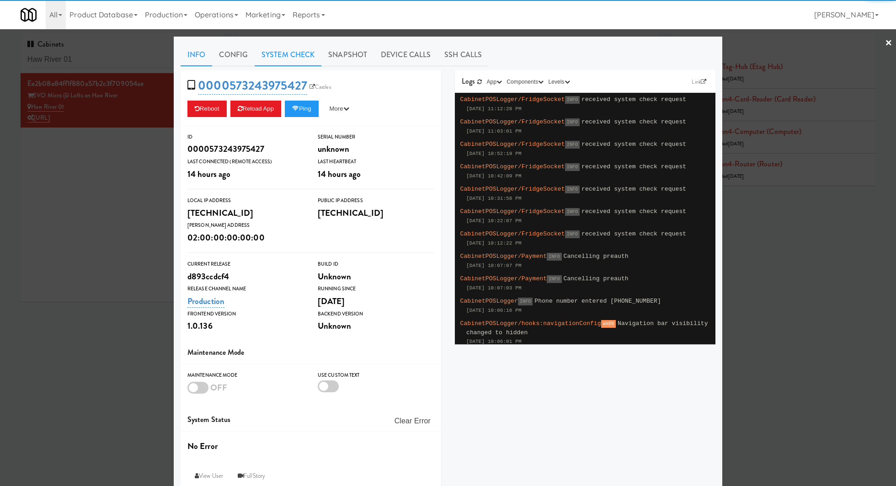
click at [279, 57] on link "System Check" at bounding box center [288, 54] width 67 height 23
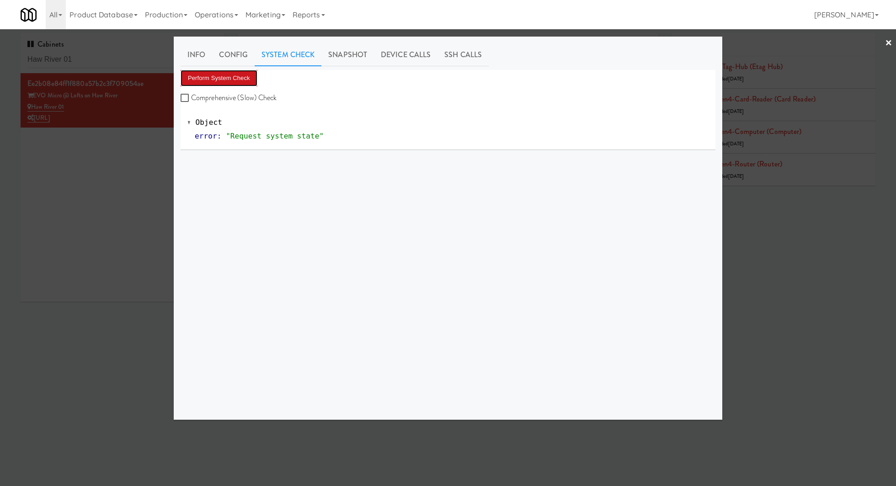
click at [241, 75] on button "Perform System Check" at bounding box center [219, 78] width 77 height 16
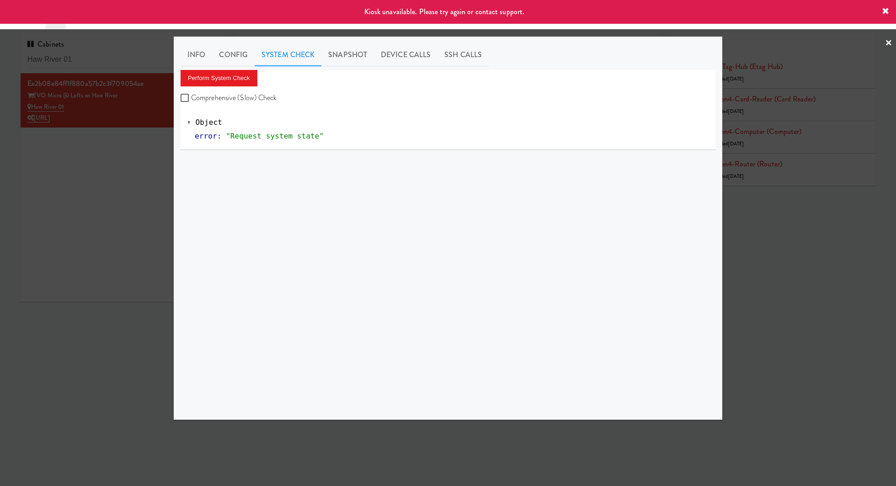
click at [154, 166] on div at bounding box center [448, 243] width 896 height 486
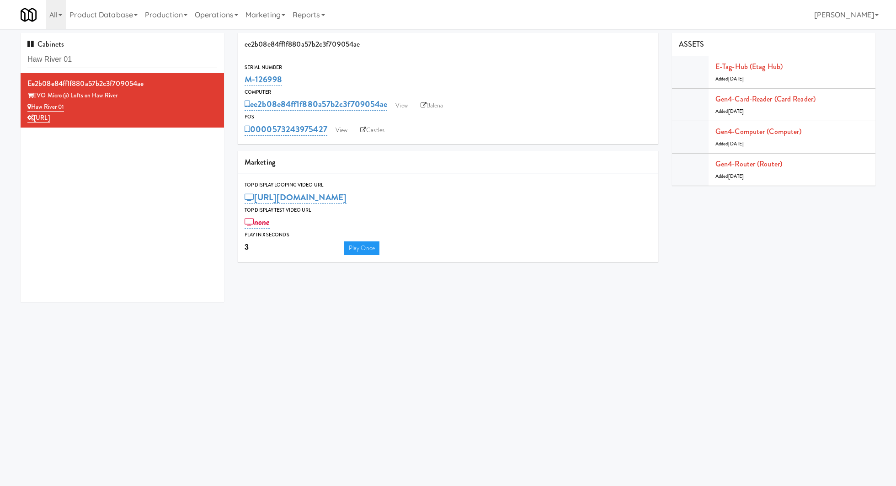
click at [144, 69] on div "Cabinets Haw River 01" at bounding box center [122, 53] width 203 height 40
click at [144, 63] on input "Haw River 01" at bounding box center [122, 59] width 190 height 17
click at [337, 128] on link "View" at bounding box center [341, 130] width 21 height 14
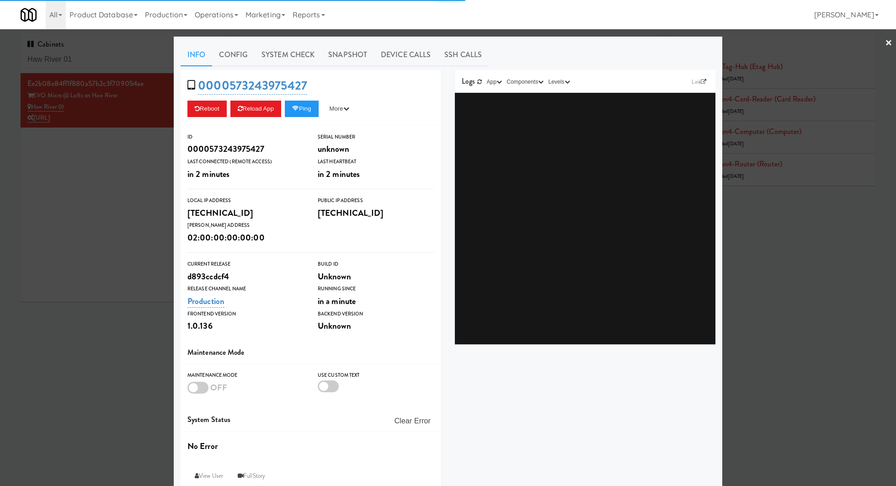
click at [305, 66] on div "Info Config System Check Snapshot Device Calls SSH Calls 0000573243975427 Reboo…" at bounding box center [448, 266] width 535 height 447
click at [303, 59] on link "System Check" at bounding box center [288, 54] width 67 height 23
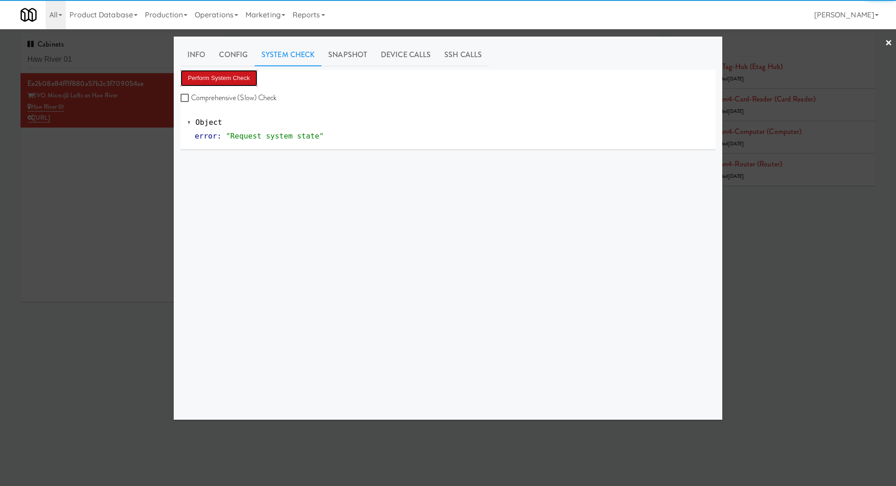
click at [240, 83] on button "Perform System Check" at bounding box center [219, 78] width 77 height 16
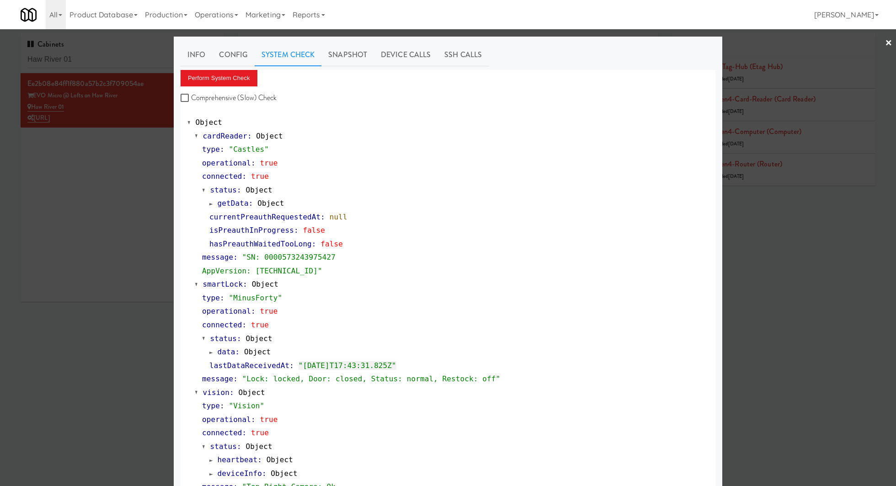
click at [128, 58] on div at bounding box center [448, 243] width 896 height 486
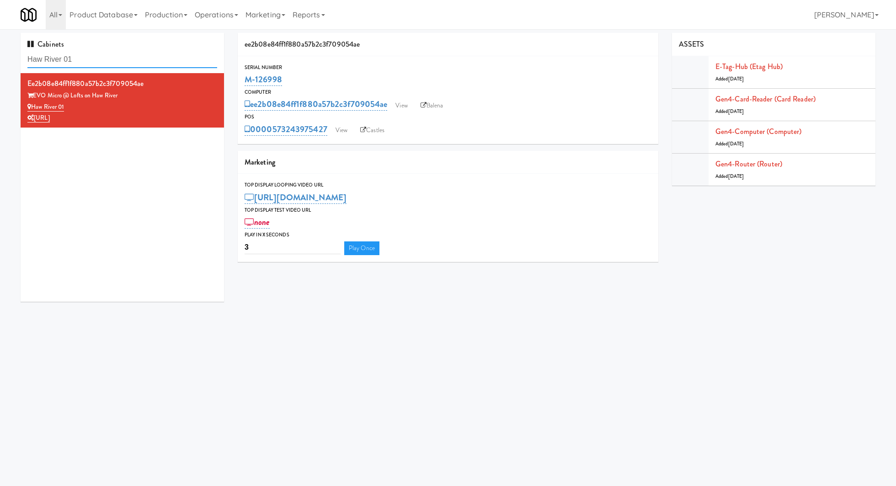
click at [128, 58] on input "Haw River 01" at bounding box center [122, 59] width 190 height 17
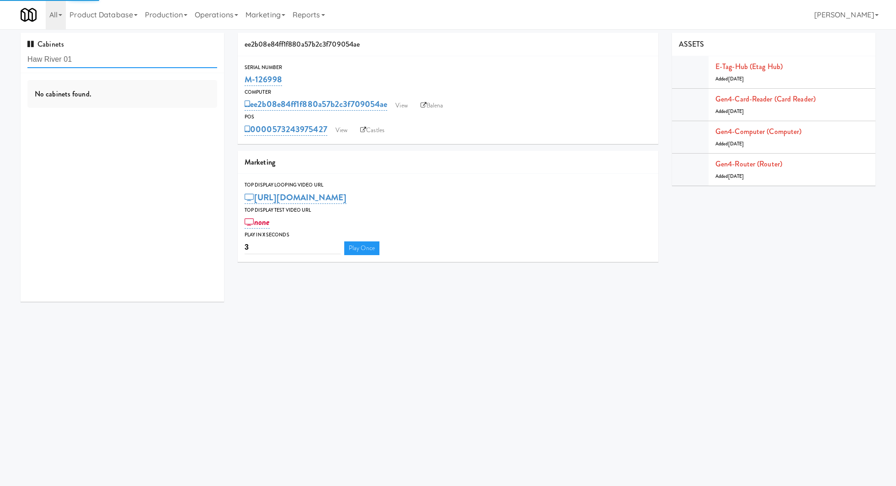
paste input "MWL Solutions, The Gantry,"
drag, startPoint x: 85, startPoint y: 61, endPoint x: 19, endPoint y: 58, distance: 65.4
click at [19, 58] on div "Cabinets MWL Solutions, The Gantry, No cabinets found." at bounding box center [122, 171] width 217 height 276
click at [73, 61] on input "The Gantry," at bounding box center [122, 59] width 190 height 17
type input "The Gantry"
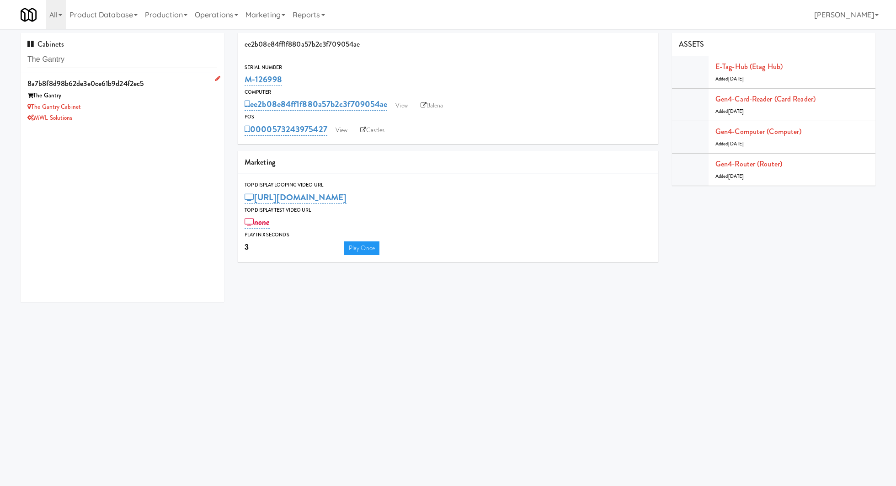
click at [139, 112] on div "MWL Solutions" at bounding box center [122, 117] width 190 height 11
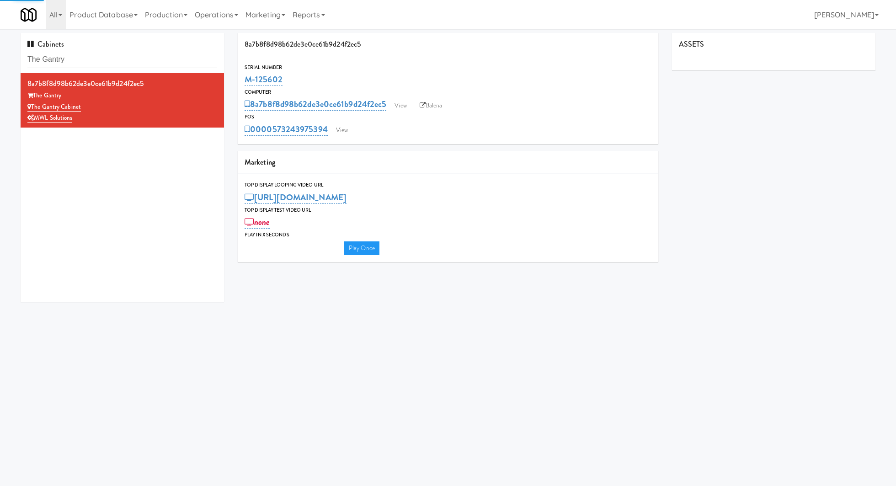
type input "3"
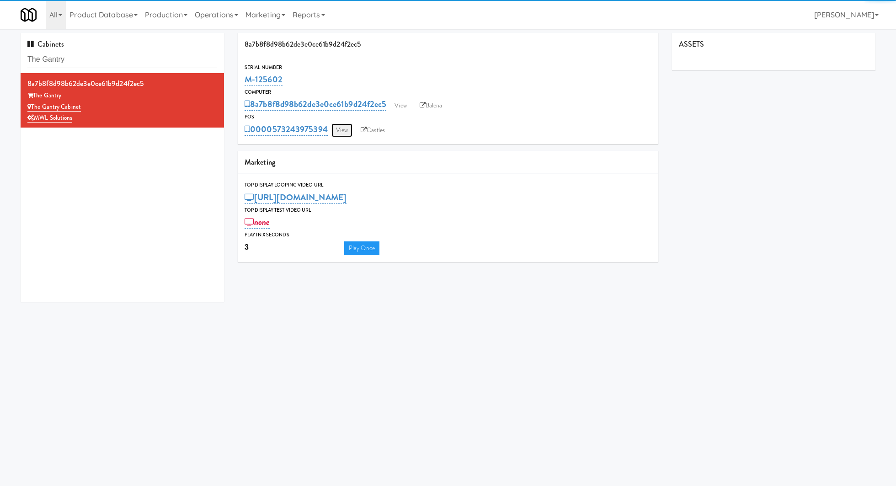
click at [340, 125] on link "View" at bounding box center [341, 130] width 21 height 14
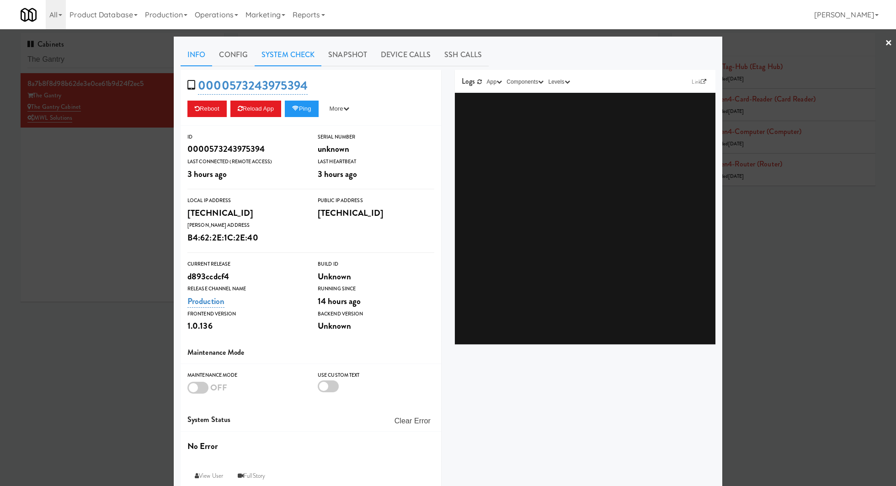
click at [276, 56] on link "System Check" at bounding box center [288, 54] width 67 height 23
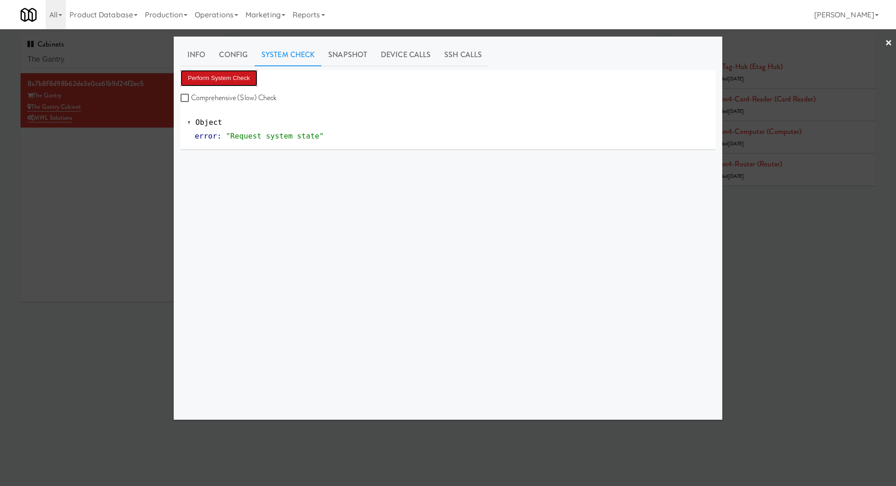
click at [252, 77] on button "Perform System Check" at bounding box center [219, 78] width 77 height 16
click at [251, 80] on button "Perform System Check" at bounding box center [219, 78] width 77 height 16
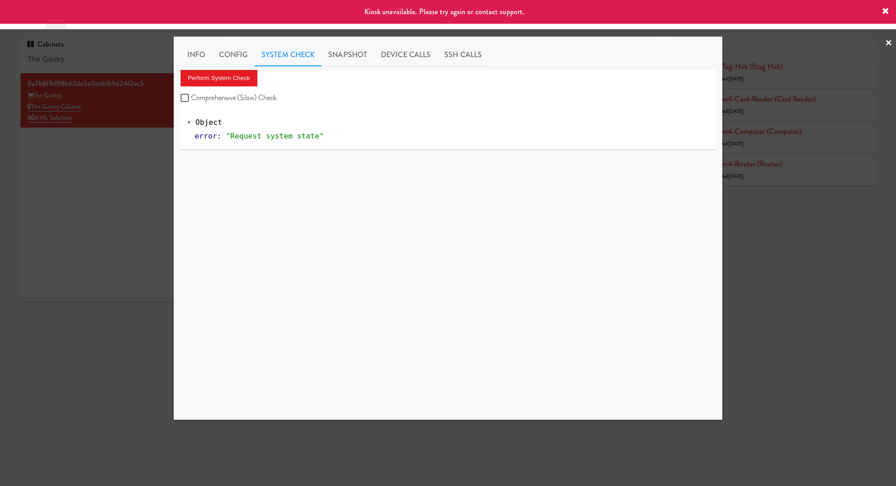
click at [99, 174] on div at bounding box center [448, 243] width 896 height 486
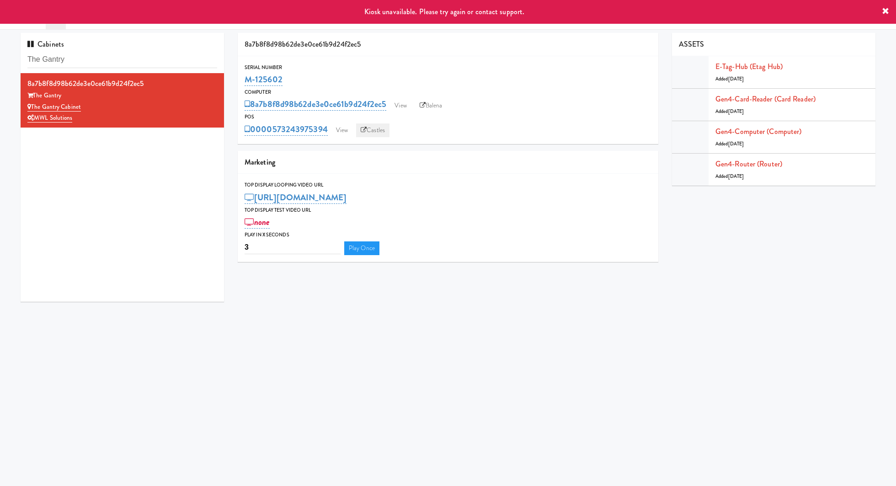
click at [362, 133] on link "Castles" at bounding box center [372, 130] width 33 height 14
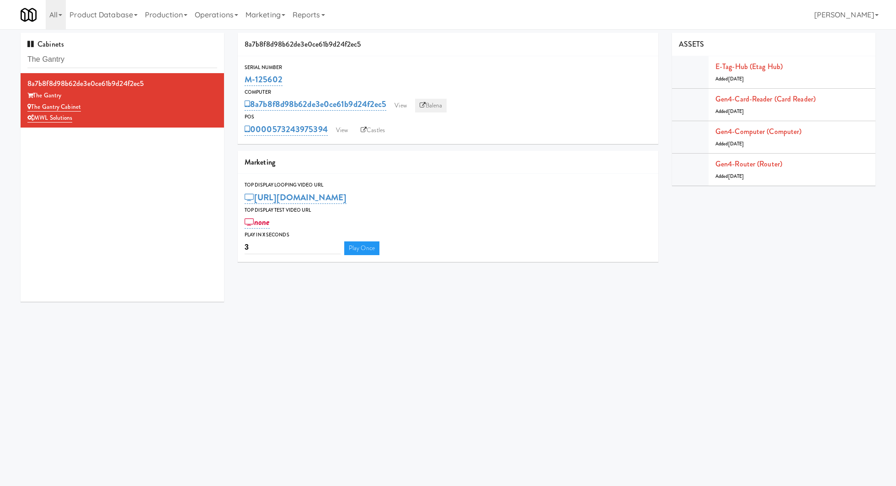
click at [425, 100] on link "Balena" at bounding box center [431, 106] width 32 height 14
drag, startPoint x: 330, startPoint y: 131, endPoint x: 273, endPoint y: 125, distance: 57.4
click at [273, 125] on div "0000573243975394 View Castles" at bounding box center [448, 130] width 407 height 16
copy link "573243975394"
drag, startPoint x: 303, startPoint y: 80, endPoint x: 245, endPoint y: 79, distance: 59.0
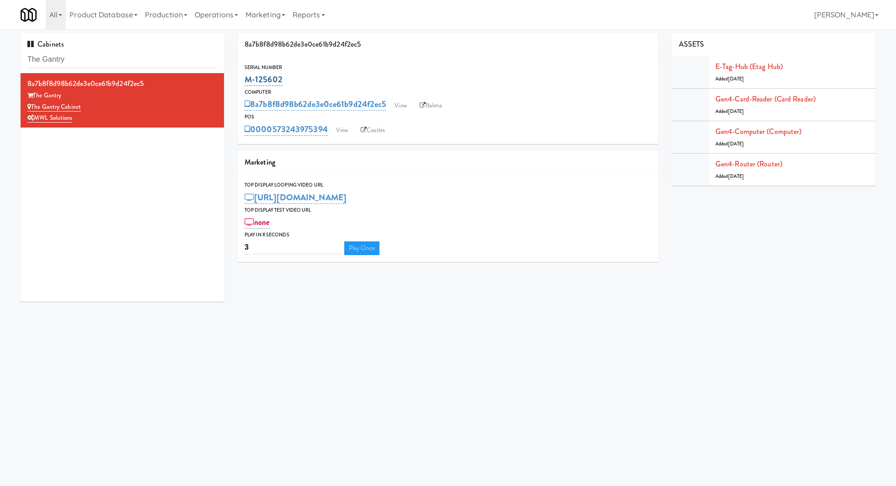
click at [245, 79] on div "M-125602" at bounding box center [448, 80] width 407 height 16
copy link "M-125602"
drag, startPoint x: 88, startPoint y: 117, endPoint x: 77, endPoint y: 117, distance: 10.5
click at [77, 117] on div "MWL Solutions" at bounding box center [122, 117] width 190 height 11
drag, startPoint x: 78, startPoint y: 97, endPoint x: 67, endPoint y: 97, distance: 11.0
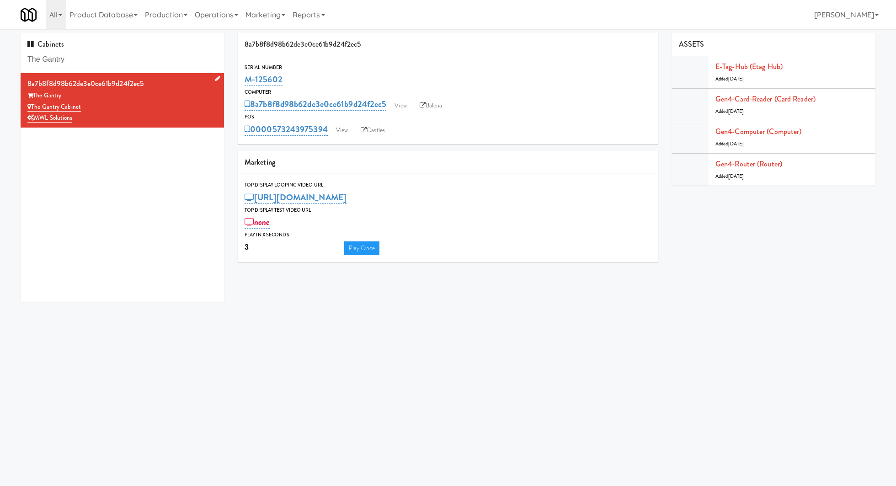
click at [67, 97] on div "The Gantry" at bounding box center [122, 95] width 190 height 11
click at [89, 58] on input "The Gantry" at bounding box center [122, 59] width 190 height 17
paste input "Hub Cincinnati P"
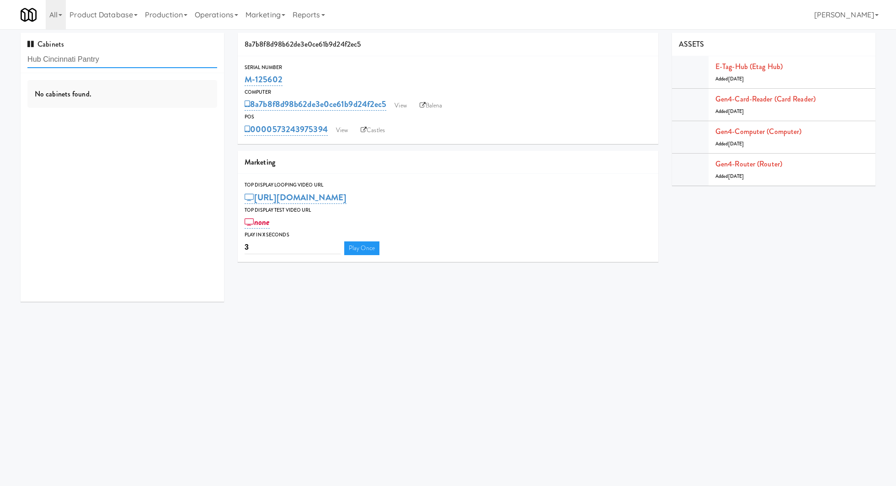
type input "Hub Cincinnati Pantry"
click at [143, 58] on input "Hub Cincinnati Pantry" at bounding box center [122, 59] width 190 height 17
click at [158, 116] on div "No cabinets found." at bounding box center [122, 187] width 203 height 229
click at [154, 62] on input "Hub Cincinnati Pantry" at bounding box center [122, 59] width 190 height 17
click at [133, 57] on input "Hub Cincinnati Pantry" at bounding box center [122, 59] width 190 height 17
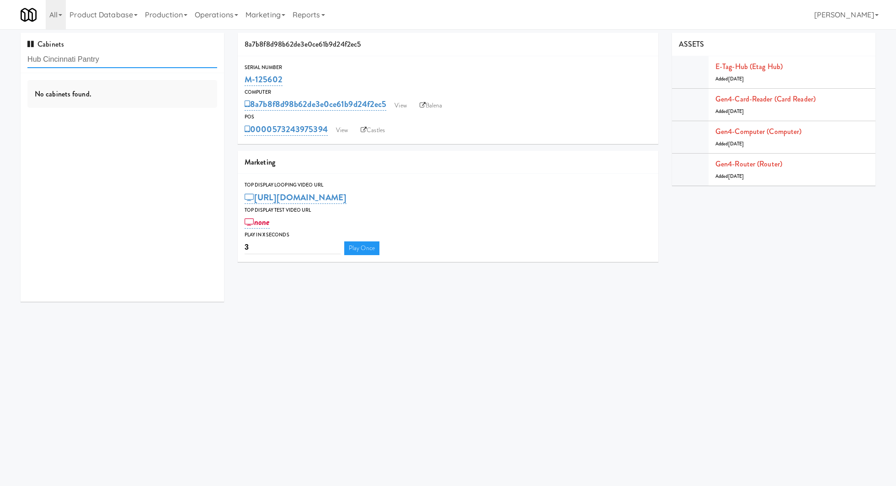
click at [133, 57] on input "Hub Cincinnati Pantry" at bounding box center [122, 59] width 190 height 17
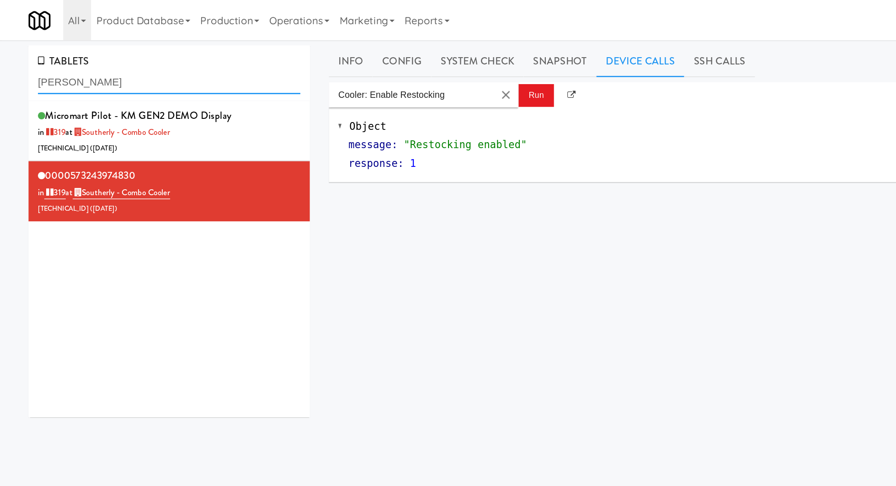
click at [60, 59] on input "[PERSON_NAME]" at bounding box center [122, 59] width 190 height 17
paste input "Haw River 01"
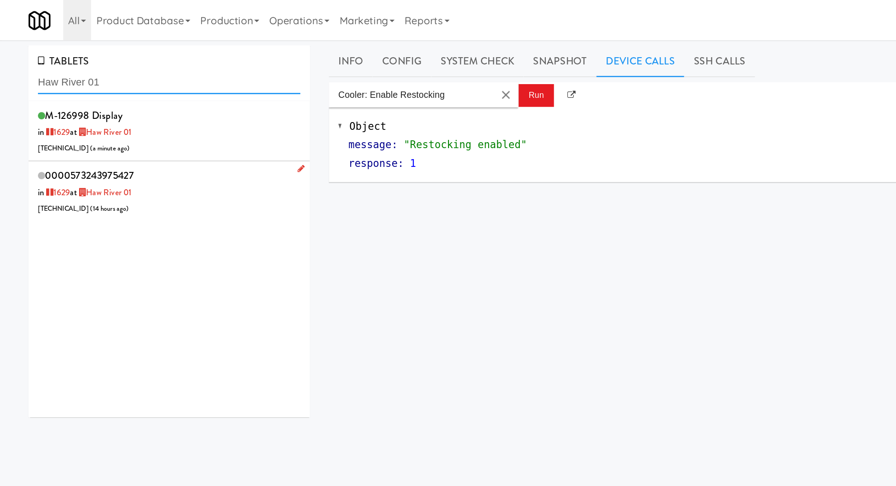
type input "Haw River 01"
click at [132, 126] on div "0000573243975427 in [DATE] at [GEOGRAPHIC_DATA] 01 [TECHNICAL_ID] ( 14 hours ag…" at bounding box center [122, 138] width 190 height 36
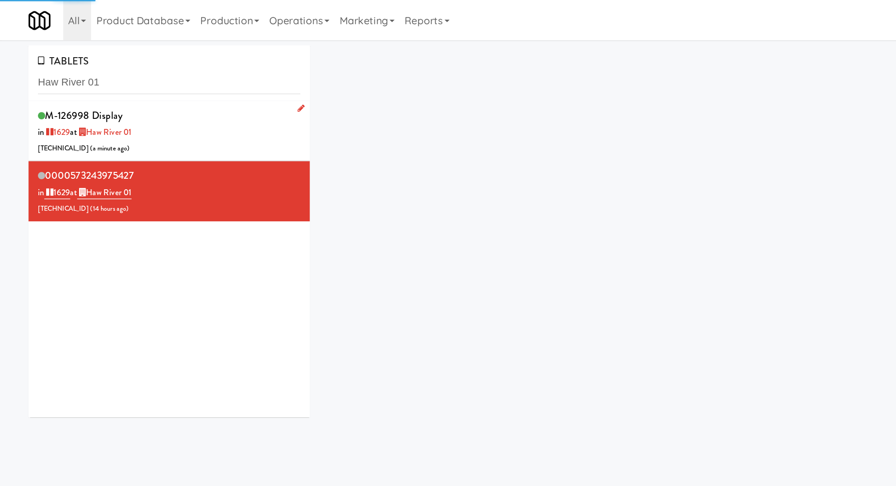
click at [132, 107] on div "M-126998 Display in [DATE] at [GEOGRAPHIC_DATA] 01 [TECHNICAL_ID] ( a minute ag…" at bounding box center [122, 95] width 190 height 36
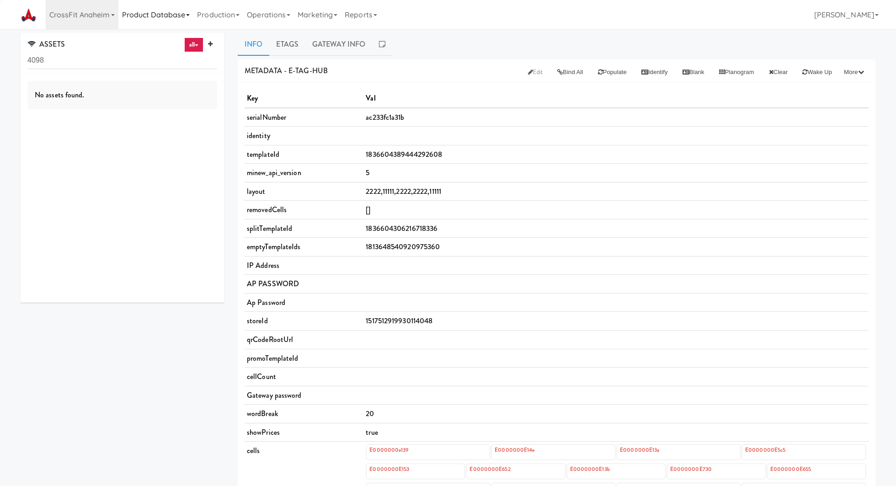
click at [174, 15] on link "Product Database" at bounding box center [155, 14] width 75 height 29
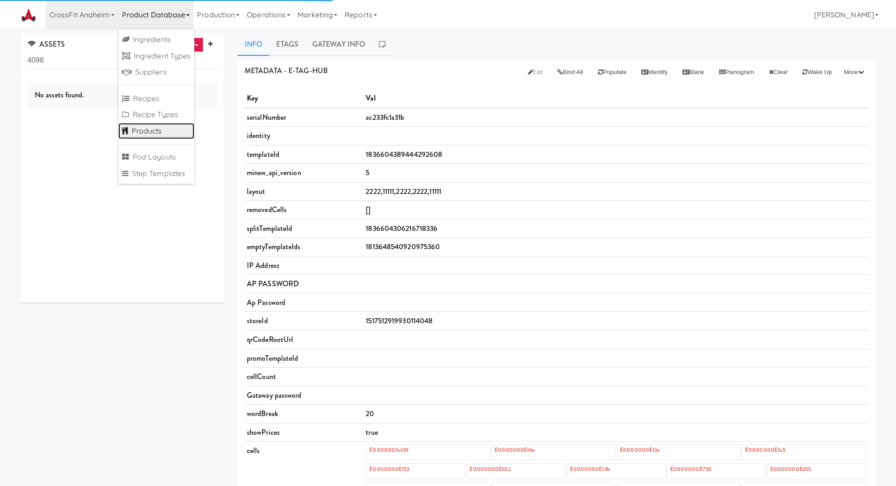
click at [157, 128] on link "Products" at bounding box center [156, 131] width 76 height 16
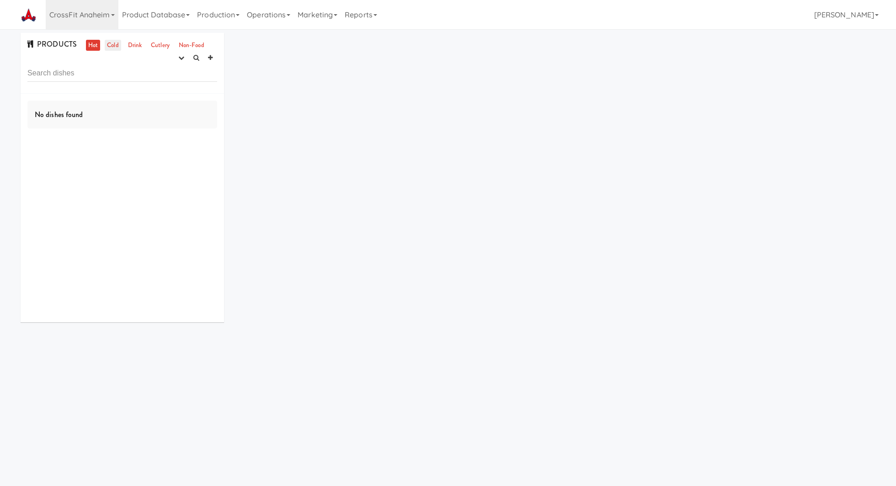
click at [110, 46] on link "Cold" at bounding box center [113, 45] width 16 height 11
click at [186, 59] on button "button" at bounding box center [181, 58] width 15 height 14
click at [180, 73] on link "experimenting" at bounding box center [152, 75] width 73 height 16
click at [137, 46] on link "Drink" at bounding box center [135, 45] width 19 height 11
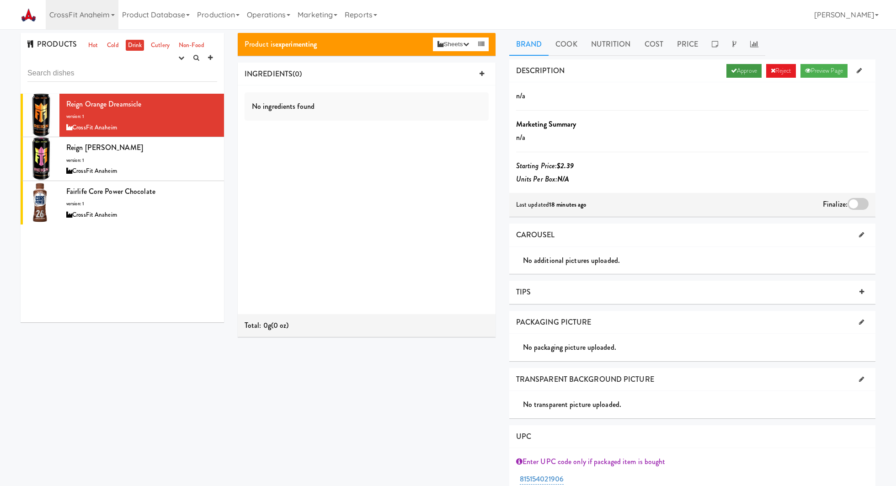
click at [744, 71] on link "Approve" at bounding box center [743, 71] width 35 height 14
click at [202, 153] on div "Reign Reignbow Sherbet version: 1 CrossFit Anaheim" at bounding box center [141, 159] width 151 height 36
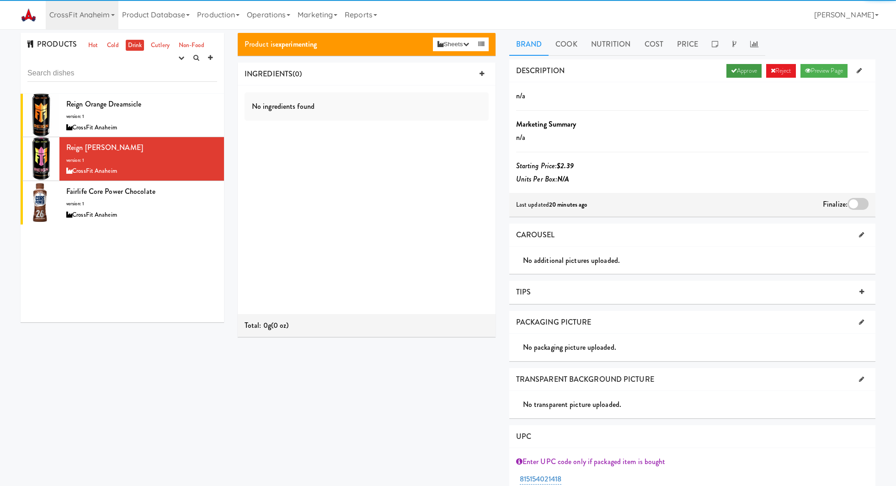
click at [738, 66] on link "Approve" at bounding box center [743, 71] width 35 height 14
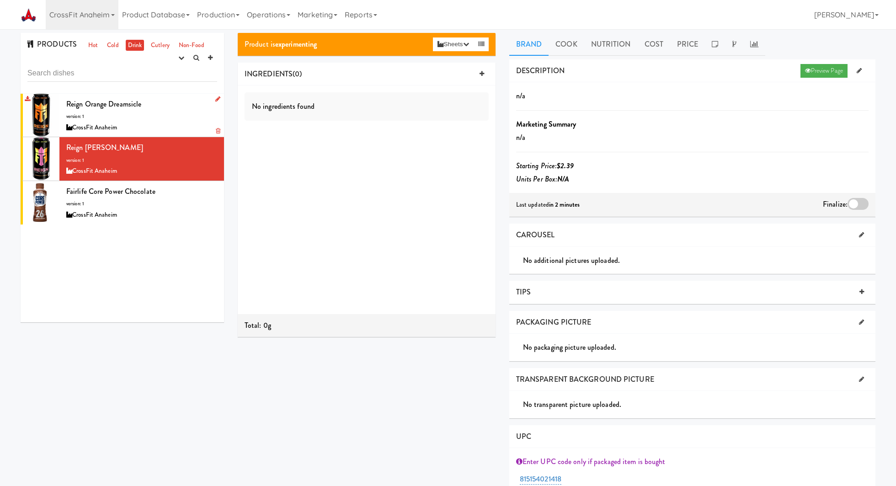
click at [191, 122] on div "CrossFit Anaheim" at bounding box center [141, 127] width 151 height 11
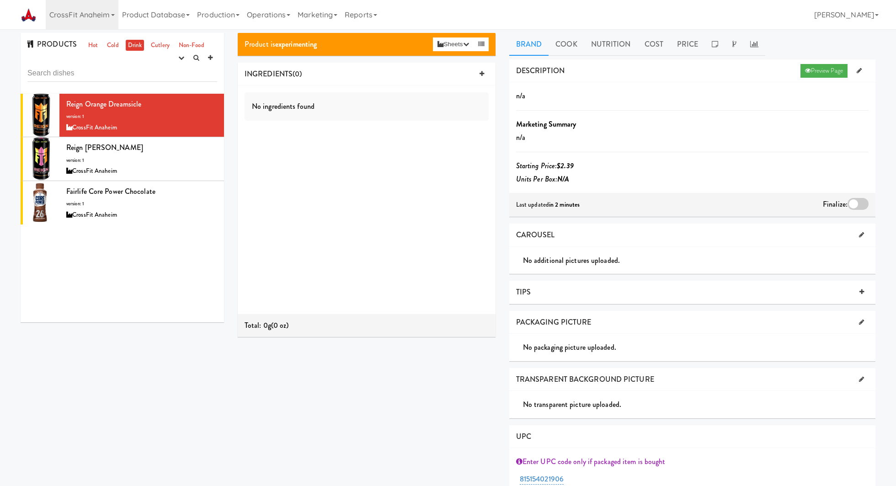
click at [861, 202] on div at bounding box center [857, 204] width 21 height 12
click at [0, 0] on input "checkbox" at bounding box center [0, 0] width 0 height 0
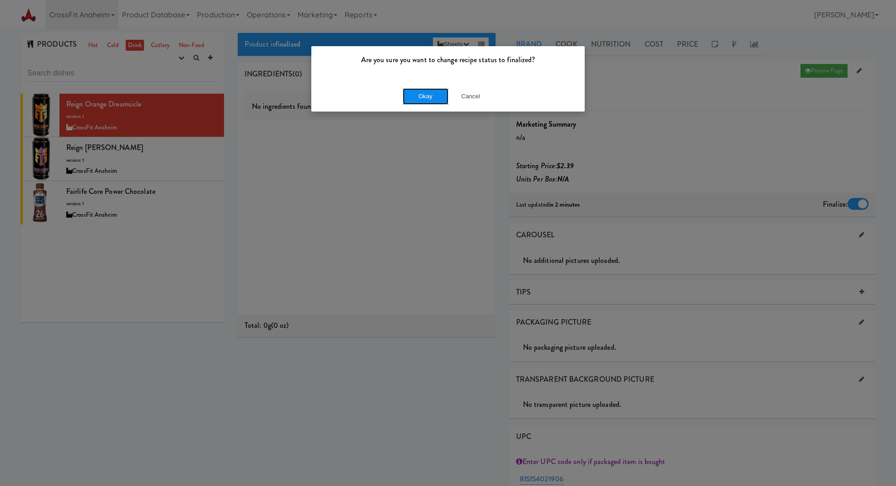
click at [422, 93] on button "Okay" at bounding box center [426, 96] width 46 height 16
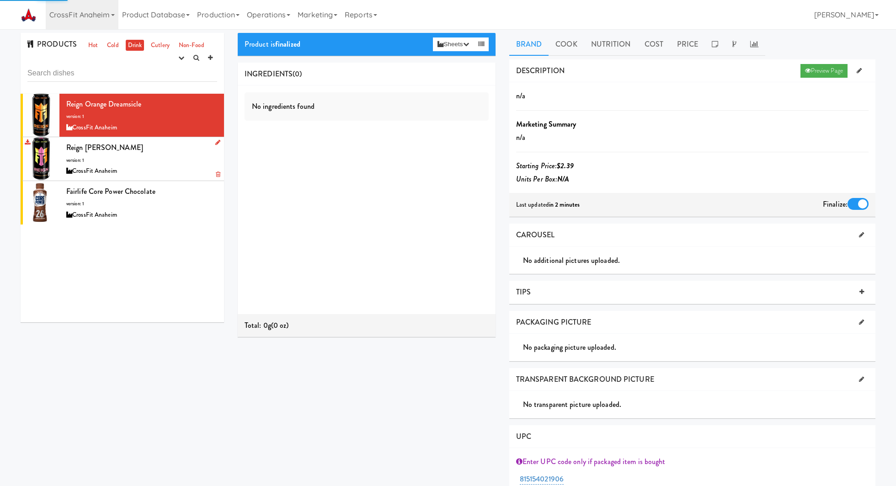
click at [185, 154] on div "Reign Reignbow Sherbet version: 1 CrossFit Anaheim" at bounding box center [141, 159] width 151 height 36
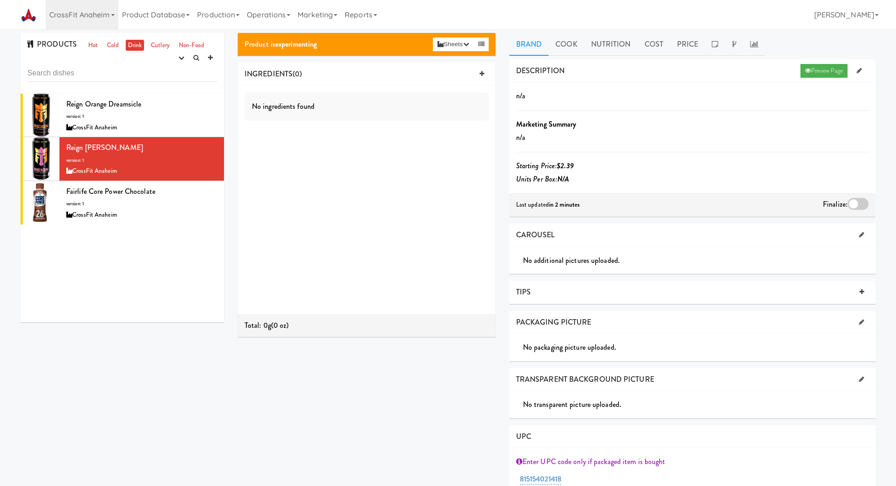
click at [850, 199] on div at bounding box center [857, 204] width 21 height 12
click at [0, 0] on input "checkbox" at bounding box center [0, 0] width 0 height 0
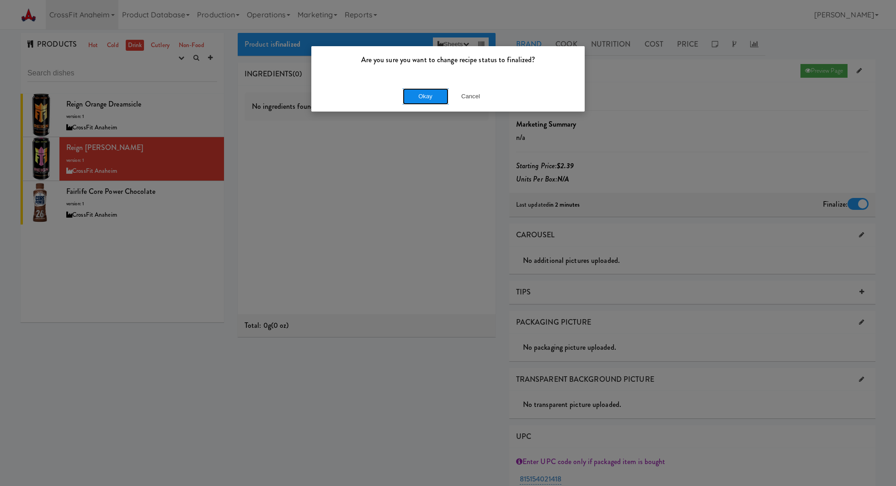
click at [427, 98] on button "Okay" at bounding box center [426, 96] width 46 height 16
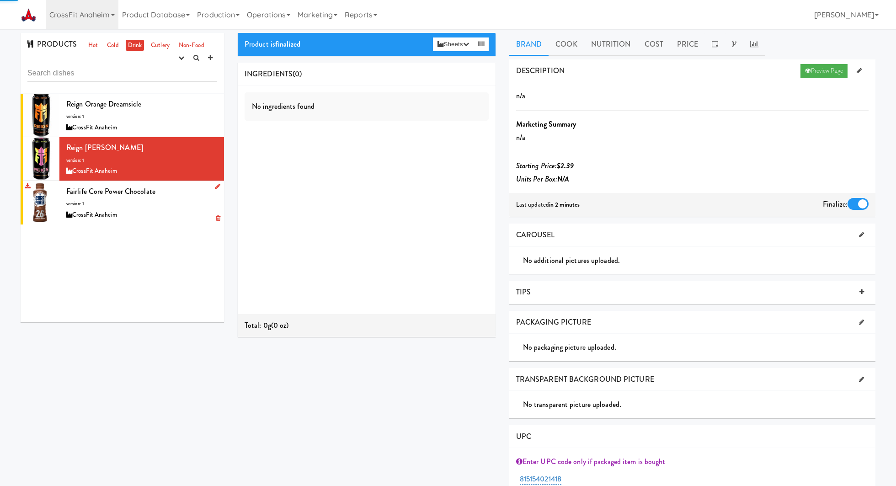
click at [205, 207] on div "Fairlife Core Power Chocolate version: 1 CrossFit Anaheim" at bounding box center [141, 203] width 151 height 36
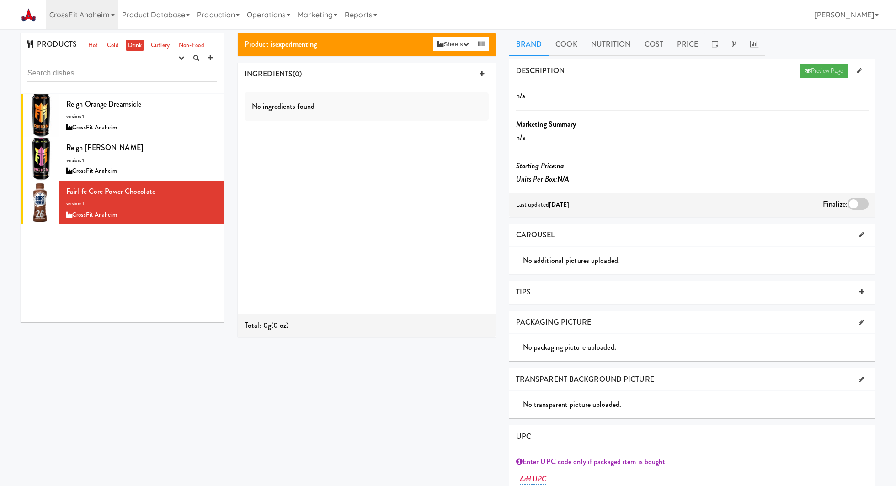
click at [851, 205] on div at bounding box center [857, 204] width 21 height 12
click at [0, 0] on input "checkbox" at bounding box center [0, 0] width 0 height 0
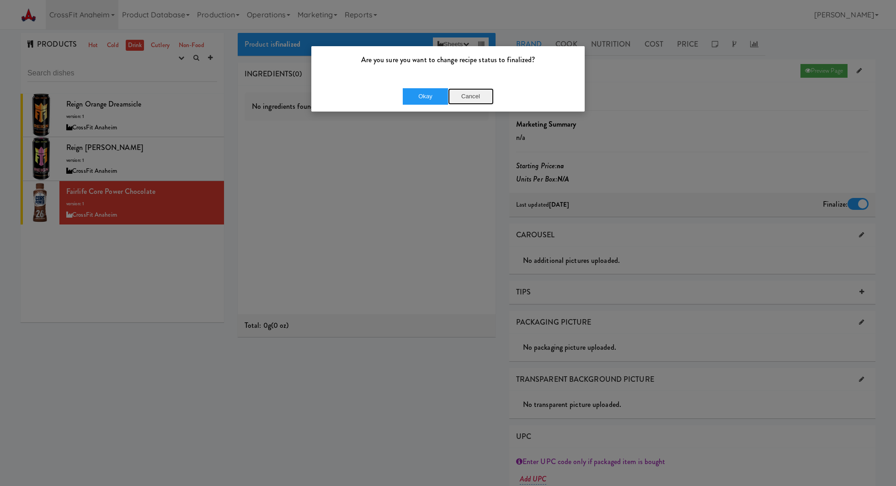
click at [467, 94] on button "Cancel" at bounding box center [471, 96] width 46 height 16
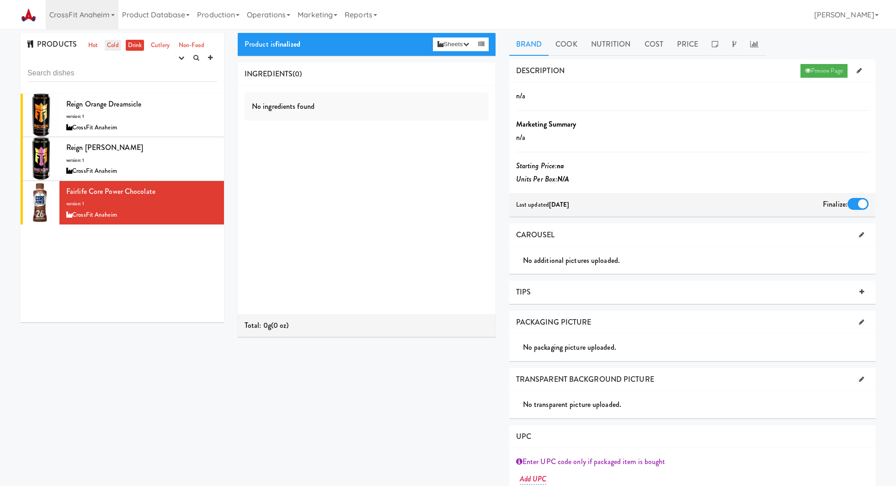
click at [116, 46] on link "Cold" at bounding box center [113, 45] width 16 height 11
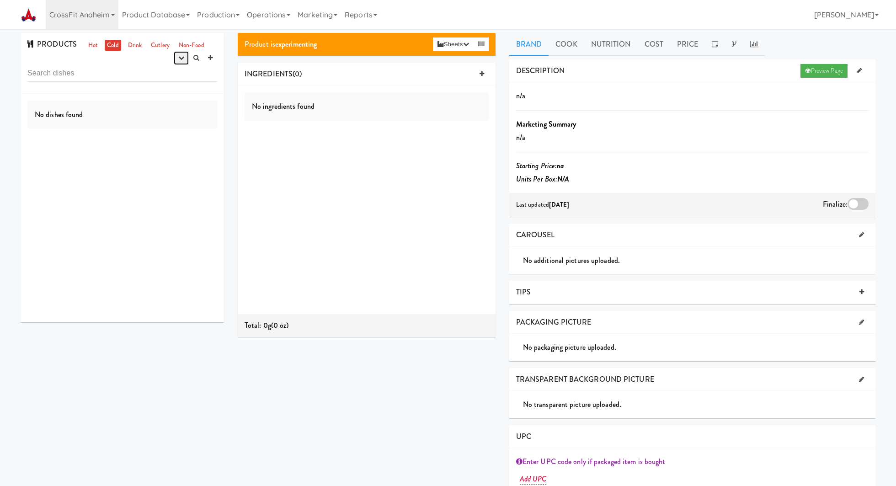
click at [176, 59] on button "button" at bounding box center [181, 58] width 15 height 14
click at [177, 71] on link "experimenting" at bounding box center [152, 75] width 73 height 16
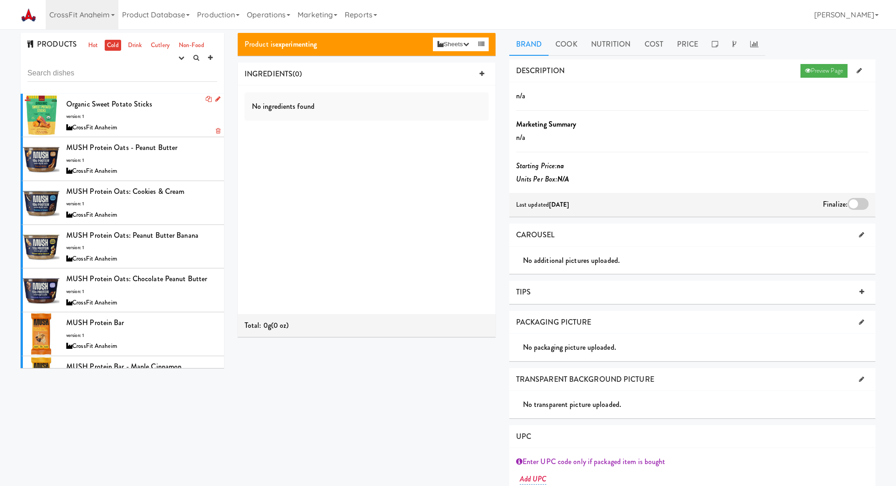
click at [188, 101] on div "Organic Sweet Potato Sticks version: 1 CrossFit Anaheim" at bounding box center [141, 115] width 151 height 36
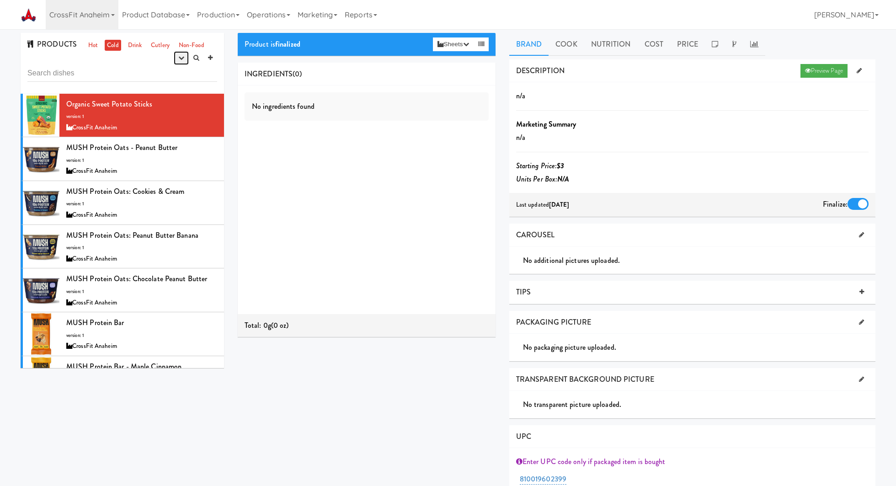
click at [181, 56] on icon "button" at bounding box center [181, 58] width 6 height 6
click at [174, 71] on link "experimenting" at bounding box center [152, 75] width 73 height 16
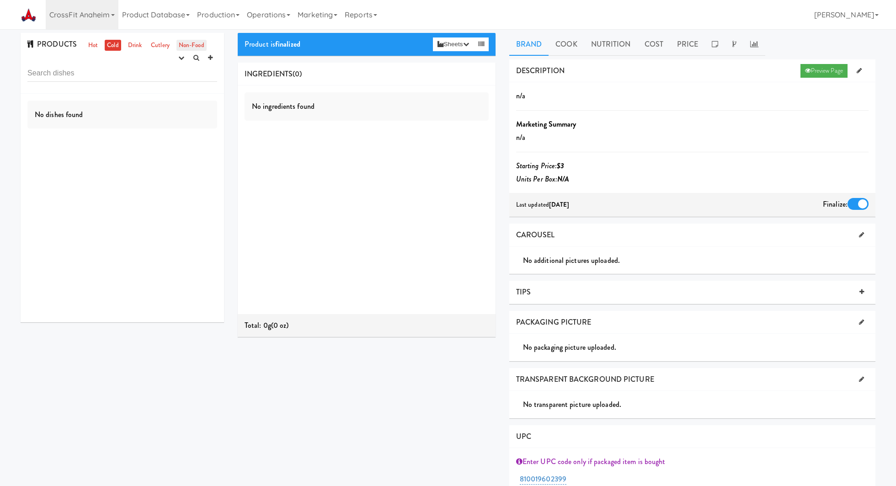
click at [184, 47] on link "Non-Food" at bounding box center [191, 45] width 30 height 11
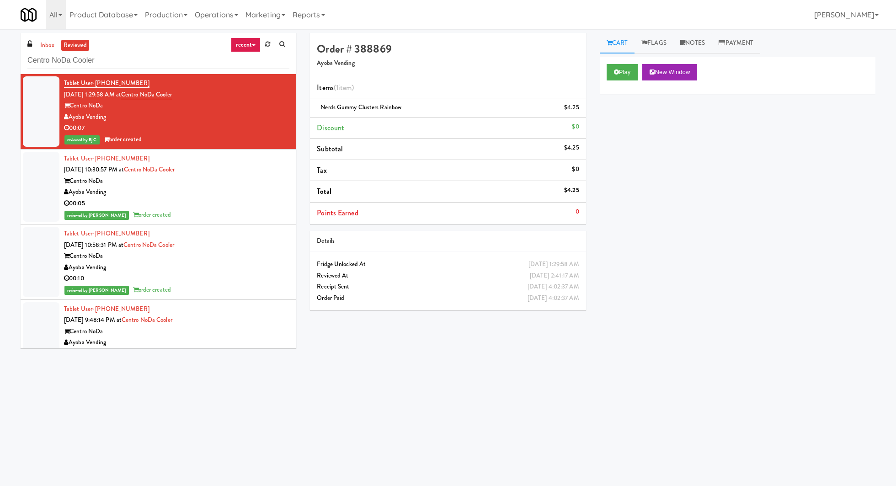
click at [68, 57] on input "Centro NoDa Cooler" at bounding box center [158, 60] width 262 height 17
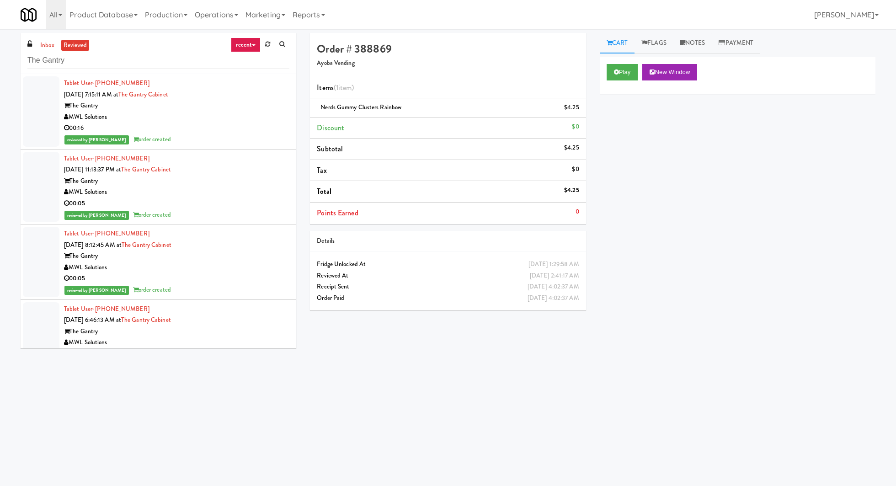
type input "The Gantry"
click at [162, 110] on div "The Gantry" at bounding box center [176, 105] width 225 height 11
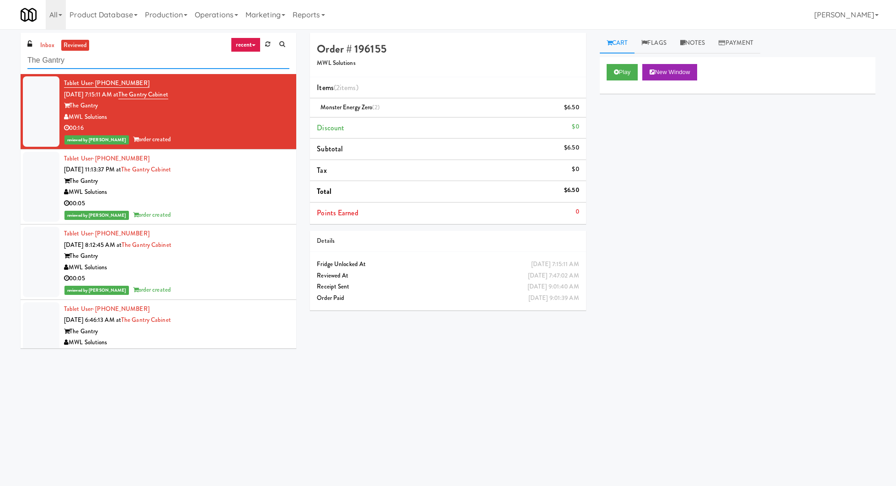
click at [48, 52] on input "The Gantry" at bounding box center [158, 60] width 262 height 17
click at [47, 45] on link "inbox" at bounding box center [47, 45] width 19 height 11
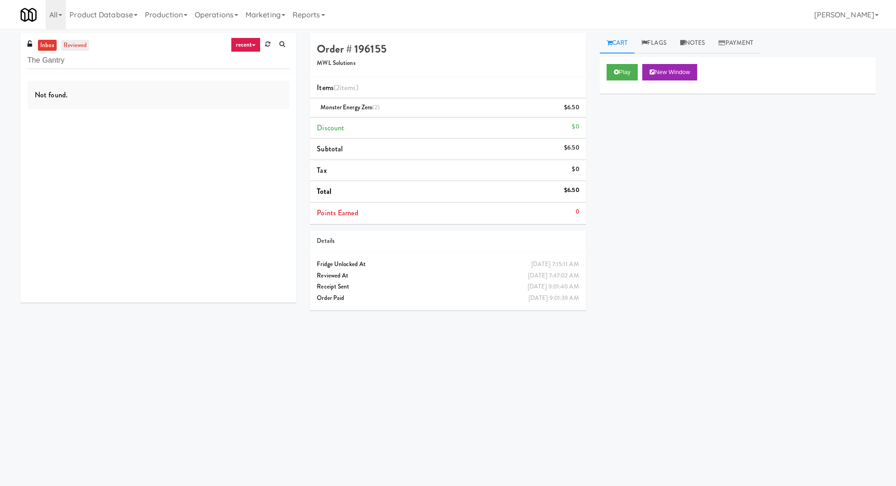
click at [68, 43] on link "reviewed" at bounding box center [75, 45] width 28 height 11
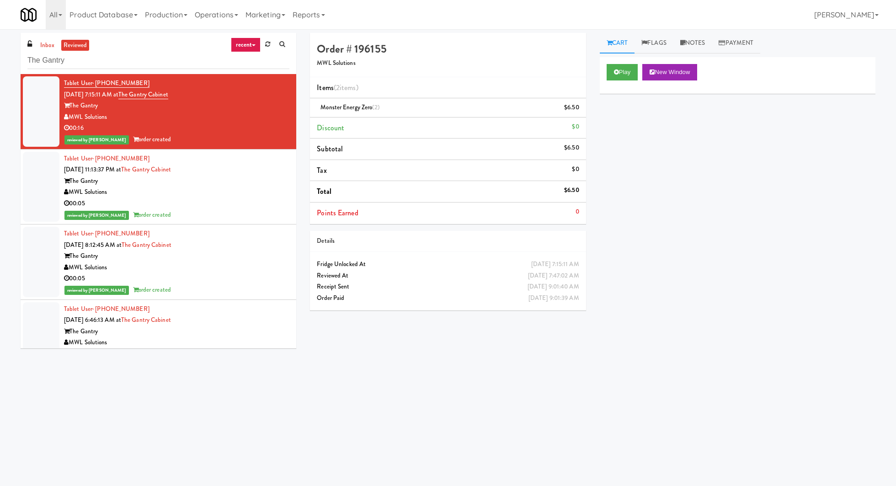
click at [216, 191] on div "MWL Solutions" at bounding box center [176, 191] width 225 height 11
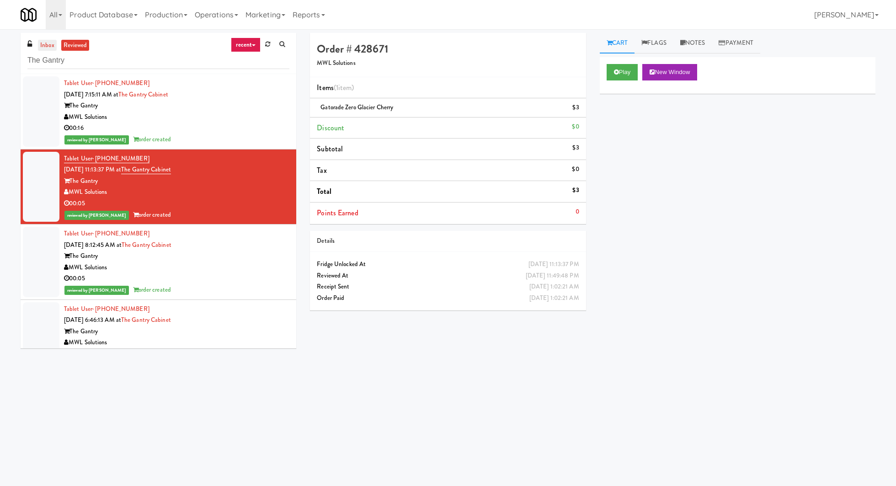
click at [48, 48] on link "inbox" at bounding box center [47, 45] width 19 height 11
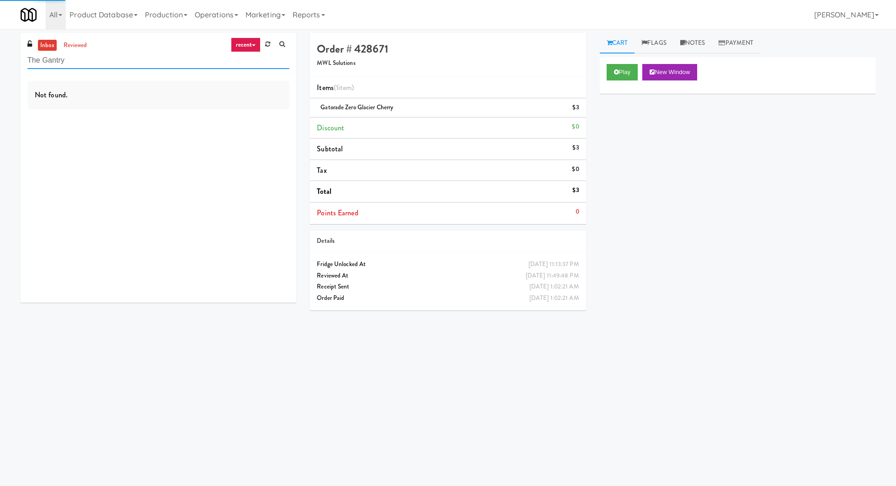
click at [49, 60] on input "The Gantry" at bounding box center [158, 60] width 262 height 17
paste input "Hub Cincinnati P"
type input "Hub Cincinnati Pantry"
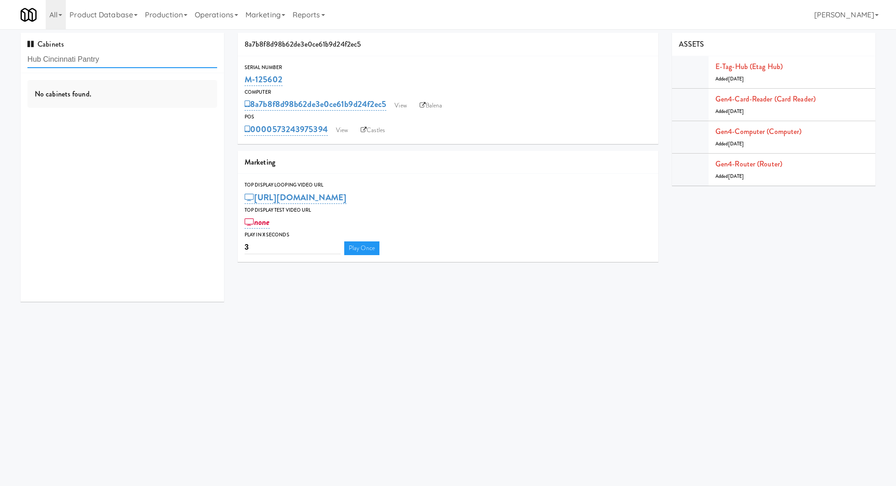
click at [115, 58] on input "Hub Cincinnati Pantry" at bounding box center [122, 59] width 190 height 17
paste input "Ghost Lab - [GEOGRAPHIC_DATA]"
click at [156, 59] on input "Ghost Lab - [GEOGRAPHIC_DATA]" at bounding box center [122, 59] width 190 height 17
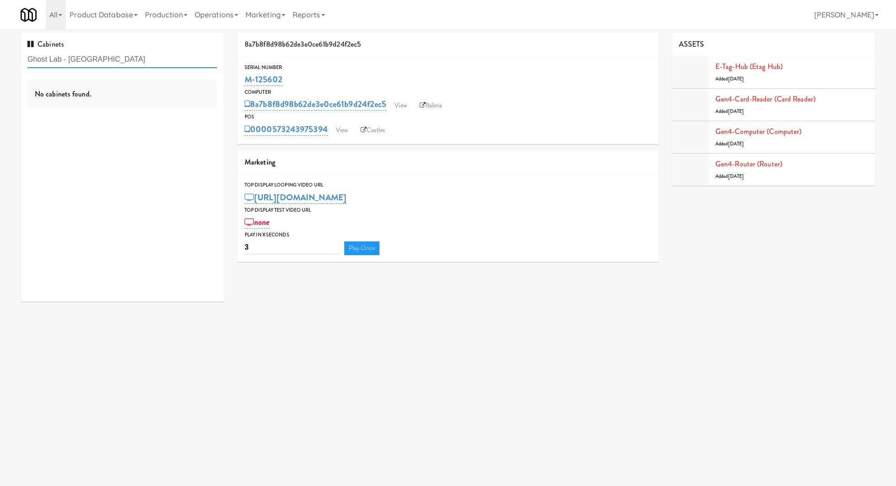
click at [71, 62] on input "Ghost Lab - [GEOGRAPHIC_DATA]" at bounding box center [122, 59] width 190 height 17
click at [121, 60] on input "Ghost Lab - [GEOGRAPHIC_DATA]" at bounding box center [122, 59] width 190 height 17
type input "Ghost Lab - Eatont"
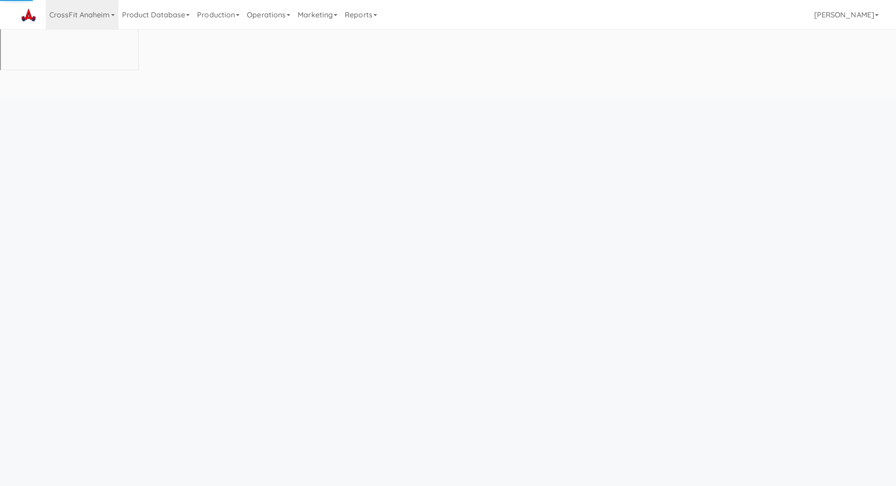
click at [59, 17] on link "CrossFit Anaheim" at bounding box center [82, 14] width 73 height 29
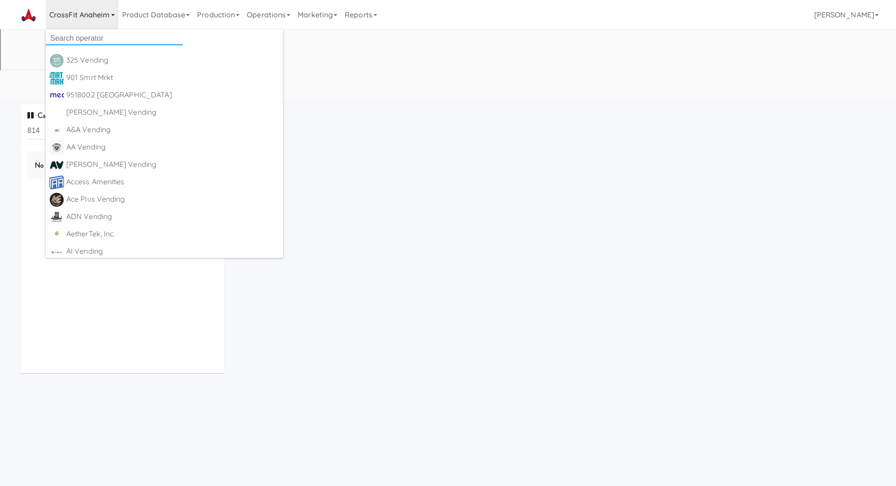
click at [72, 36] on input "text" at bounding box center [114, 39] width 137 height 14
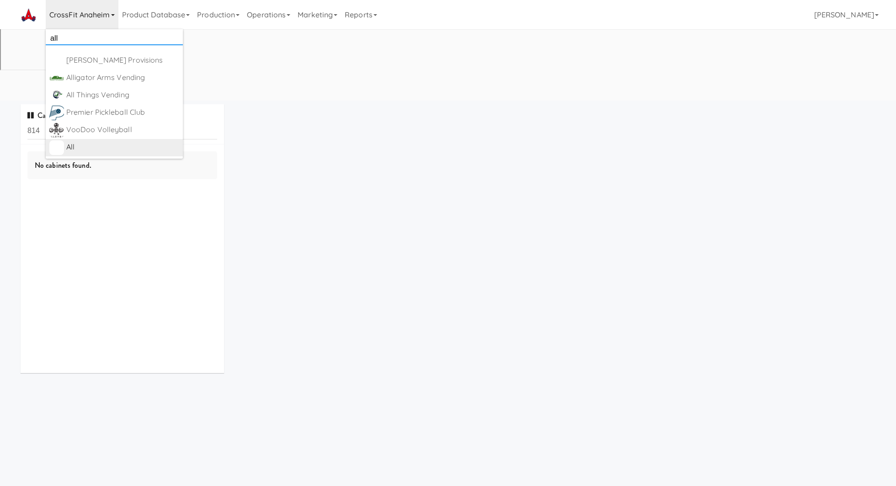
type input "all"
click at [94, 147] on div "All" at bounding box center [122, 147] width 113 height 14
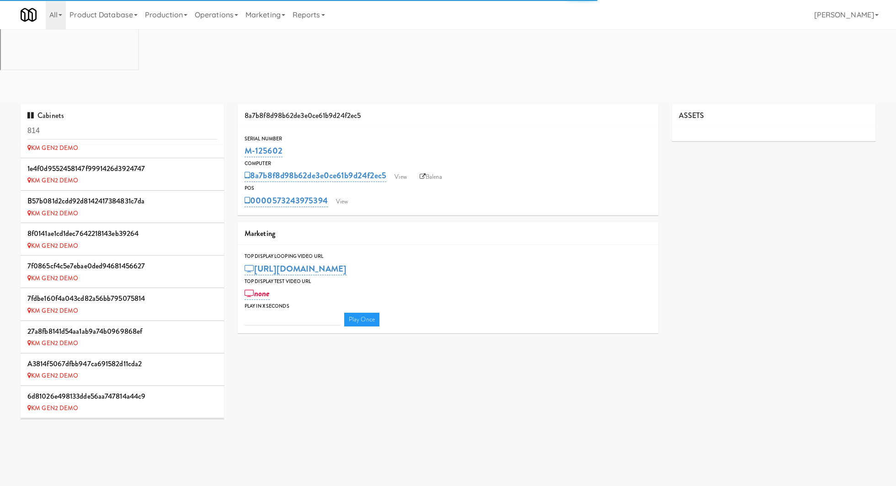
scroll to position [543, 0]
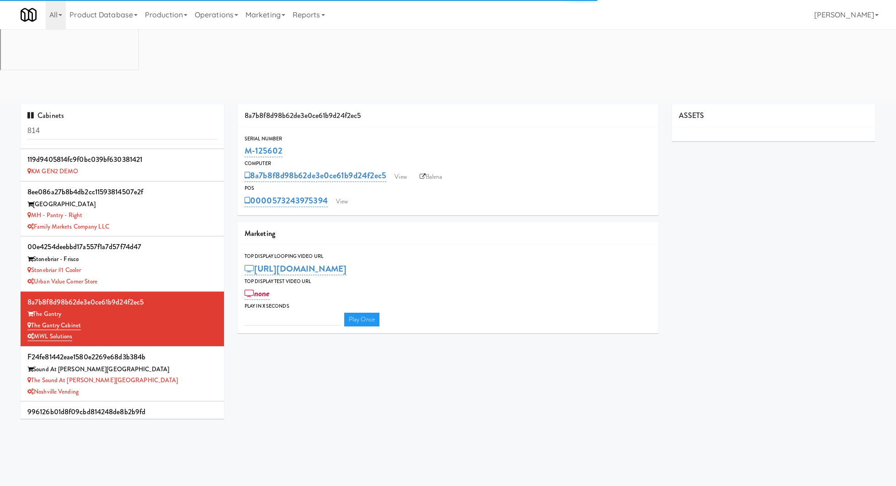
type input "3"
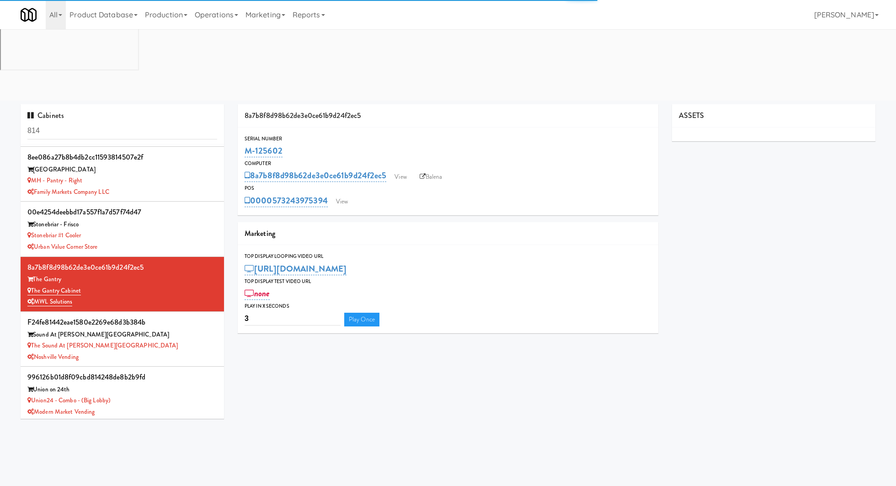
click at [90, 122] on input "814" at bounding box center [122, 130] width 190 height 17
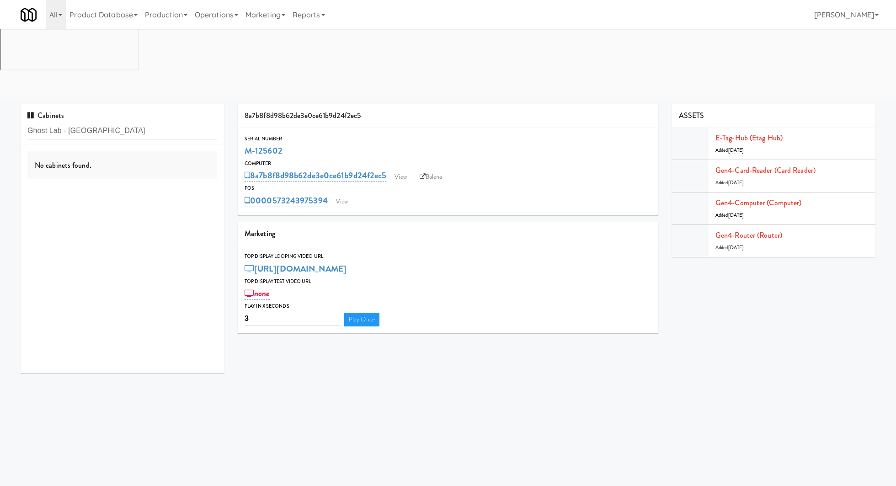
scroll to position [0, 0]
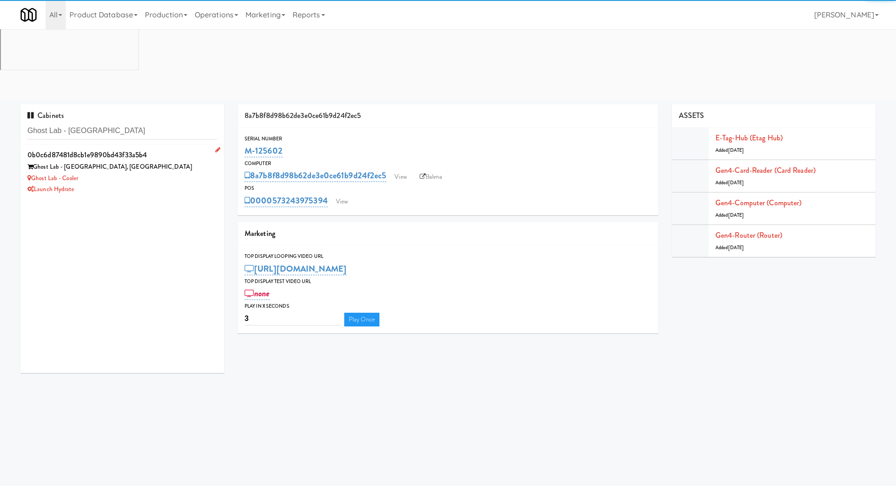
type input "Ghost Lab - [GEOGRAPHIC_DATA]"
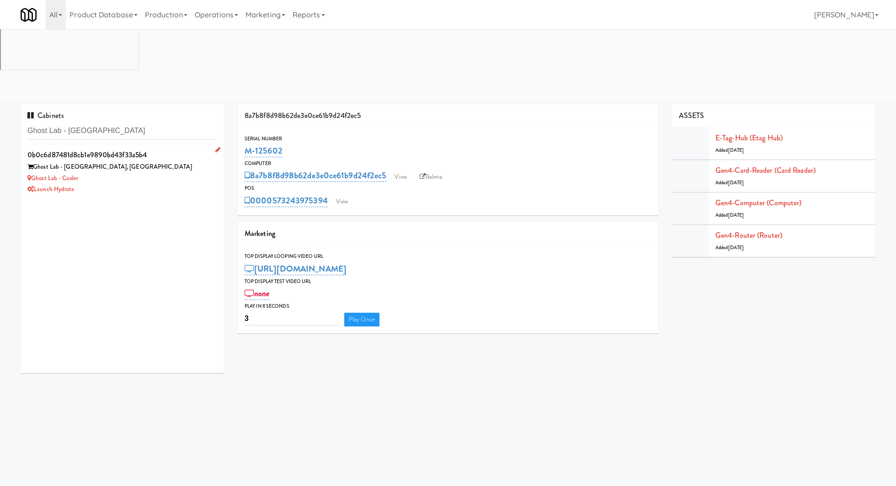
click at [170, 161] on div "Ghost Lab - [GEOGRAPHIC_DATA], [GEOGRAPHIC_DATA]" at bounding box center [122, 166] width 190 height 11
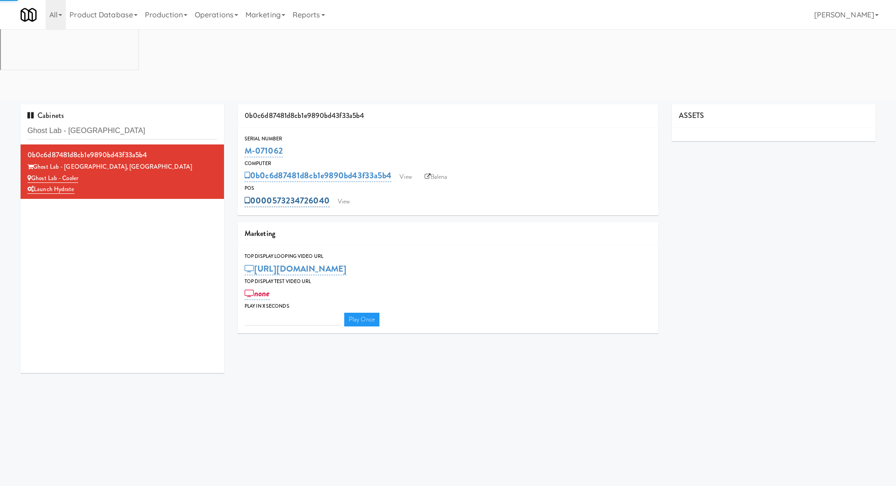
type input "3"
click at [345, 195] on link "View" at bounding box center [343, 202] width 21 height 14
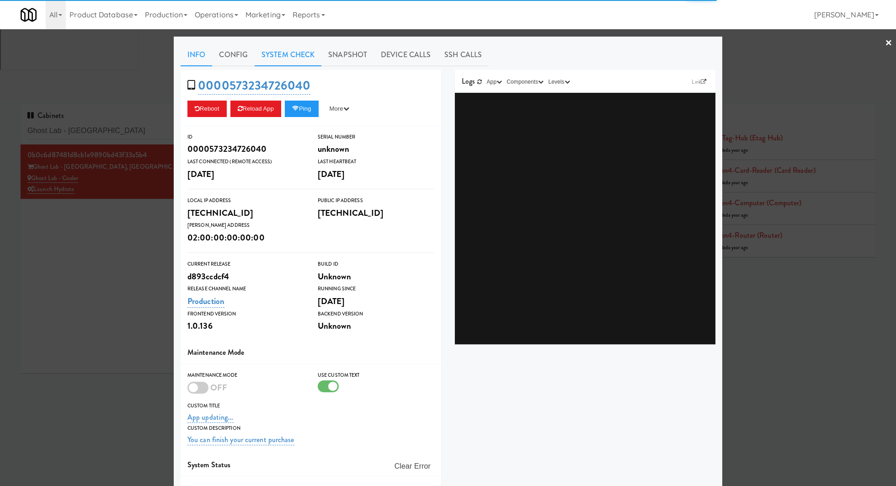
click at [294, 59] on link "System Check" at bounding box center [288, 54] width 67 height 23
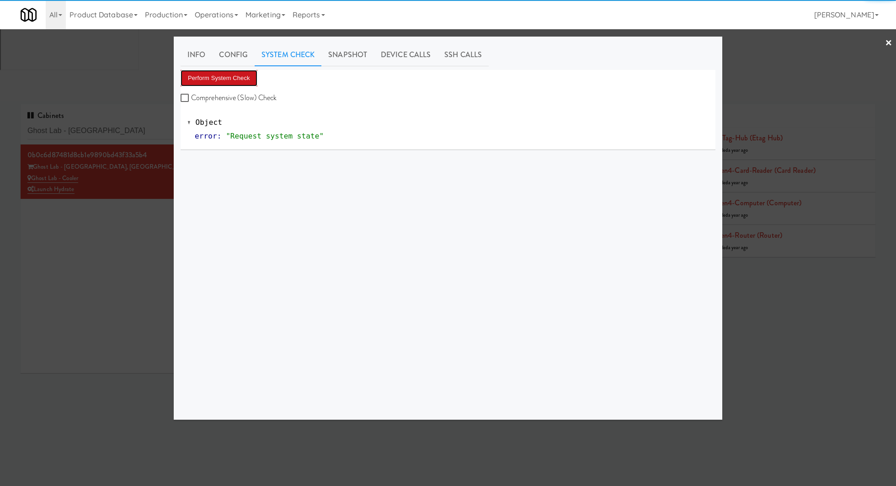
click at [226, 74] on button "Perform System Check" at bounding box center [219, 78] width 77 height 16
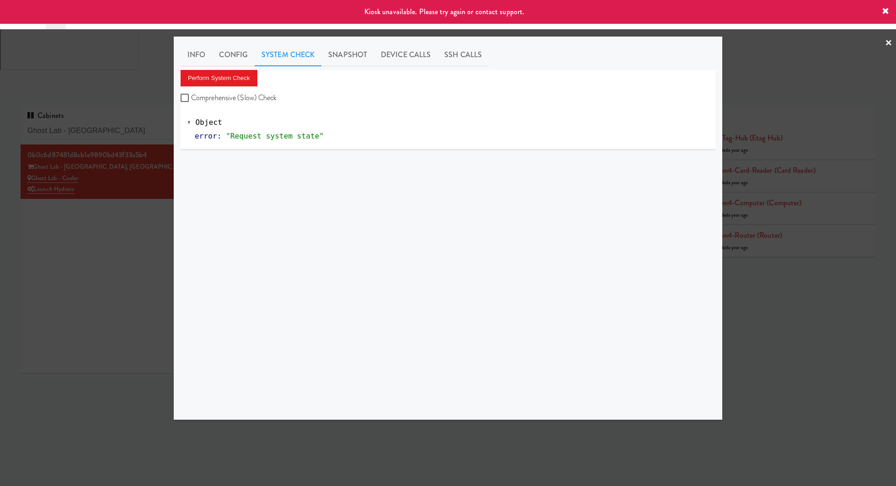
click at [124, 154] on div at bounding box center [448, 243] width 896 height 486
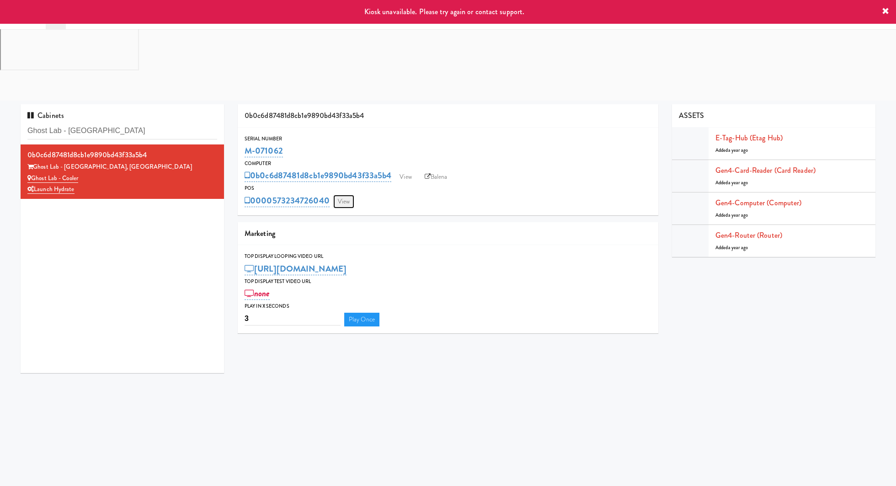
click at [346, 195] on link "View" at bounding box center [343, 202] width 21 height 14
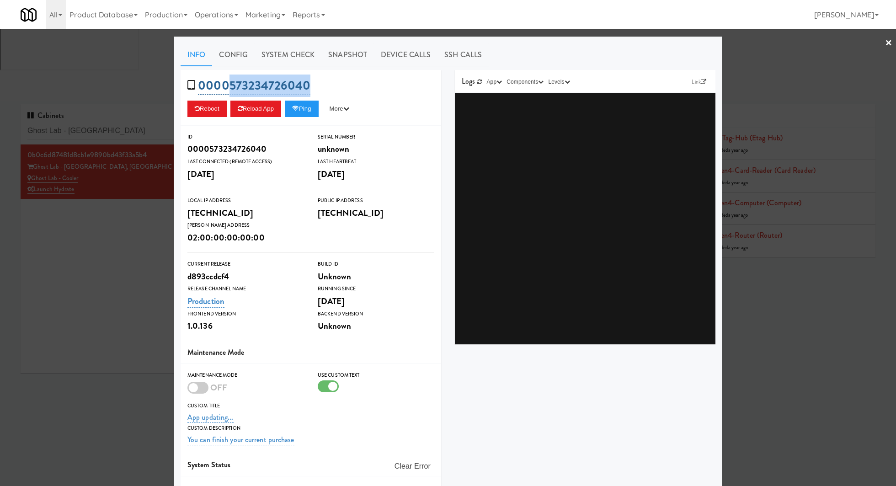
drag, startPoint x: 322, startPoint y: 84, endPoint x: 227, endPoint y: 81, distance: 94.6
click at [227, 81] on div "0000573234726040 Reboot Reload App Ping More Ping Server Restart Server Force R…" at bounding box center [311, 98] width 261 height 56
copy link "573234726040"
click at [124, 175] on div at bounding box center [448, 243] width 896 height 486
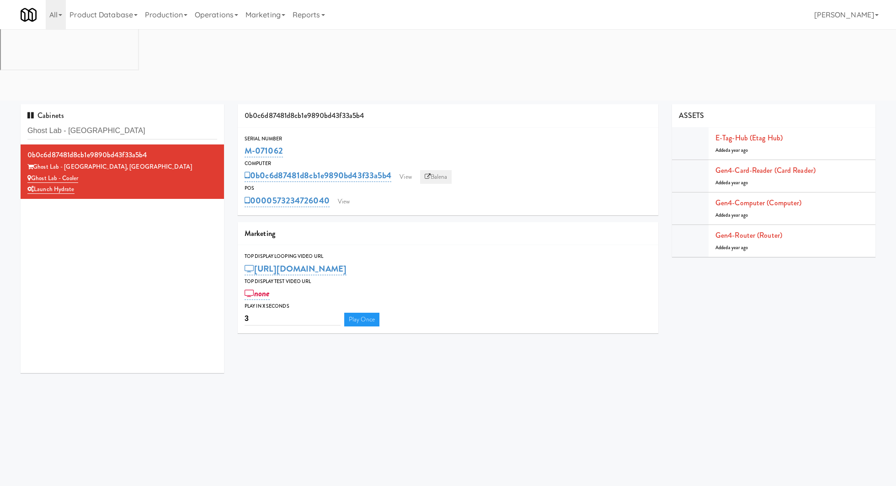
click at [437, 170] on link "Balena" at bounding box center [436, 177] width 32 height 14
